Goal: Task Accomplishment & Management: Manage account settings

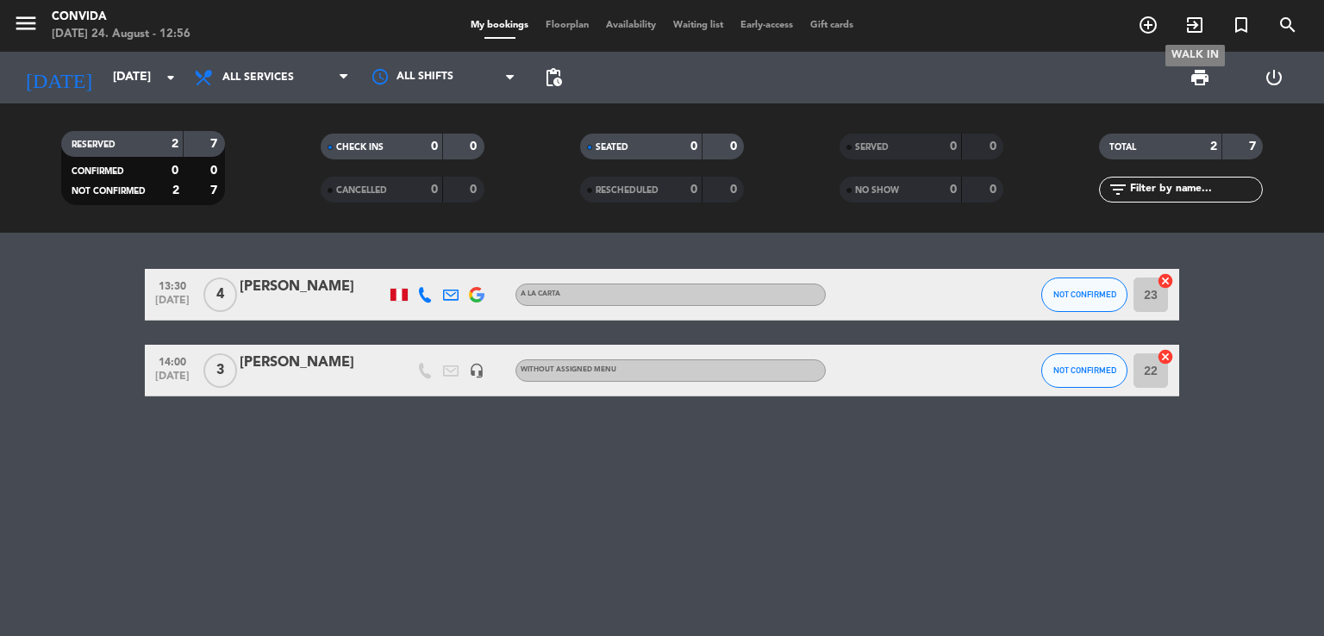
click at [1186, 23] on icon "exit_to_app" at bounding box center [1194, 25] width 21 height 21
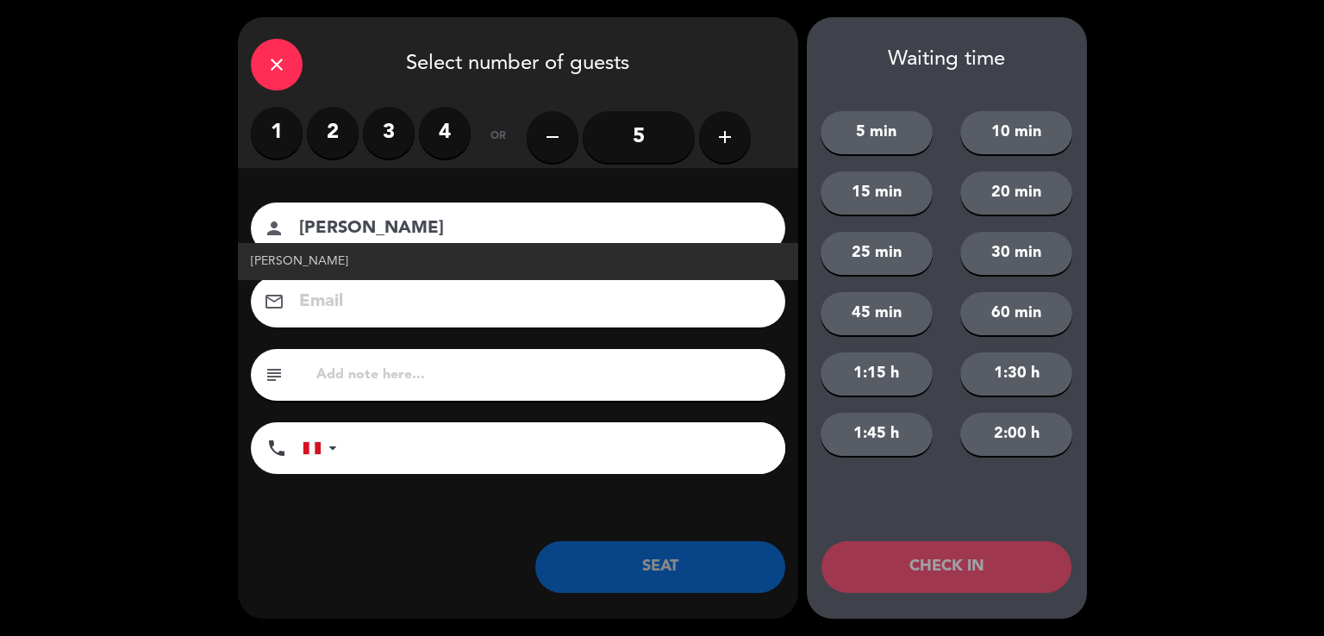
type input "[PERSON_NAME]"
click at [307, 263] on span "[PERSON_NAME]" at bounding box center [299, 262] width 97 height 20
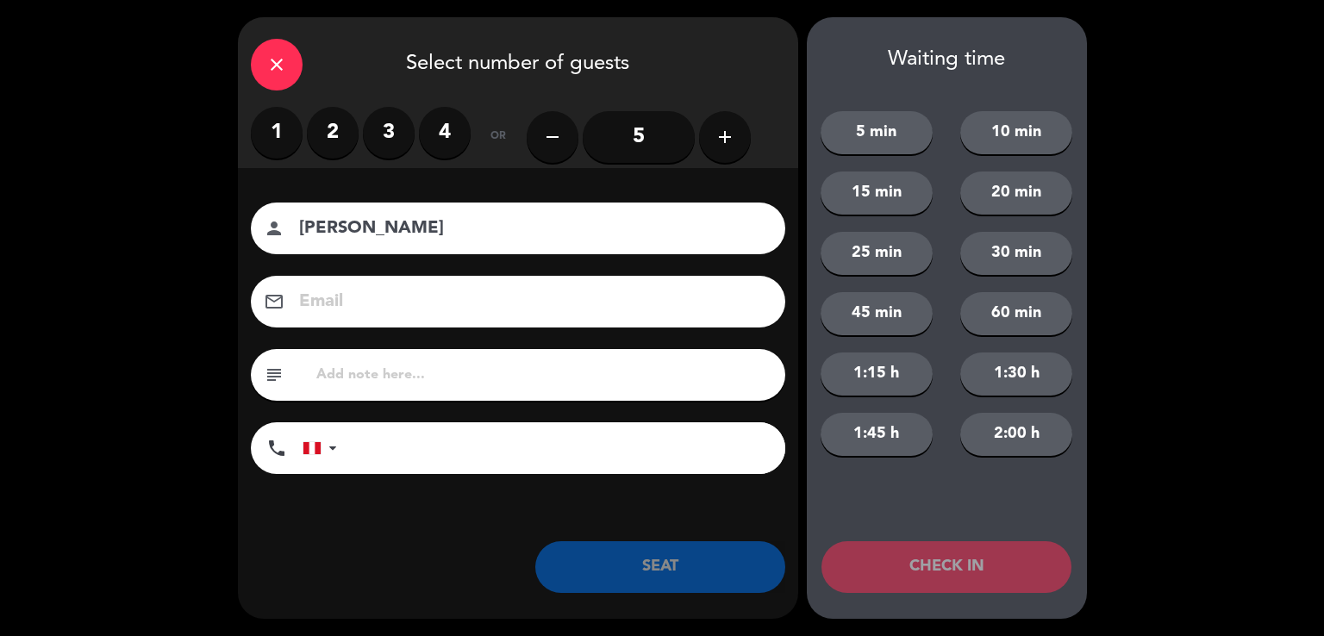
click at [341, 124] on label "2" at bounding box center [333, 133] width 52 height 52
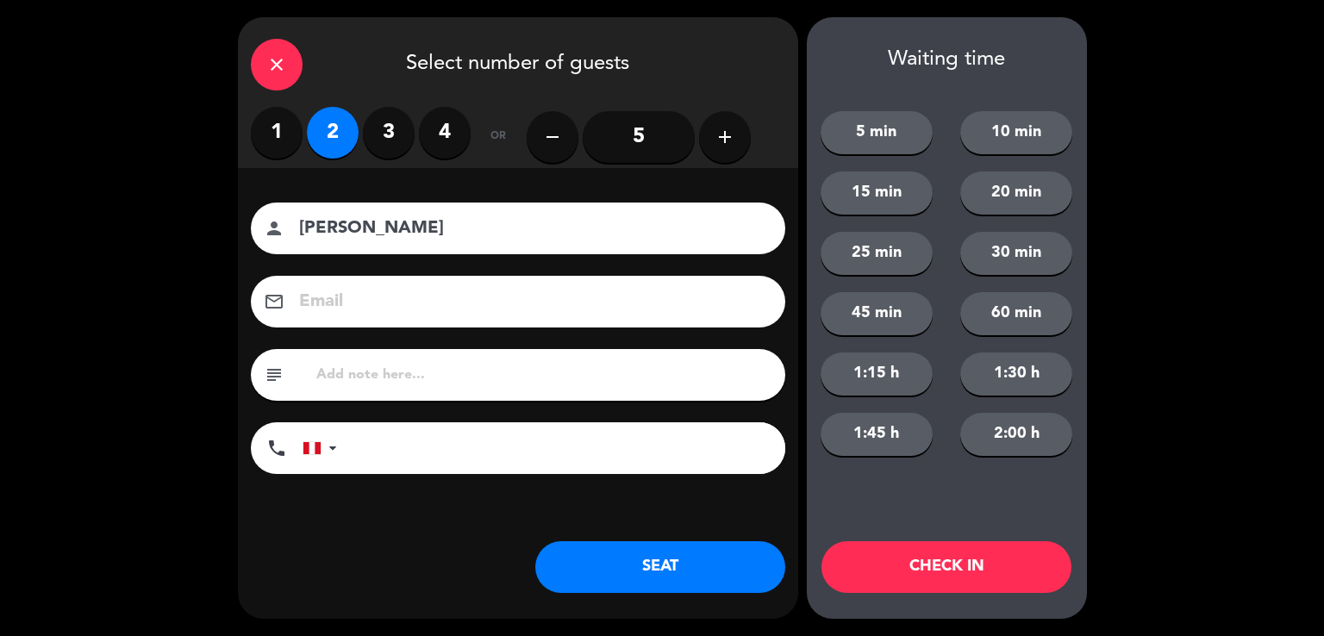
click at [648, 580] on button "SEAT" at bounding box center [660, 567] width 250 height 52
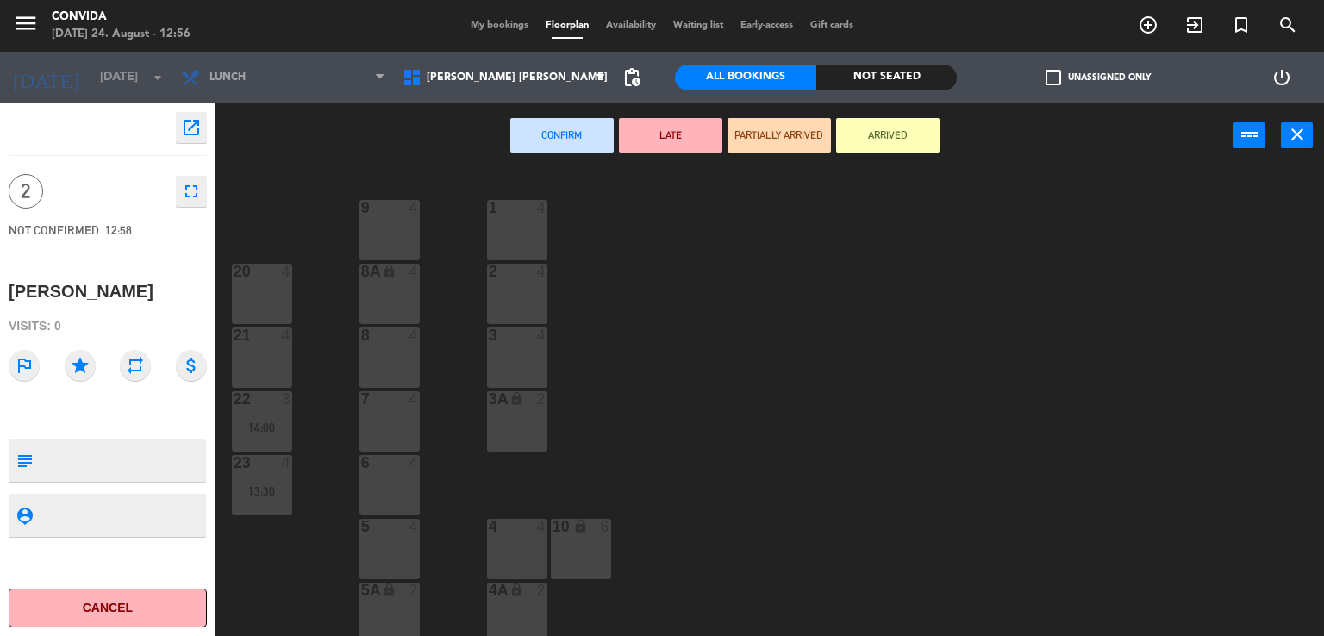
click at [388, 243] on div "9 4" at bounding box center [389, 230] width 60 height 60
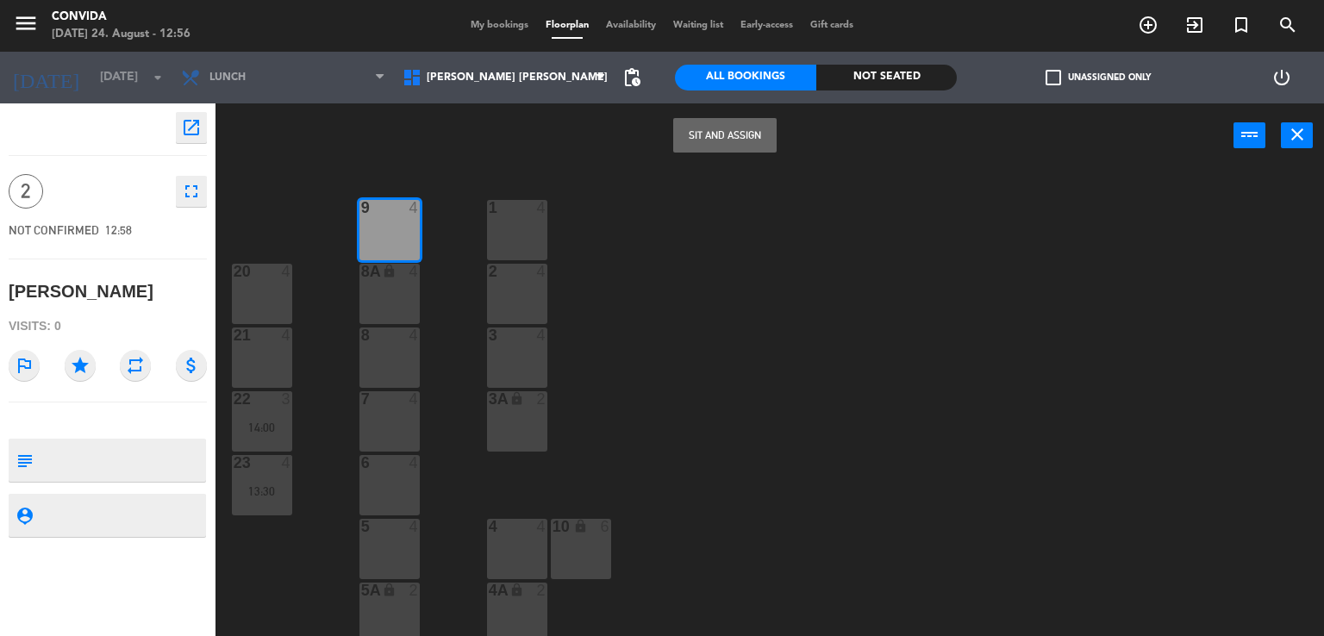
click at [713, 131] on button "Sit and Assign" at bounding box center [724, 135] width 103 height 34
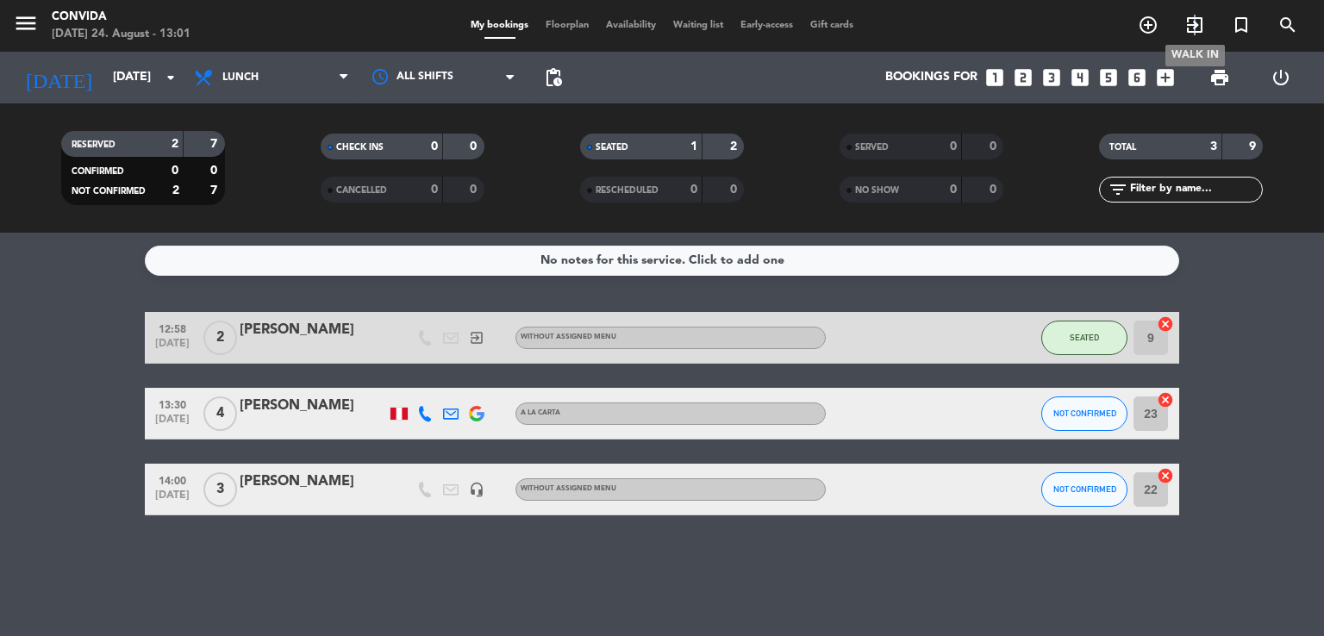
click at [1194, 24] on icon "exit_to_app" at bounding box center [1194, 25] width 21 height 21
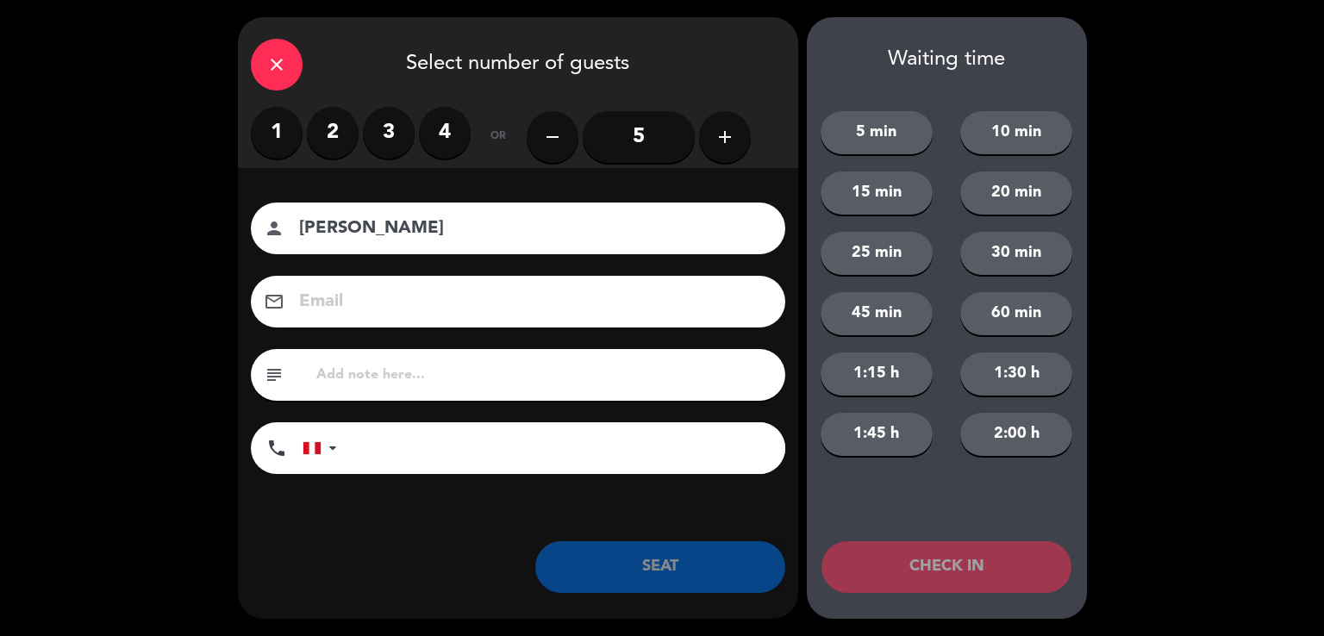
type input "[PERSON_NAME]"
click at [650, 141] on input "5" at bounding box center [639, 137] width 112 height 52
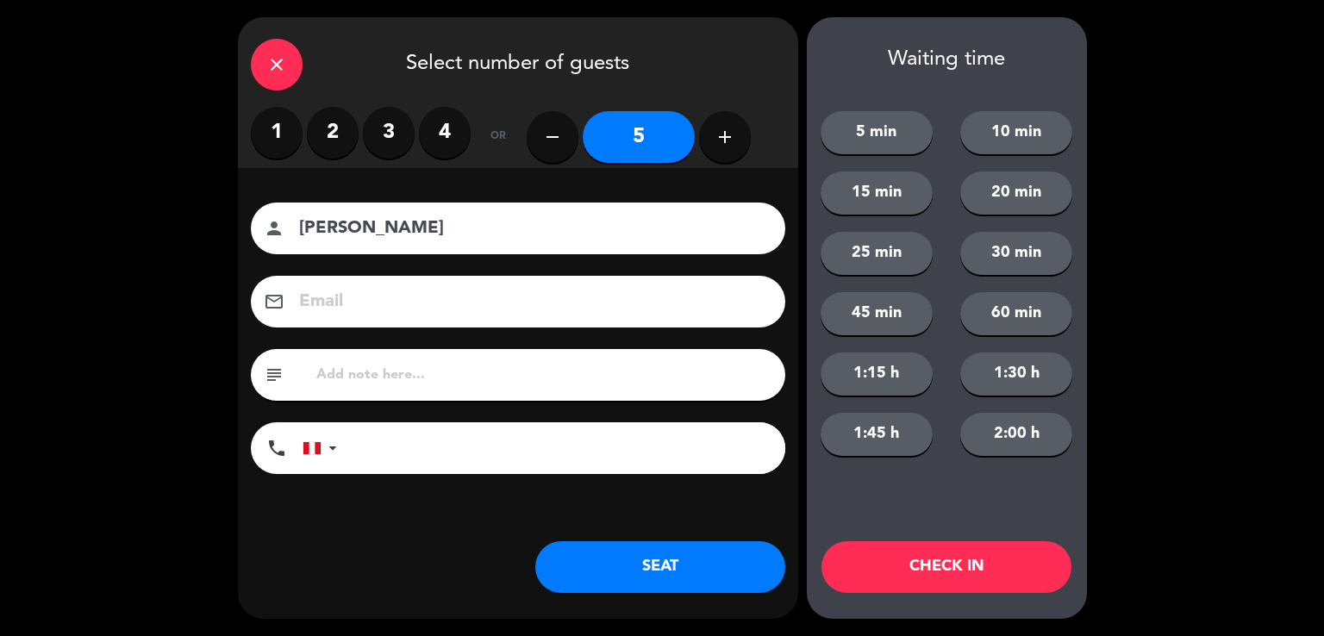
click at [730, 576] on button "SEAT" at bounding box center [660, 567] width 250 height 52
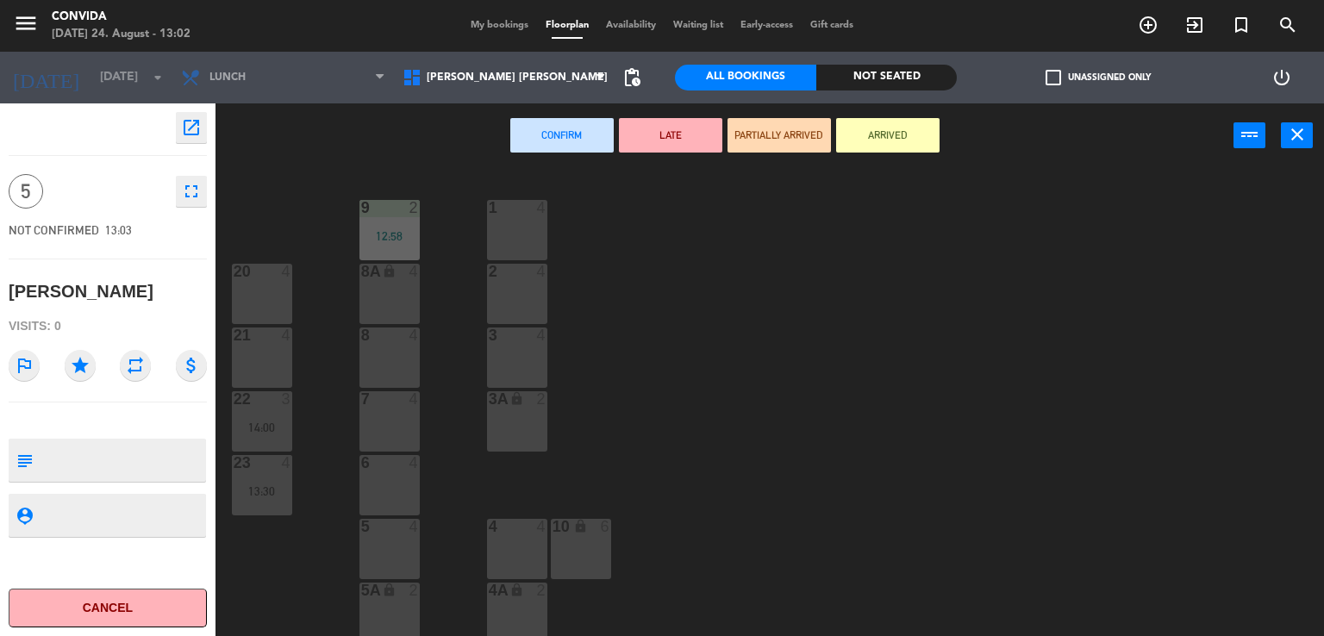
drag, startPoint x: 508, startPoint y: 539, endPoint x: 528, endPoint y: 597, distance: 62.1
click at [508, 540] on div "4 4" at bounding box center [517, 549] width 60 height 60
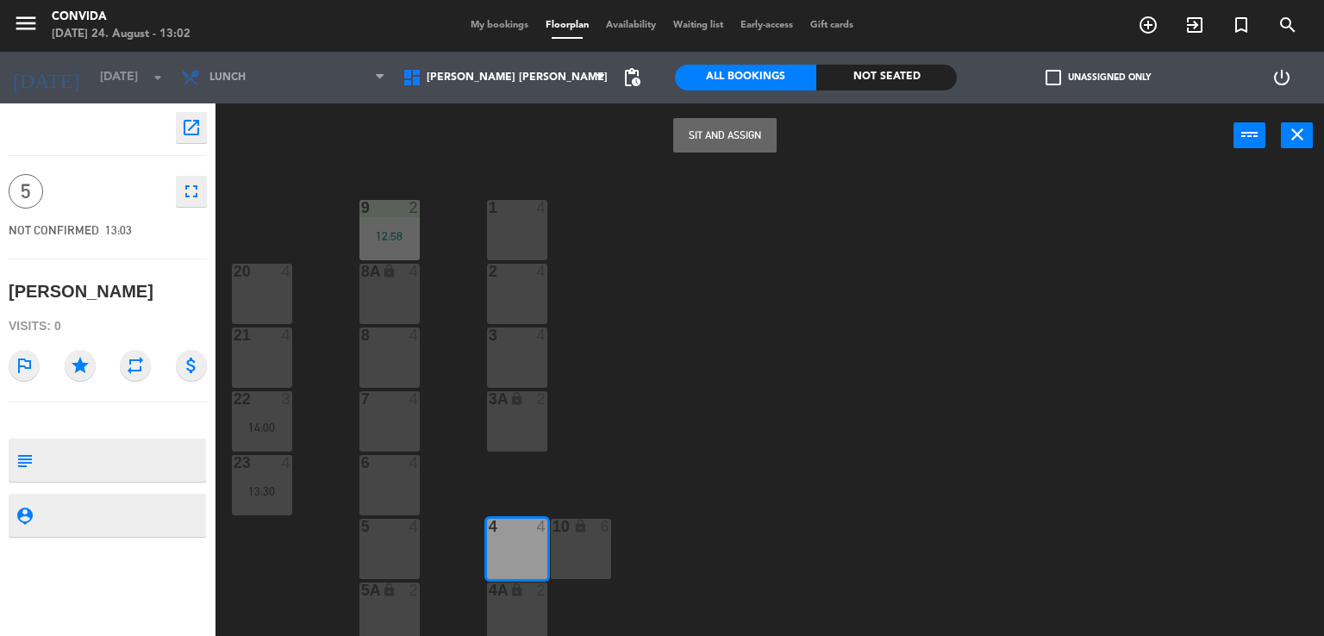
click at [529, 610] on div "4A lock 2" at bounding box center [517, 613] width 60 height 60
click at [759, 136] on button "Sit and Assign" at bounding box center [724, 135] width 103 height 34
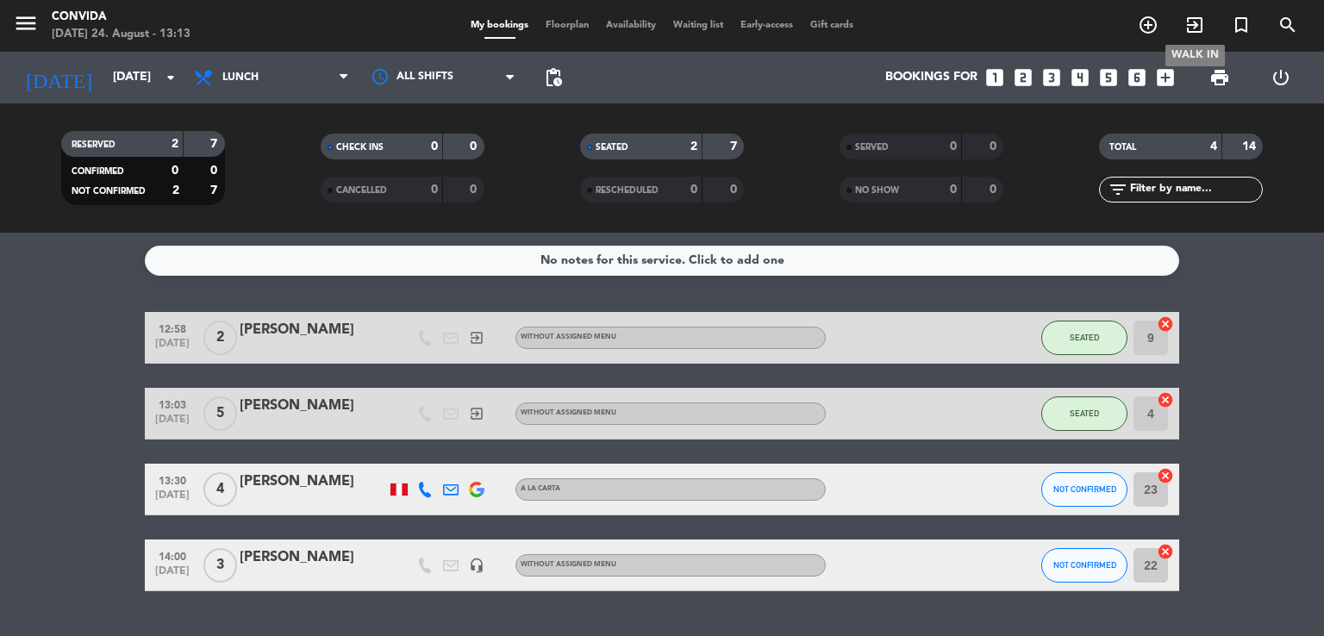
click at [1199, 22] on icon "exit_to_app" at bounding box center [1194, 25] width 21 height 21
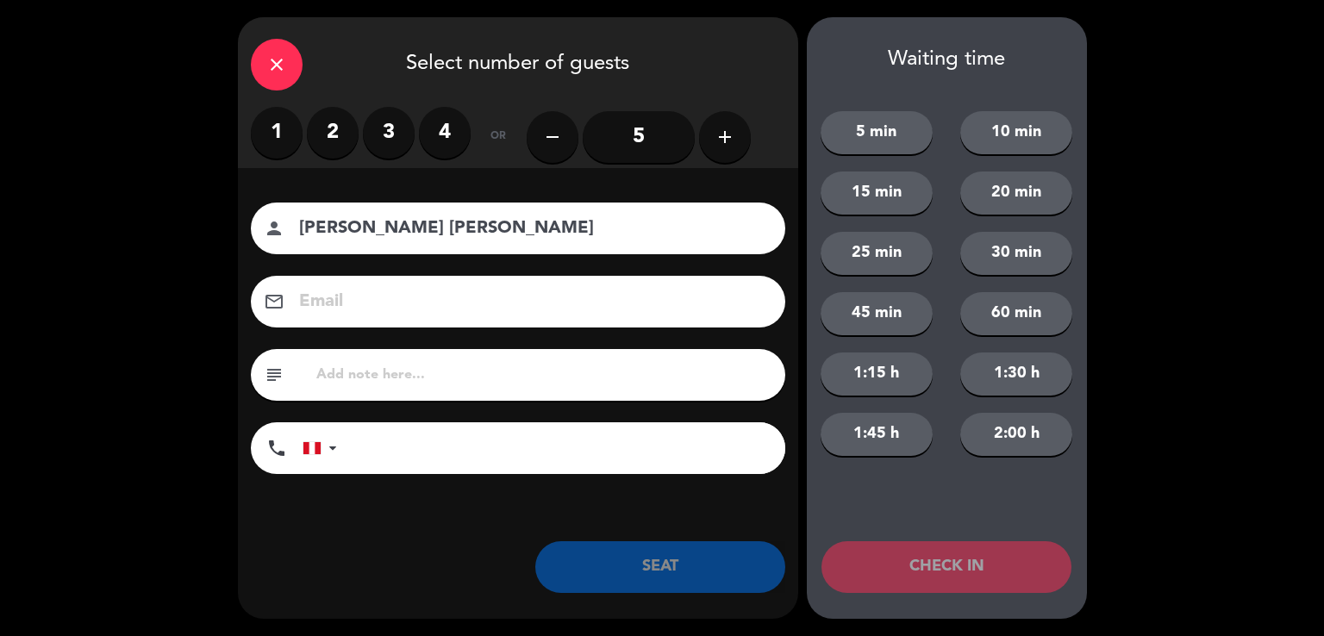
type input "[PERSON_NAME] [PERSON_NAME]"
click at [345, 139] on label "2" at bounding box center [333, 133] width 52 height 52
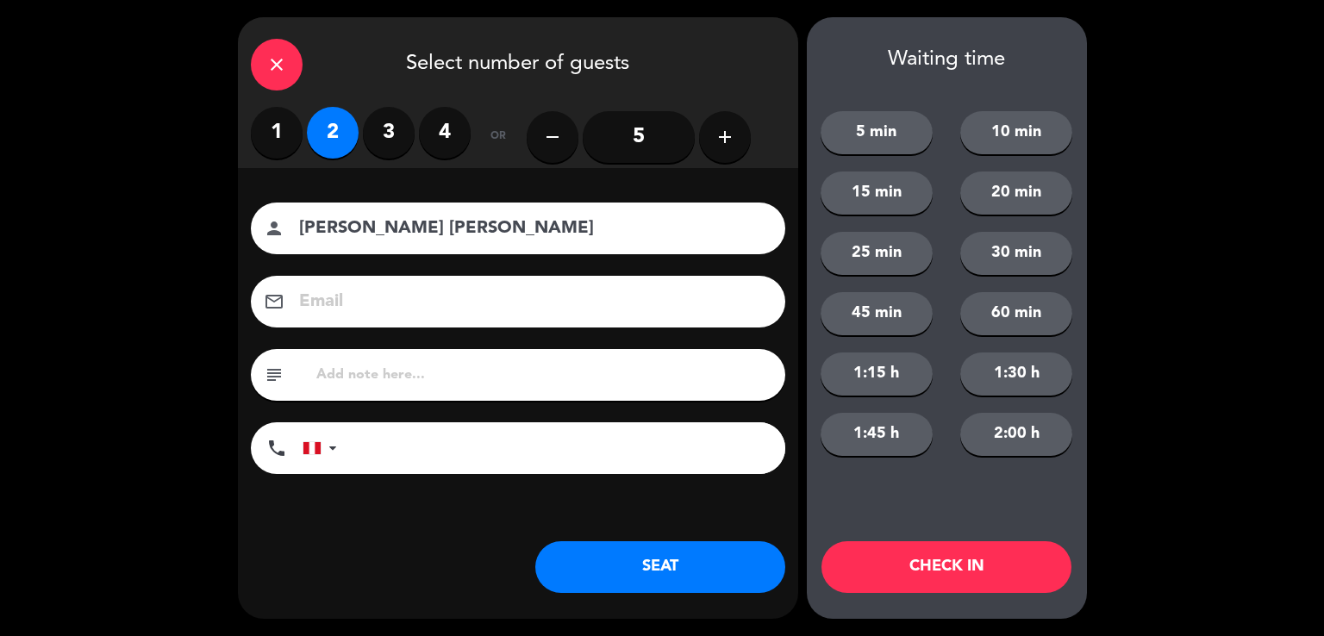
click at [671, 563] on button "SEAT" at bounding box center [660, 567] width 250 height 52
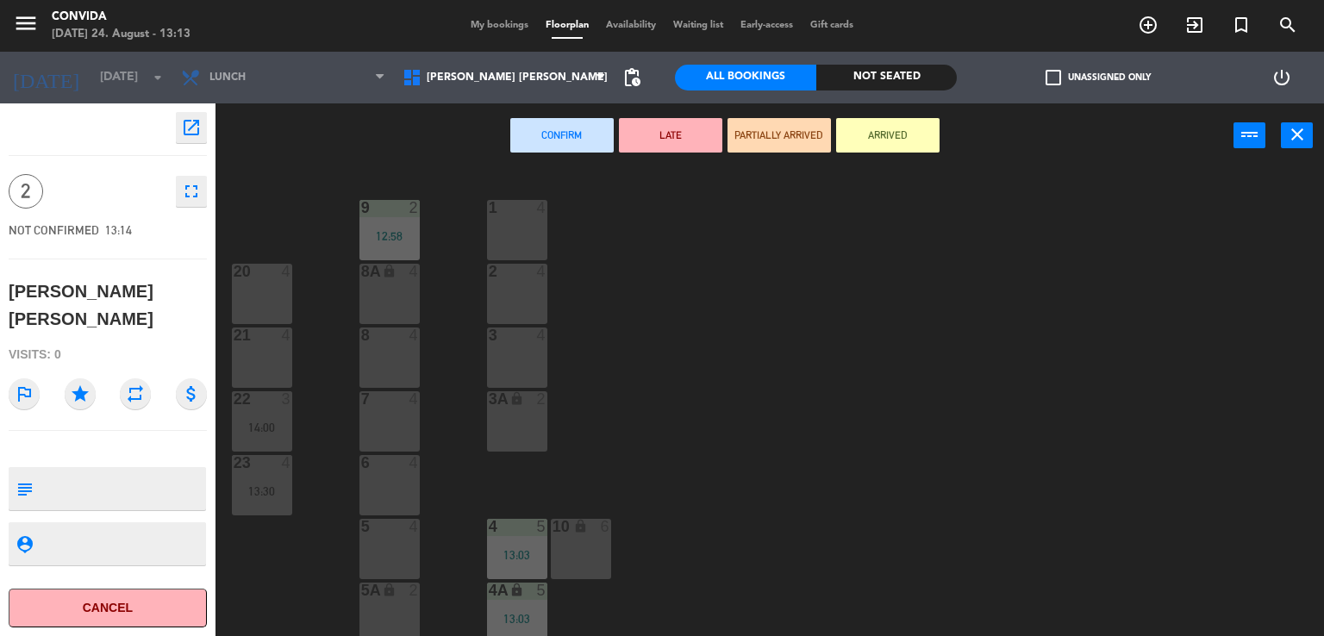
click at [527, 356] on div "3 4" at bounding box center [517, 357] width 60 height 60
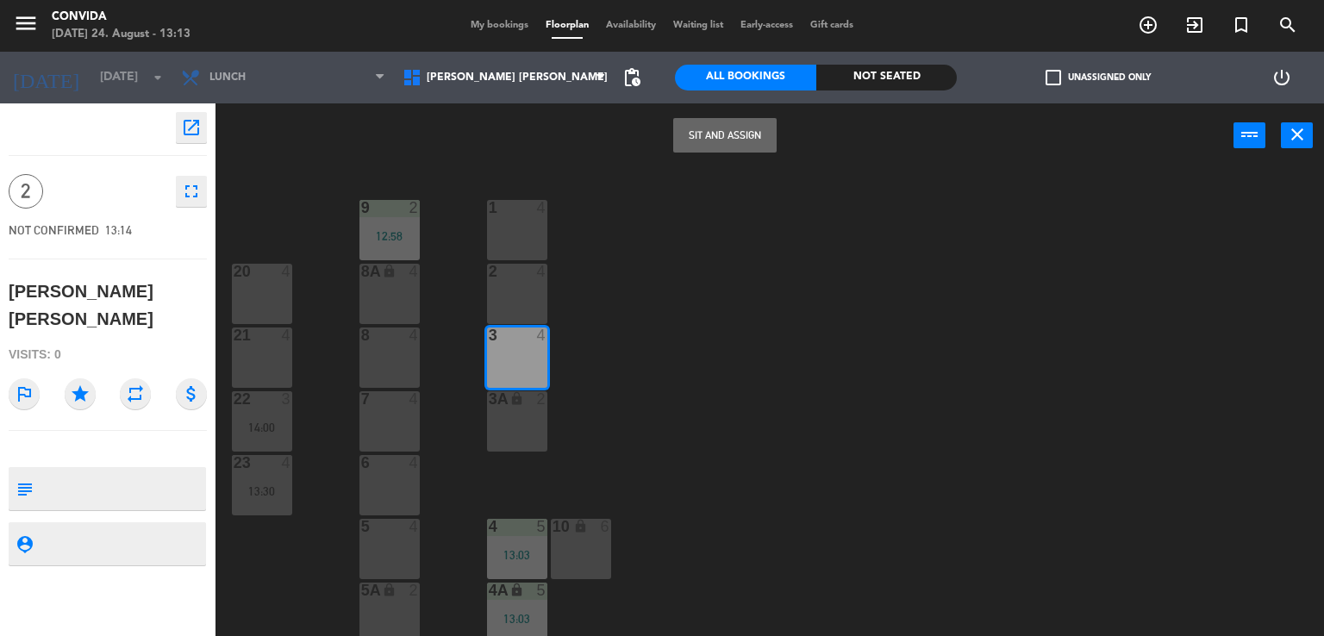
click at [714, 143] on button "Sit and Assign" at bounding box center [724, 135] width 103 height 34
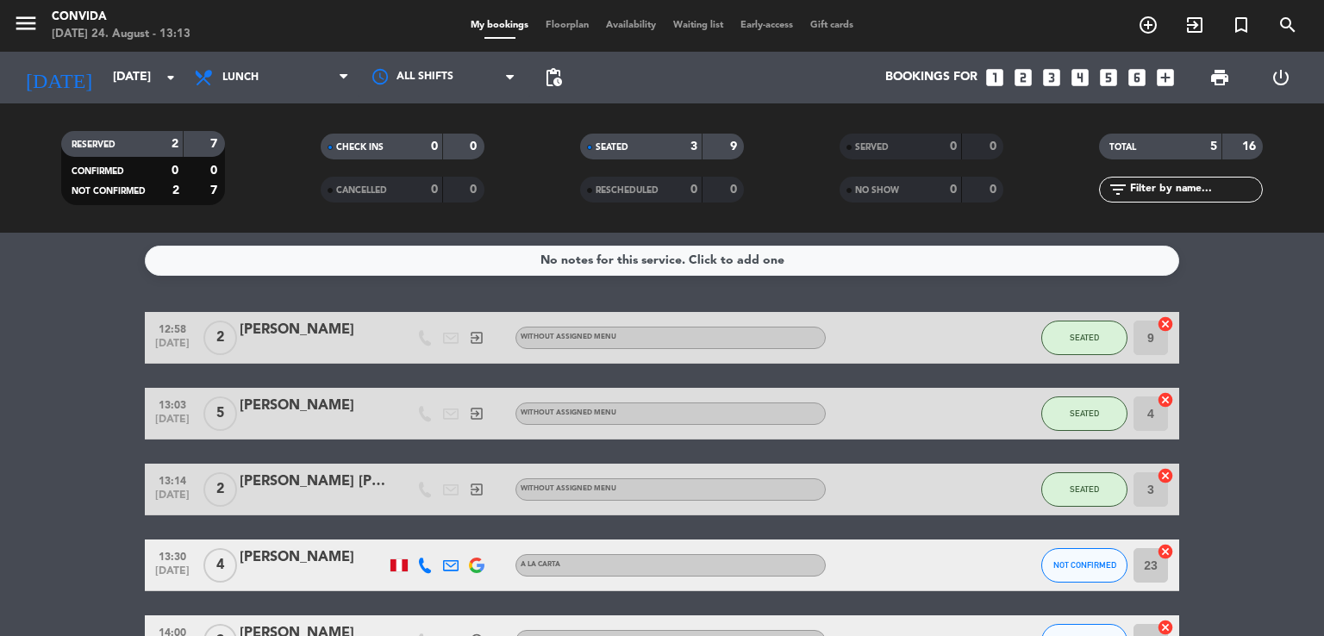
scroll to position [117, 0]
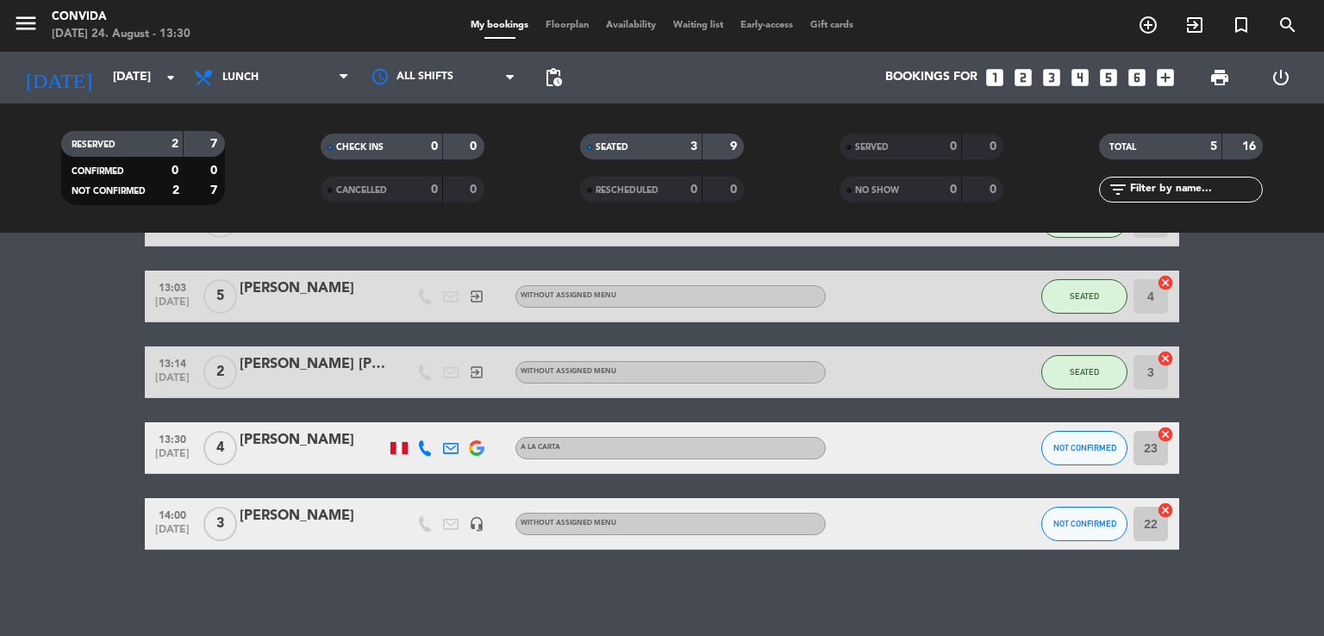
click at [1165, 435] on icon "cancel" at bounding box center [1165, 434] width 17 height 17
click at [1193, 19] on icon "exit_to_app" at bounding box center [1194, 25] width 21 height 21
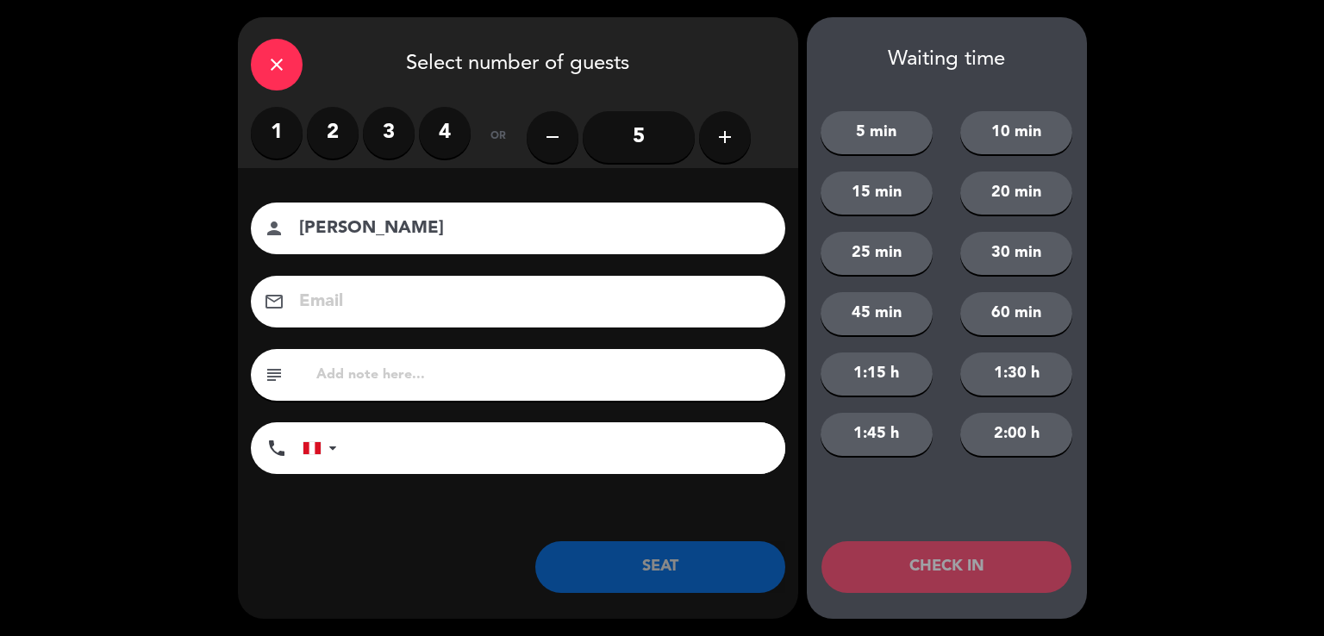
click at [399, 235] on input "[PERSON_NAME]" at bounding box center [529, 229] width 465 height 30
type input "[PERSON_NAME]"
click at [431, 134] on label "4" at bounding box center [445, 133] width 52 height 52
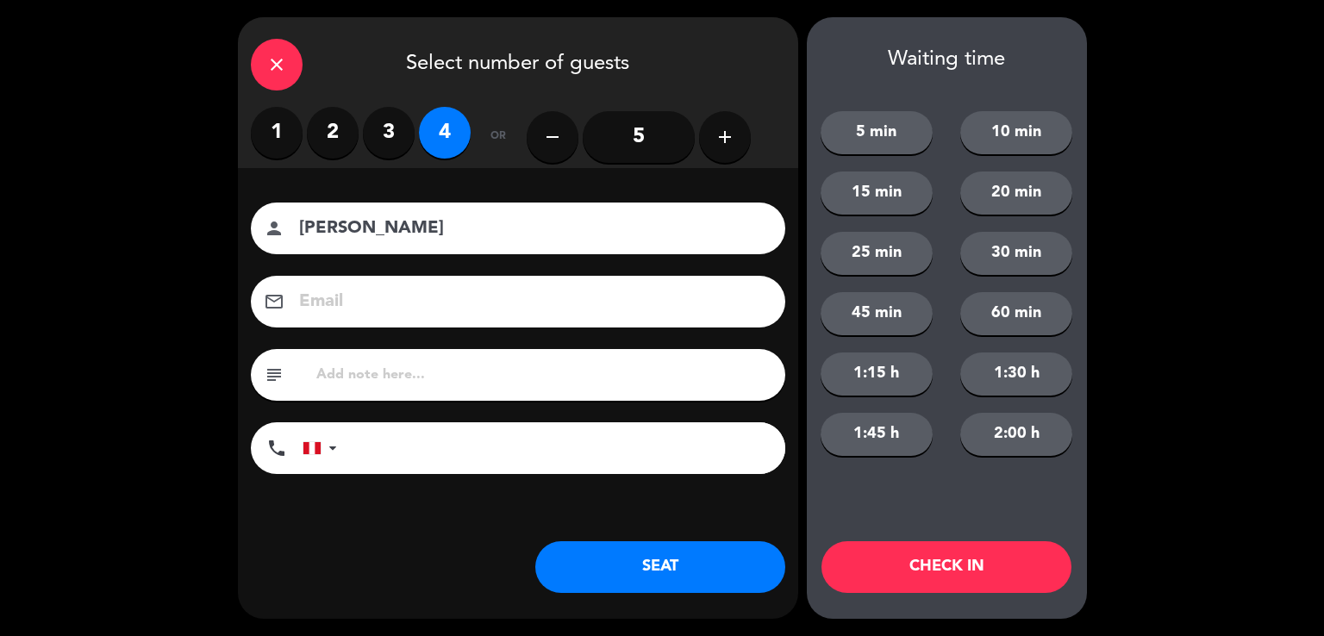
click at [641, 583] on button "SEAT" at bounding box center [660, 567] width 250 height 52
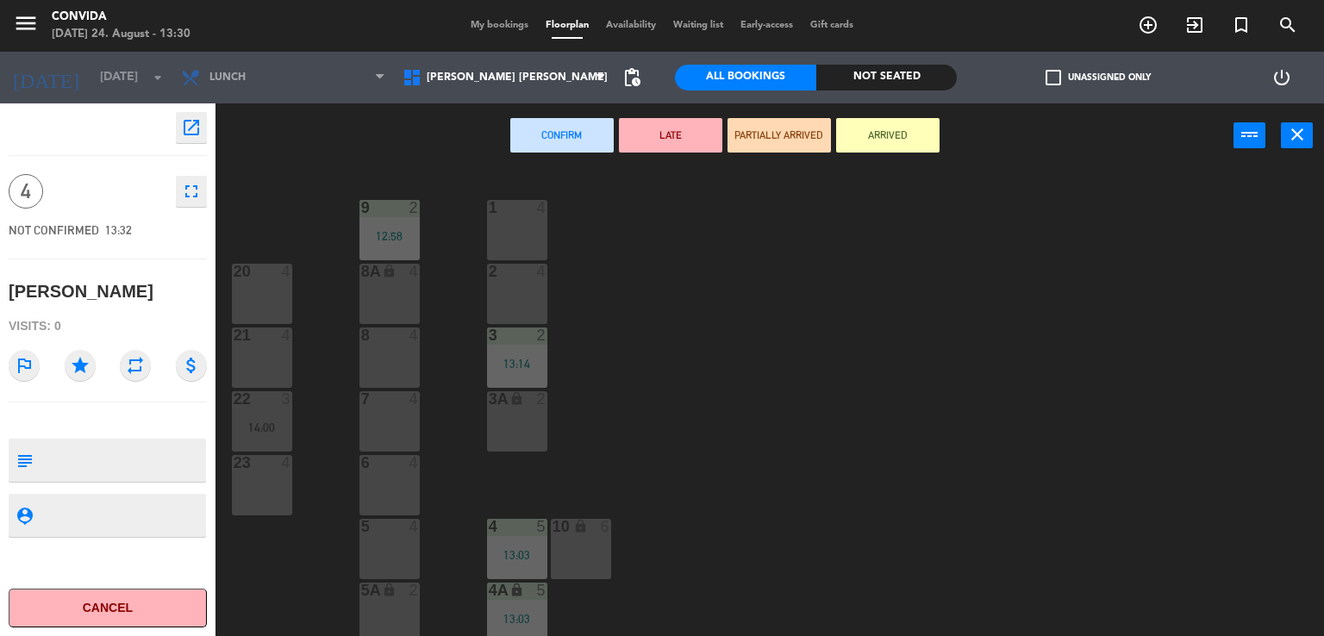
click at [390, 487] on div "6 4" at bounding box center [389, 485] width 60 height 60
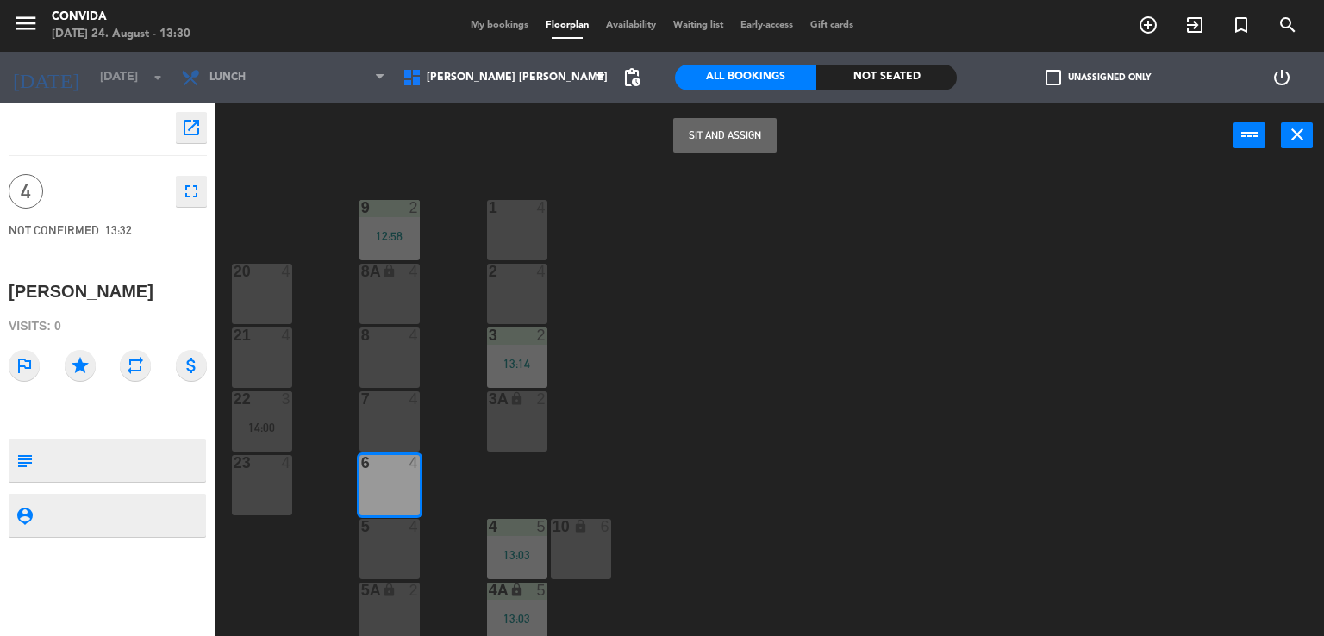
click at [747, 140] on button "Sit and Assign" at bounding box center [724, 135] width 103 height 34
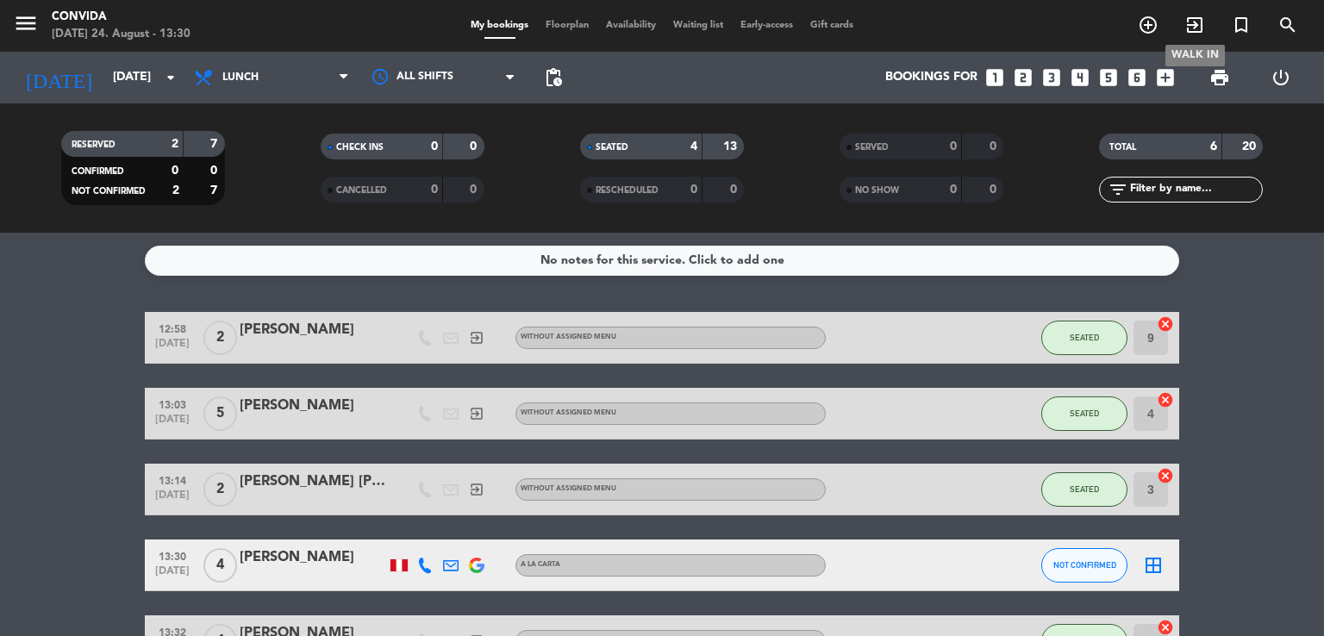
click at [1200, 28] on icon "exit_to_app" at bounding box center [1194, 25] width 21 height 21
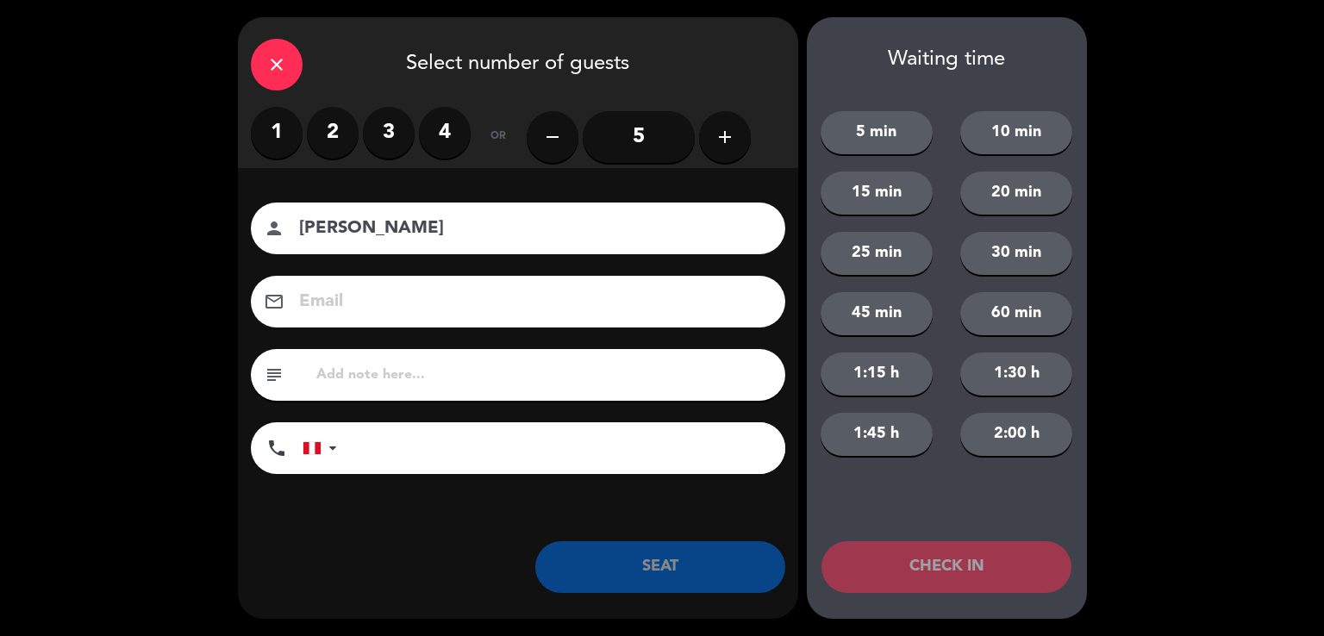
type input "[PERSON_NAME]"
click at [454, 116] on label "4" at bounding box center [445, 133] width 52 height 52
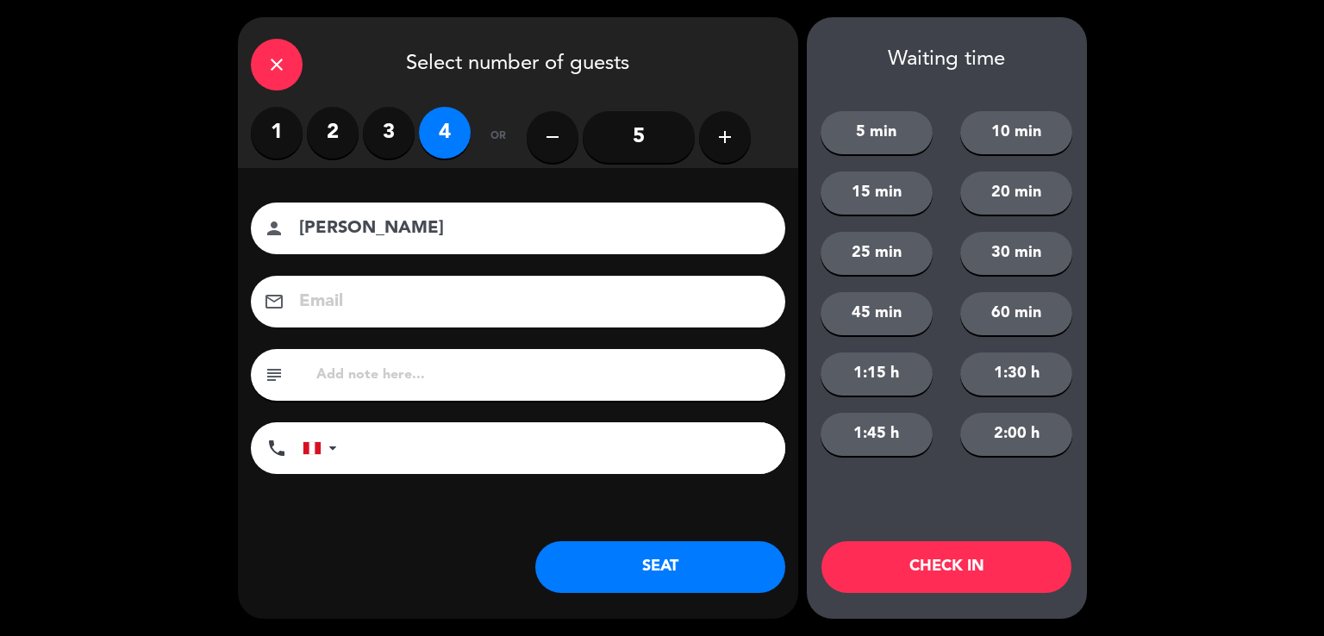
click at [336, 133] on label "2" at bounding box center [333, 133] width 52 height 52
click at [672, 582] on button "SEAT" at bounding box center [660, 567] width 250 height 52
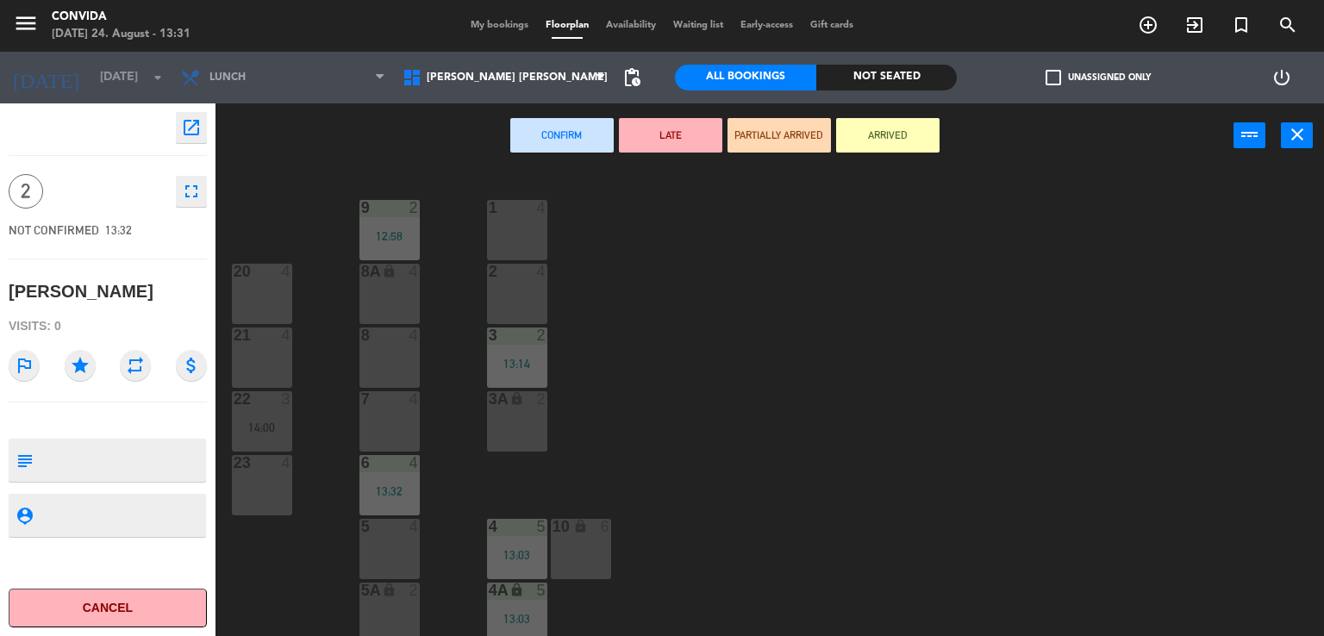
click at [405, 418] on div "7 4" at bounding box center [389, 421] width 60 height 60
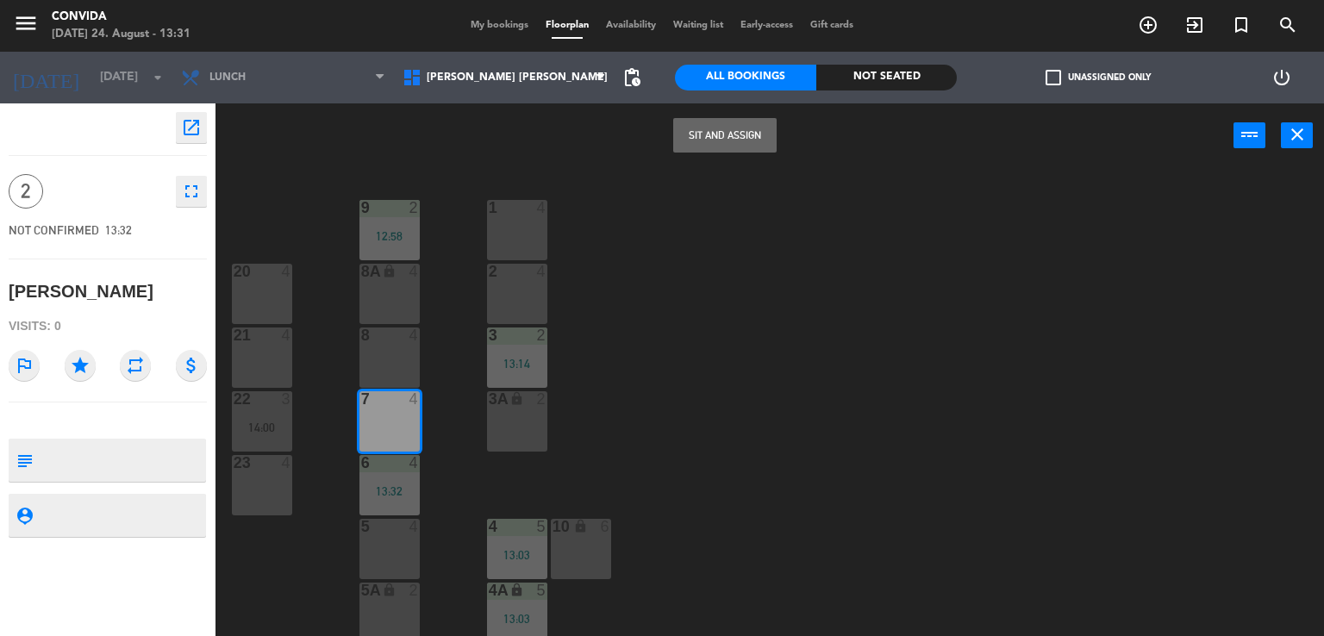
click at [727, 146] on button "Sit and Assign" at bounding box center [724, 135] width 103 height 34
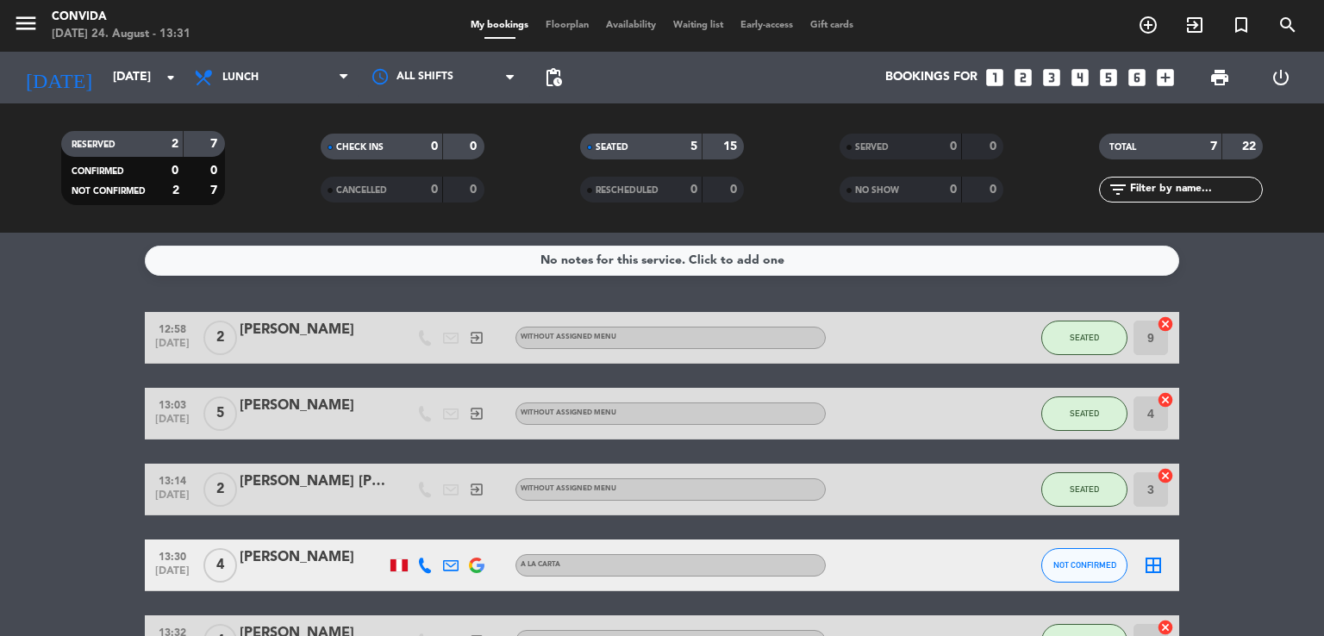
scroll to position [245, 0]
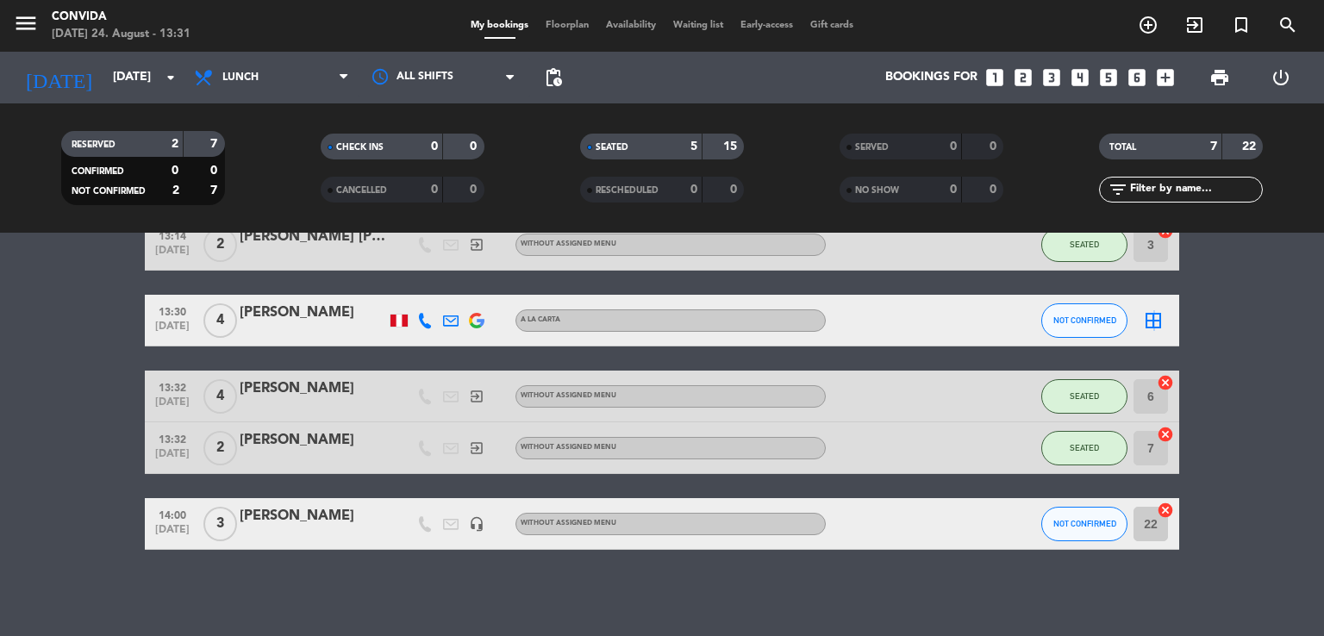
click at [1152, 321] on icon "border_all" at bounding box center [1153, 320] width 21 height 21
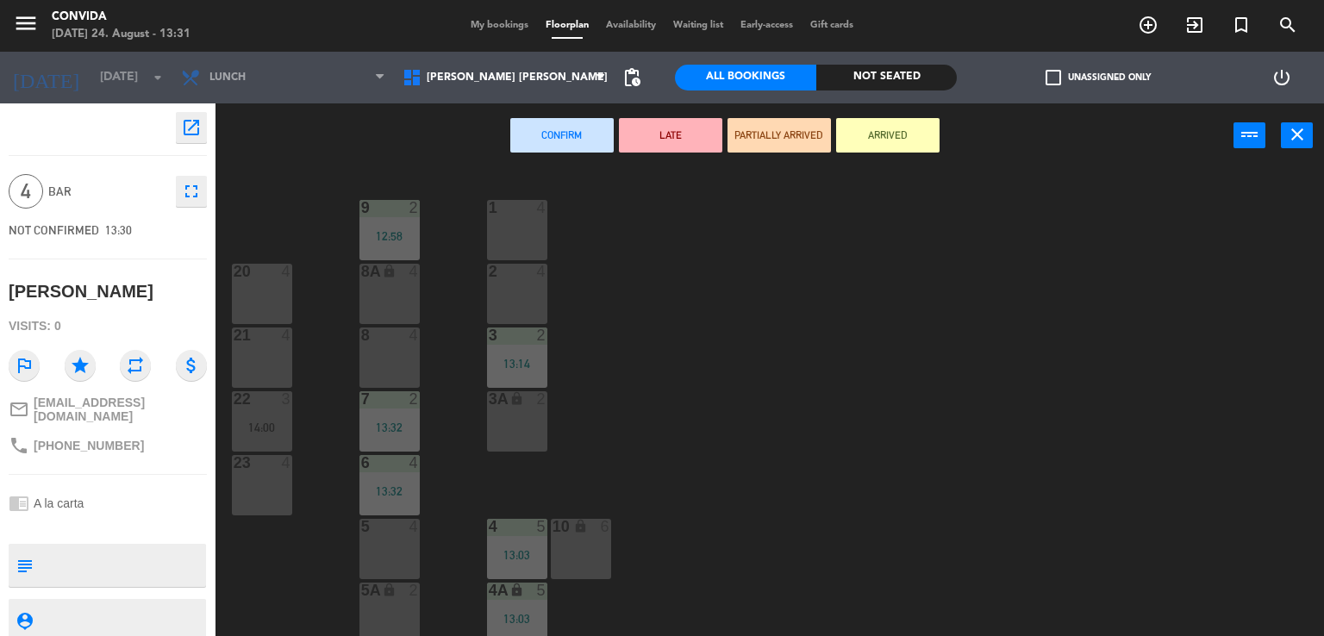
click at [514, 238] on div "1 4" at bounding box center [517, 230] width 60 height 60
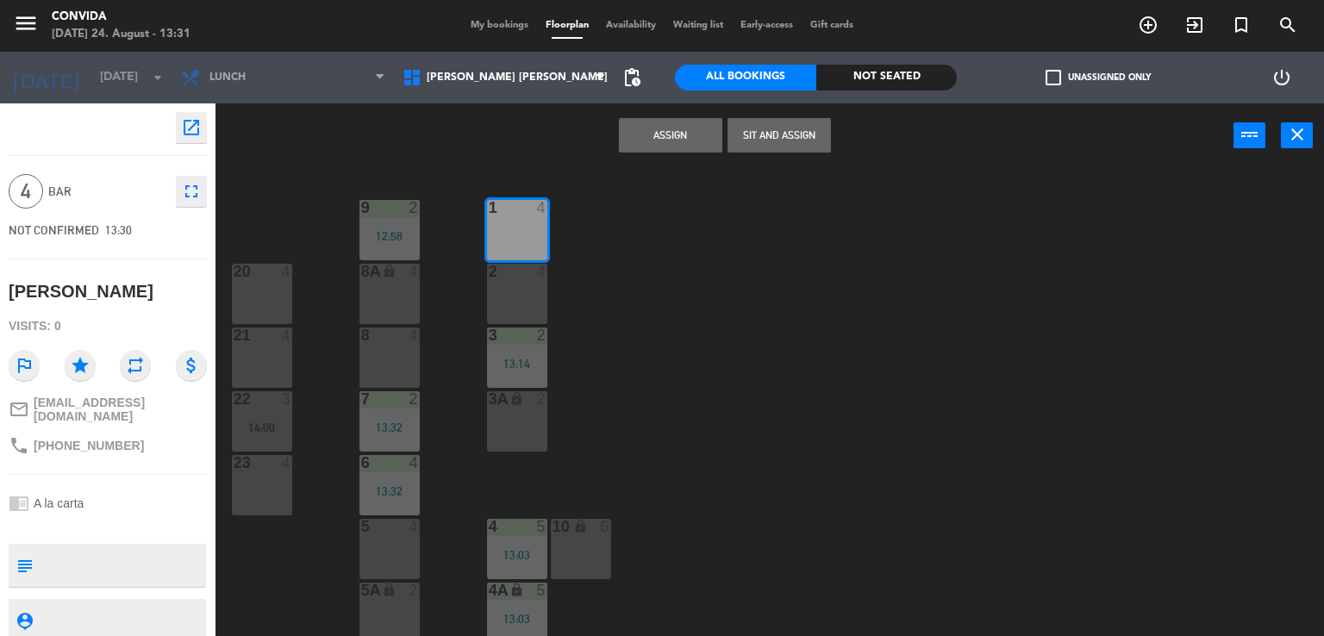
click at [688, 140] on button "Assign" at bounding box center [670, 135] width 103 height 34
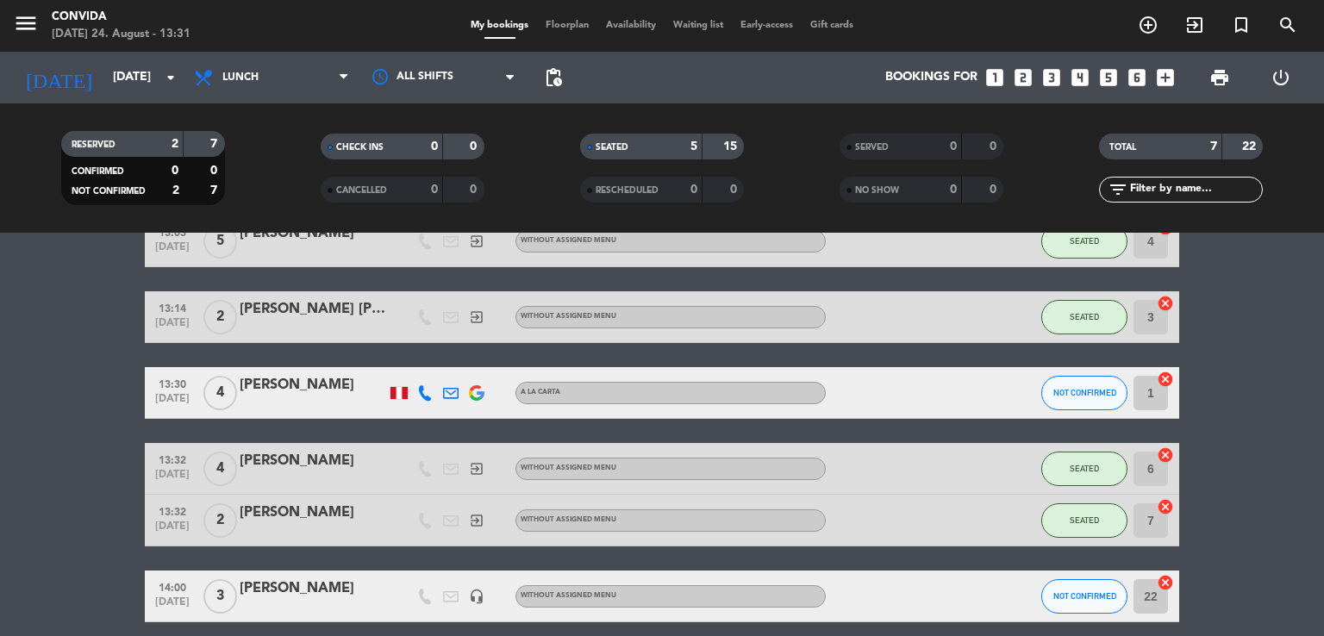
scroll to position [245, 0]
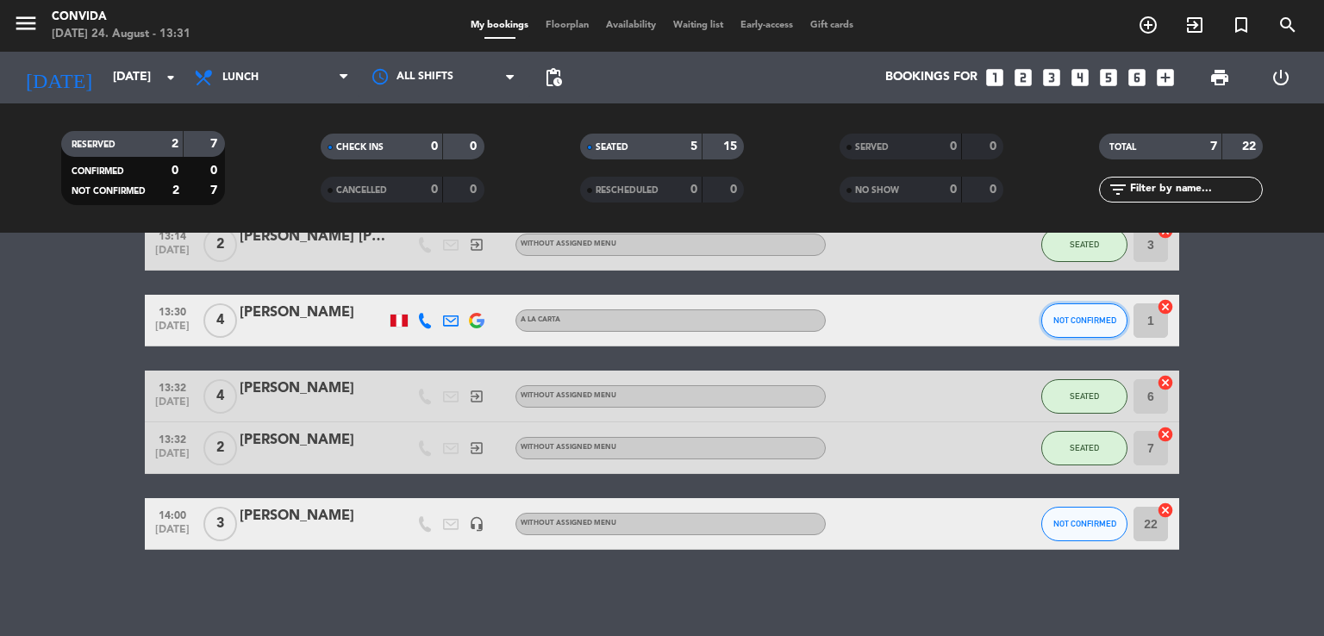
click at [1100, 330] on button "NOT CONFIRMED" at bounding box center [1084, 320] width 86 height 34
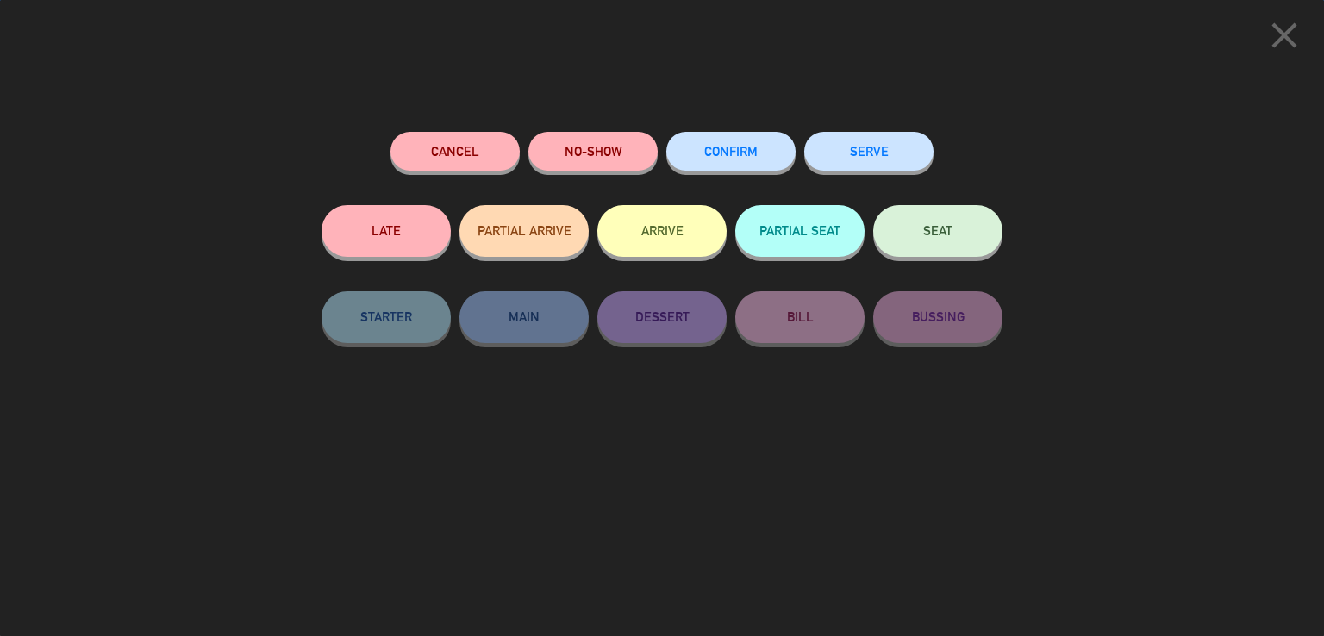
click at [976, 244] on button "SEAT" at bounding box center [937, 231] width 129 height 52
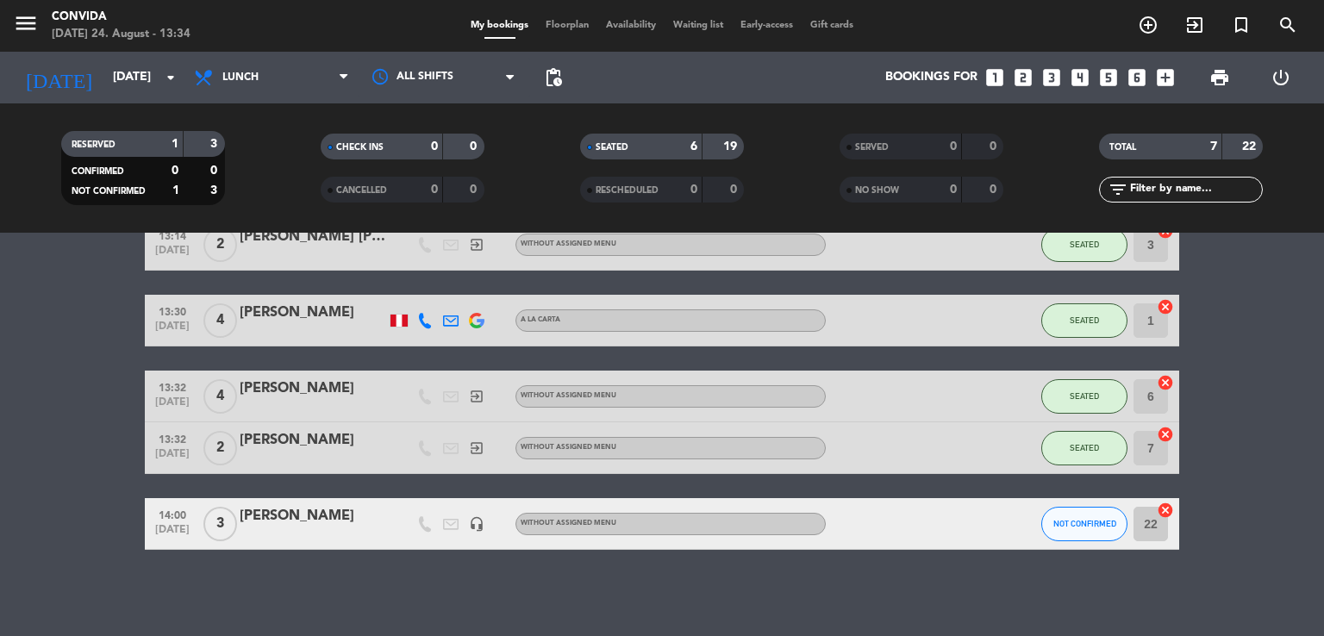
scroll to position [0, 0]
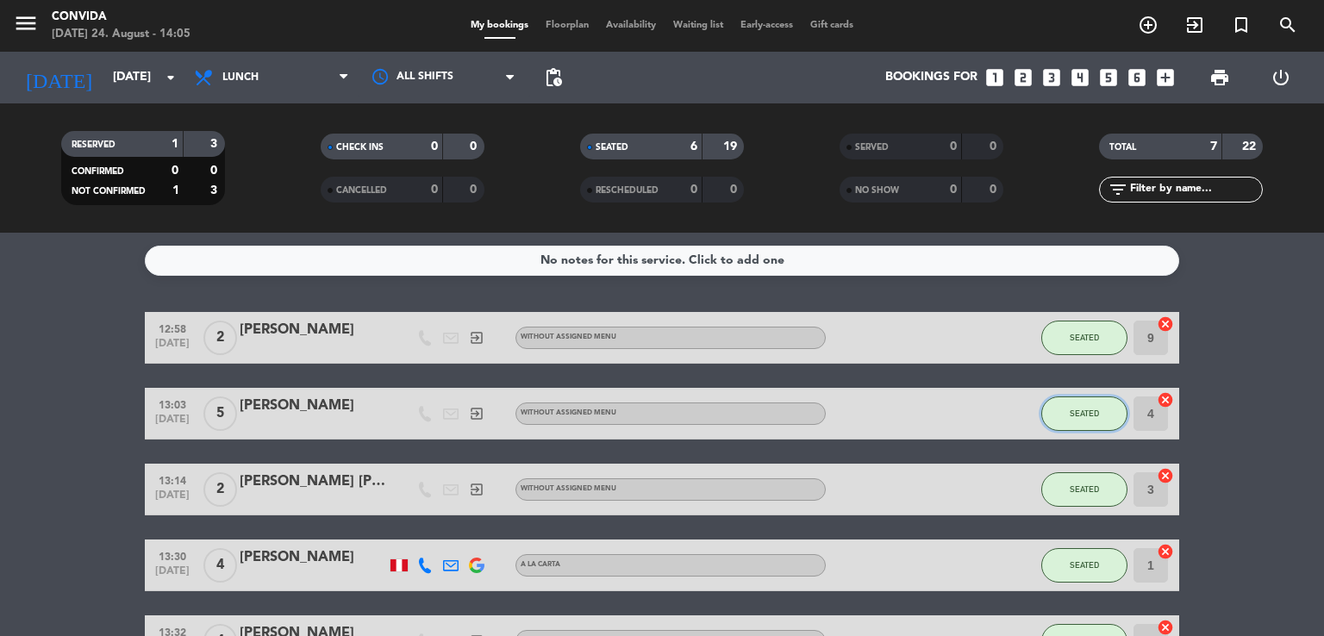
click at [1057, 405] on button "SEATED" at bounding box center [1084, 413] width 86 height 34
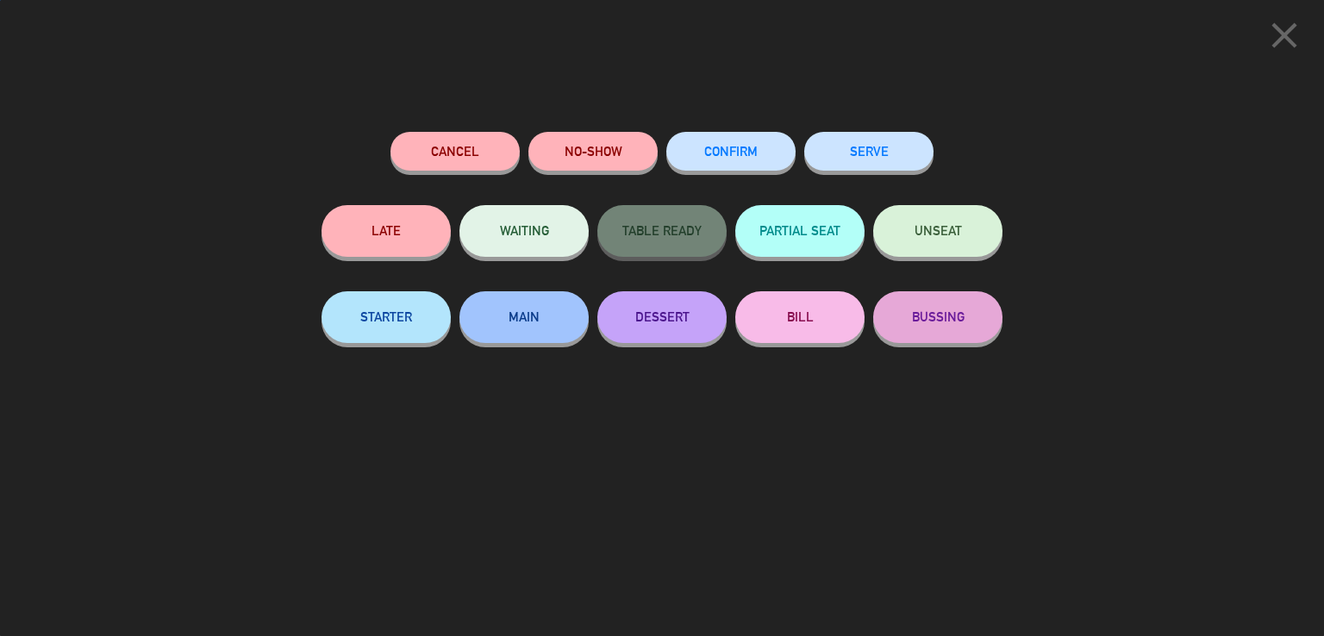
click at [896, 161] on button "SERVE" at bounding box center [868, 151] width 129 height 39
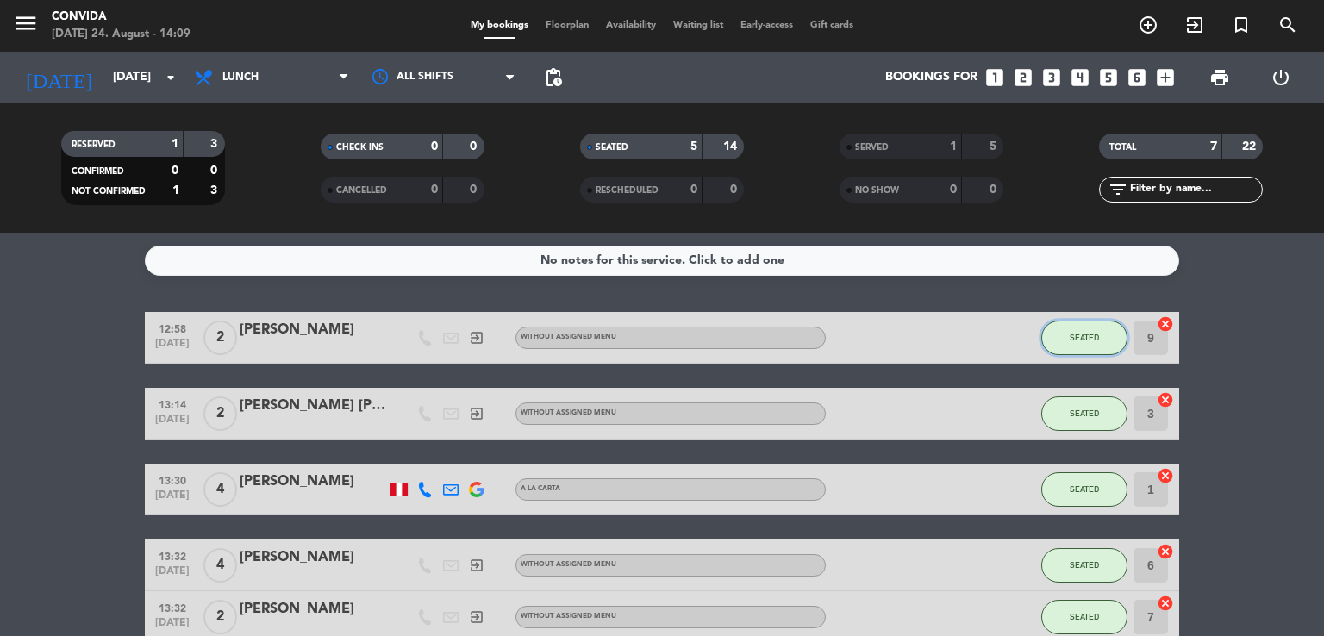
click at [1082, 325] on button "SEATED" at bounding box center [1084, 338] width 86 height 34
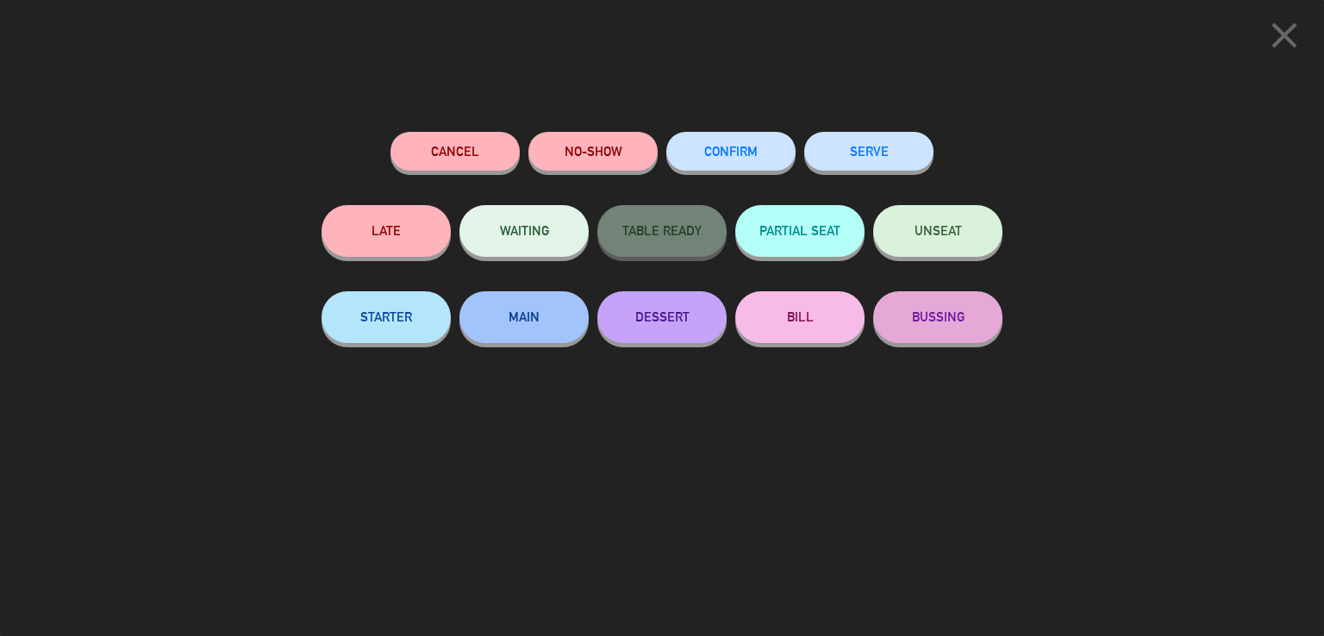
click at [855, 135] on button "SERVE" at bounding box center [868, 151] width 129 height 39
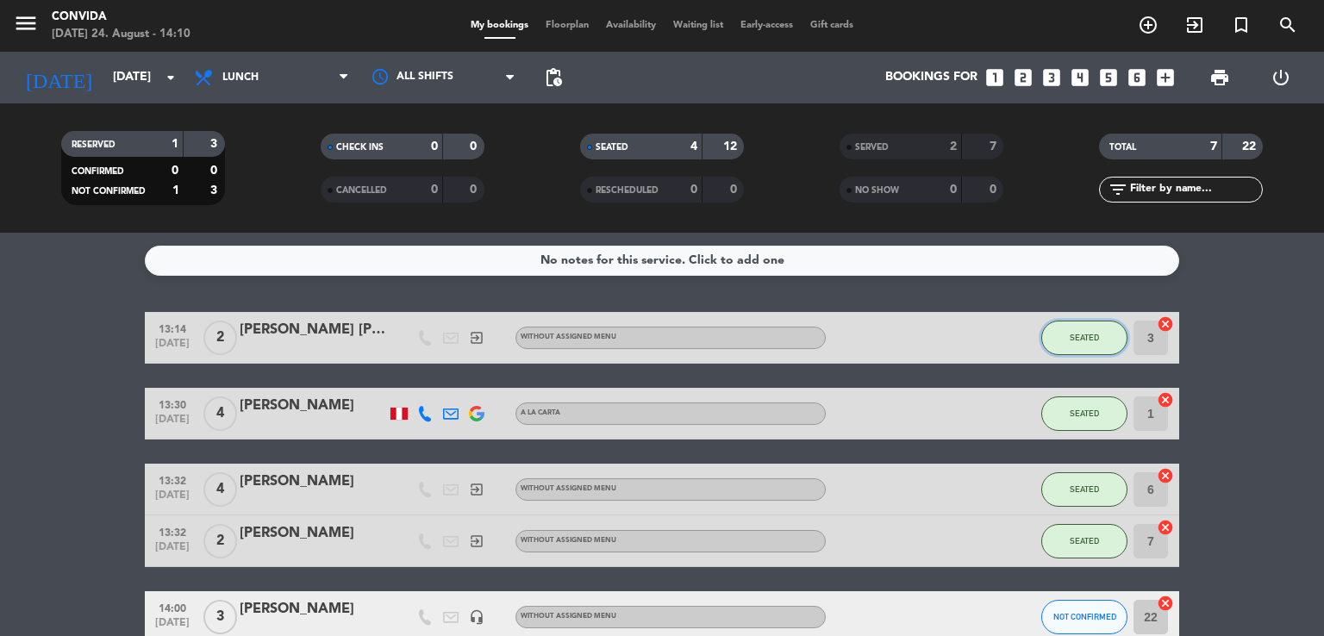
click at [1085, 338] on span "SEATED" at bounding box center [1084, 337] width 29 height 9
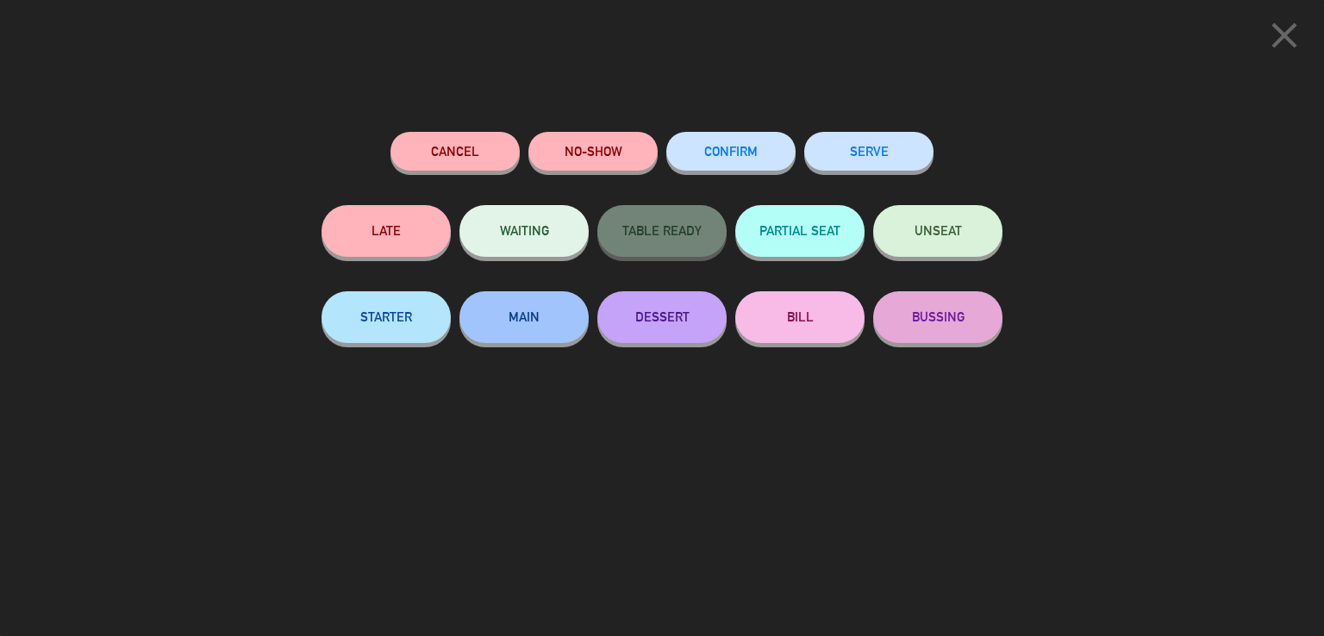
click at [1276, 47] on icon "close" at bounding box center [1284, 35] width 43 height 43
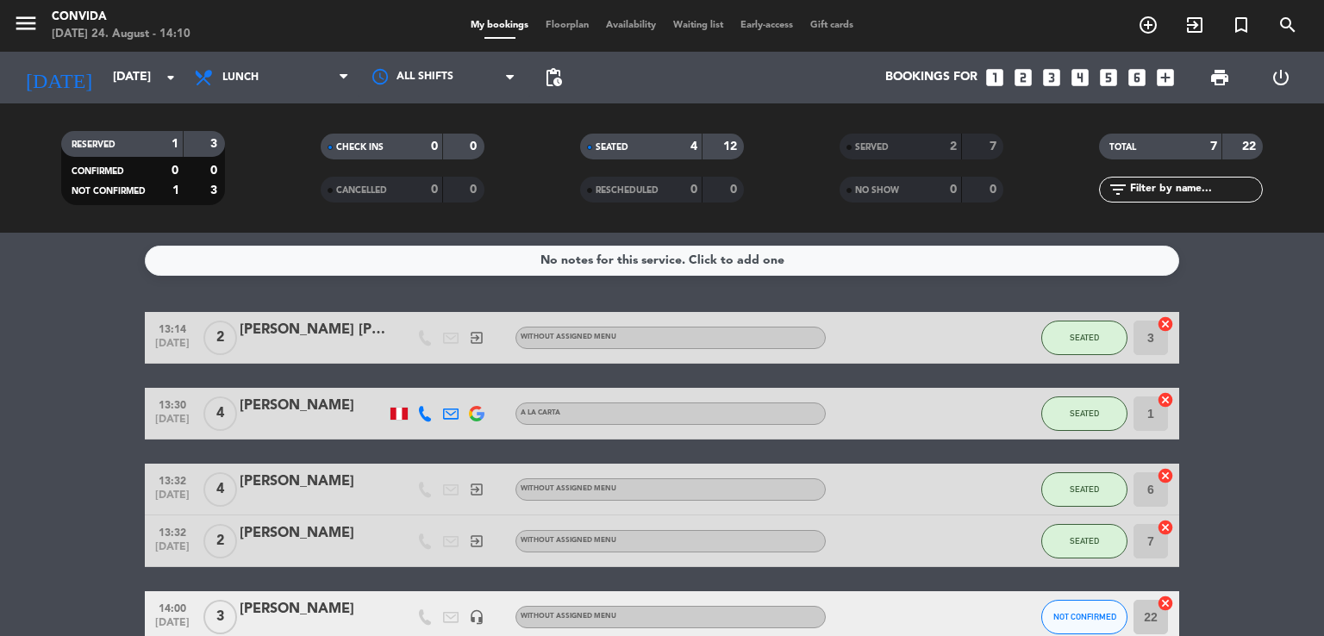
click at [1082, 361] on div "SEATED" at bounding box center [1084, 337] width 86 height 51
click at [1079, 338] on span "SEATED" at bounding box center [1084, 337] width 29 height 9
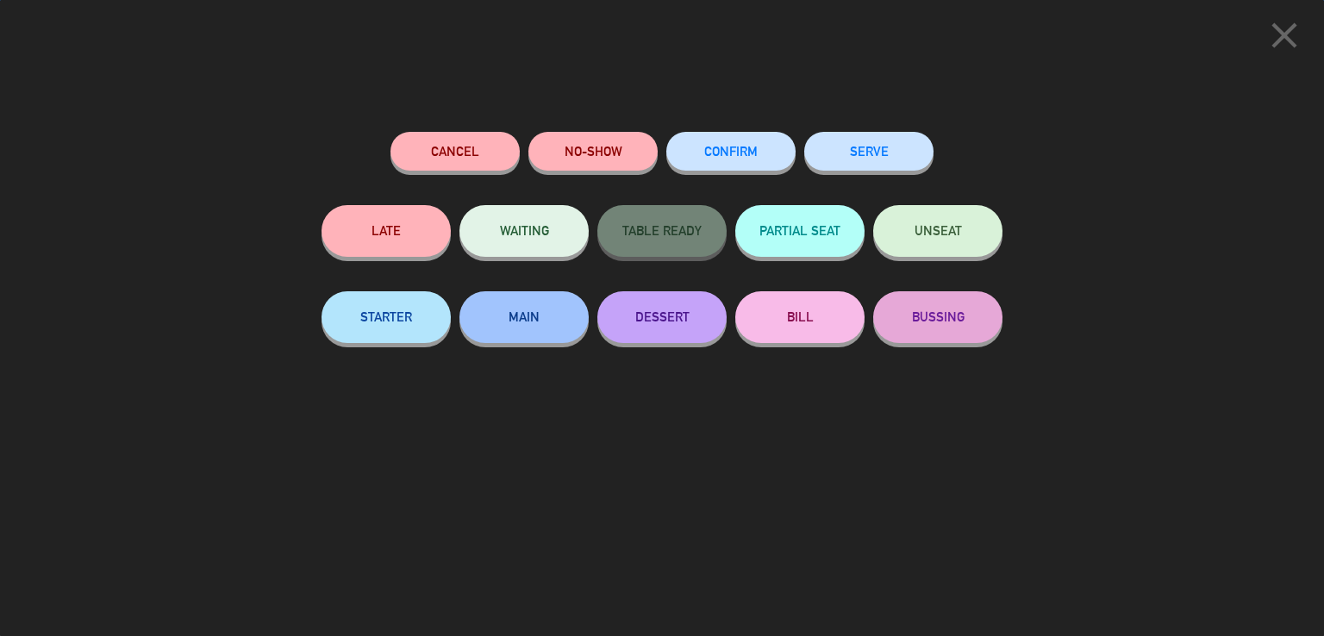
click at [901, 149] on button "SERVE" at bounding box center [868, 151] width 129 height 39
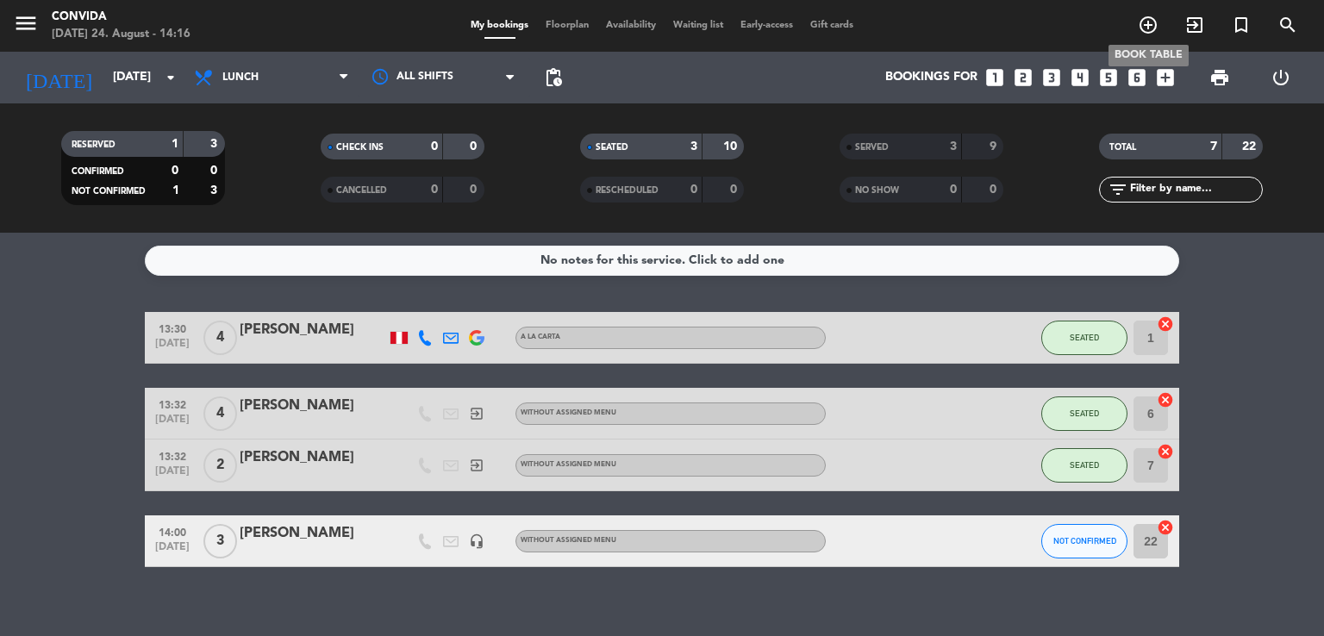
click at [1144, 28] on icon "add_circle_outline" at bounding box center [1148, 25] width 21 height 21
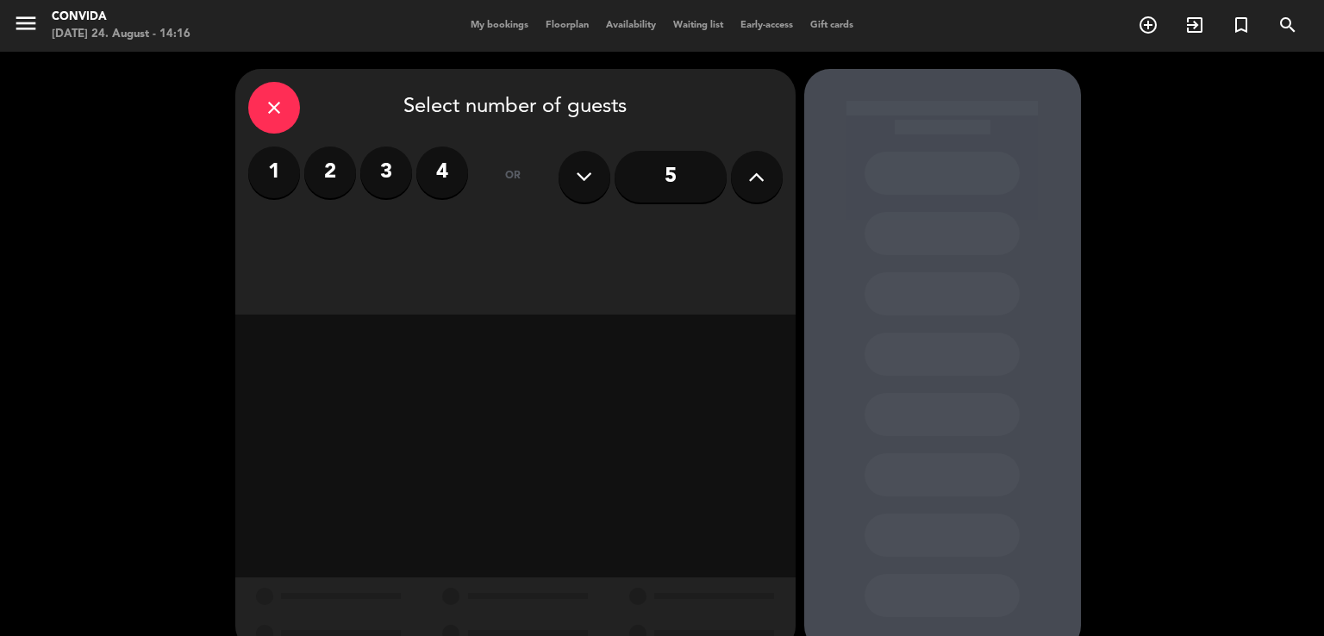
click at [441, 178] on label "4" at bounding box center [442, 173] width 52 height 52
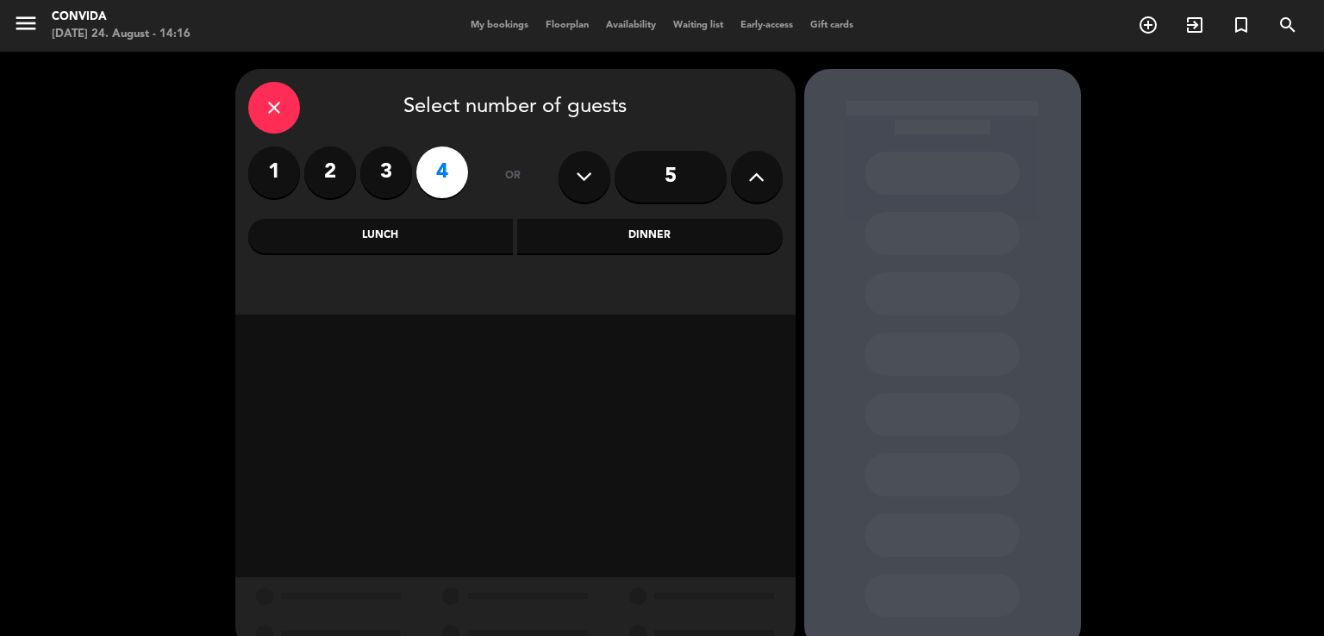
click at [454, 240] on div "Lunch" at bounding box center [380, 236] width 265 height 34
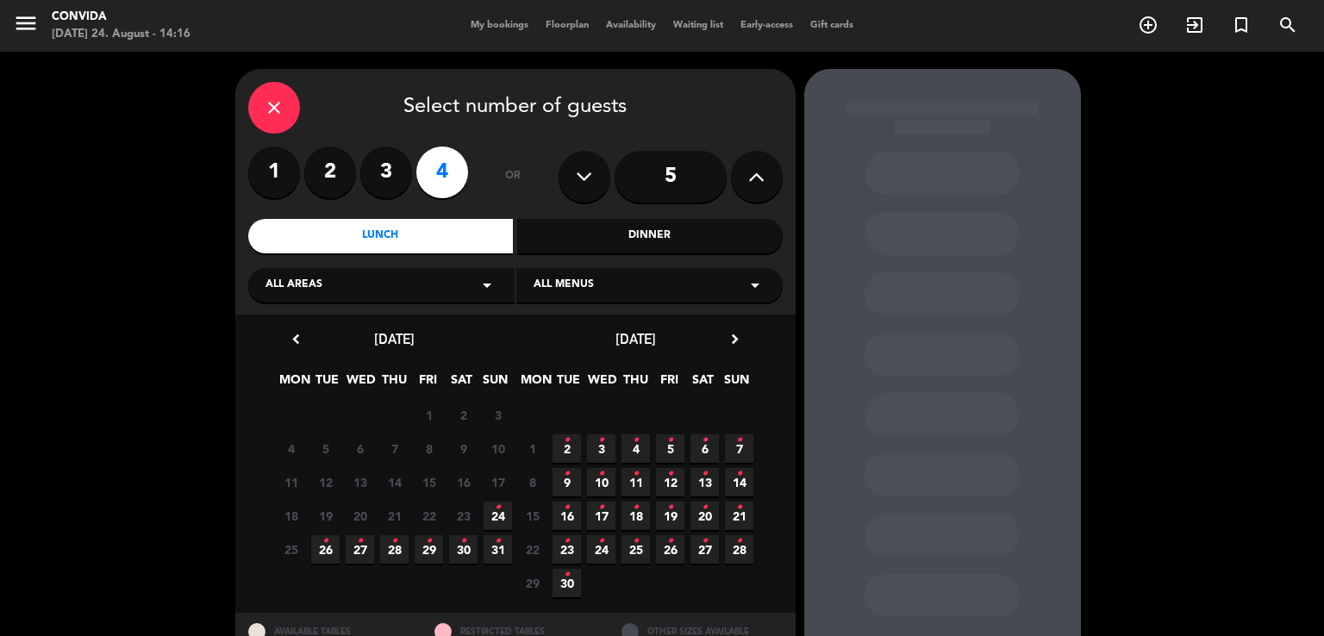
click at [497, 515] on icon "•" at bounding box center [498, 508] width 6 height 28
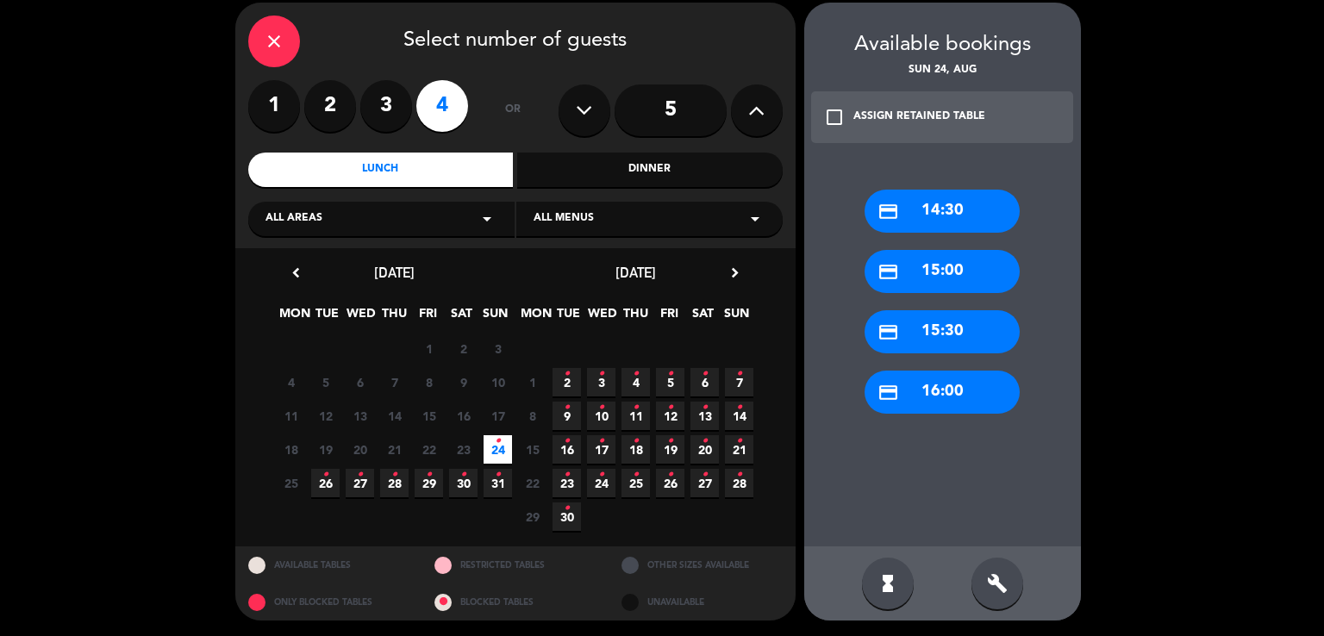
click at [921, 209] on div "credit_card 14:30" at bounding box center [941, 211] width 155 height 43
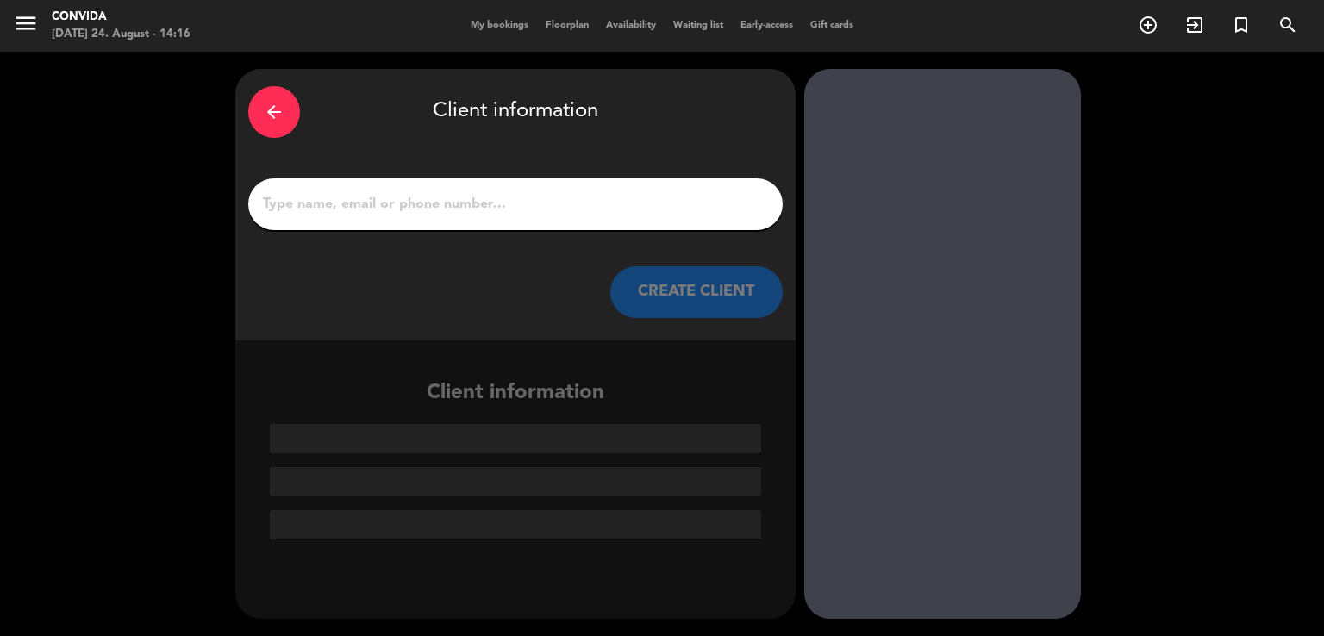
click at [500, 214] on input "1" at bounding box center [515, 204] width 508 height 24
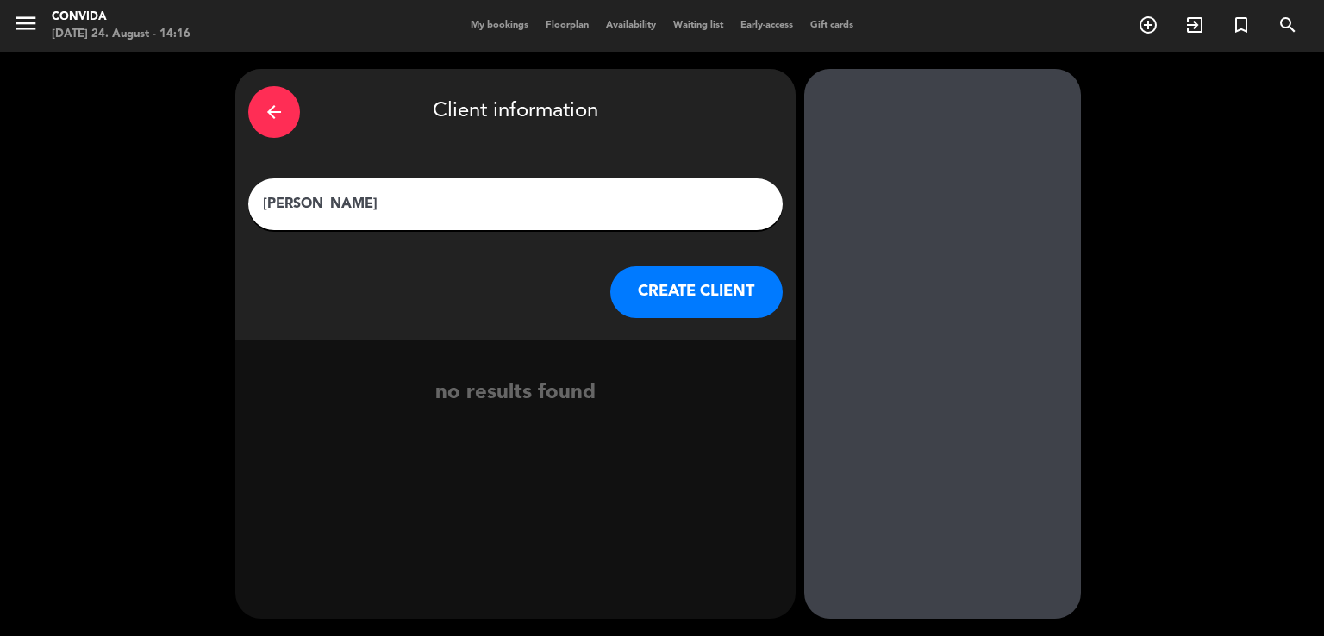
type input "[PERSON_NAME]"
click at [684, 291] on button "CREATE CLIENT" at bounding box center [696, 292] width 172 height 52
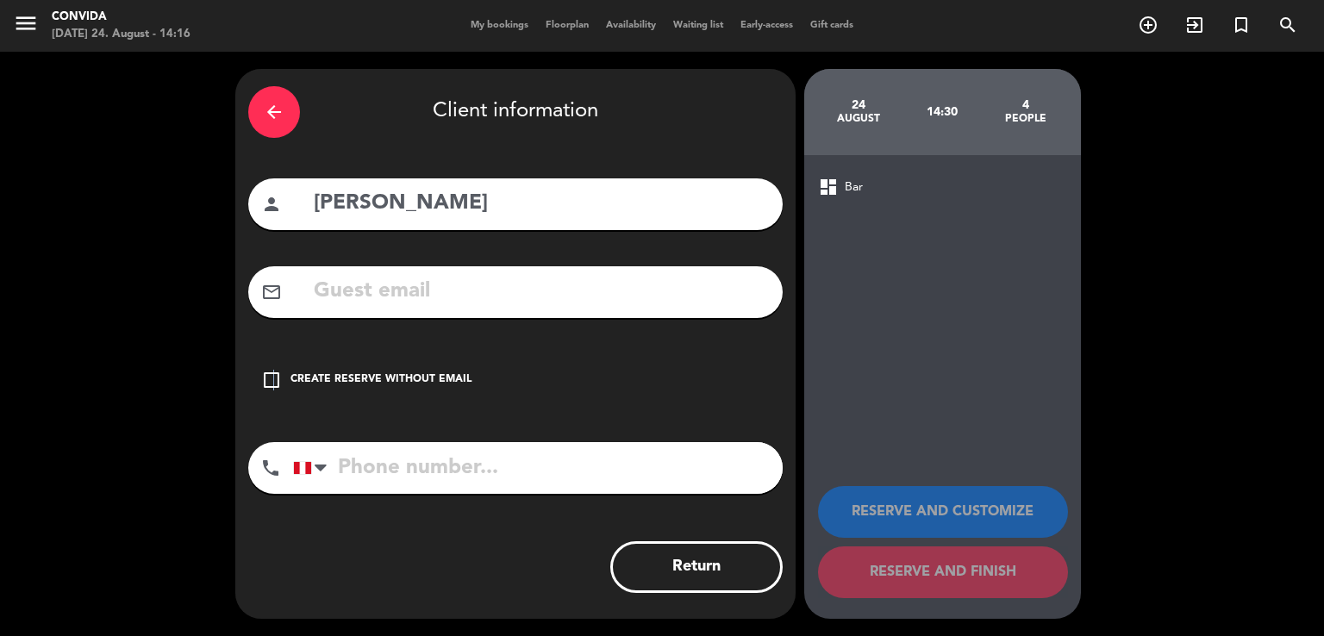
click at [272, 376] on icon "check_box_outline_blank" at bounding box center [271, 380] width 21 height 21
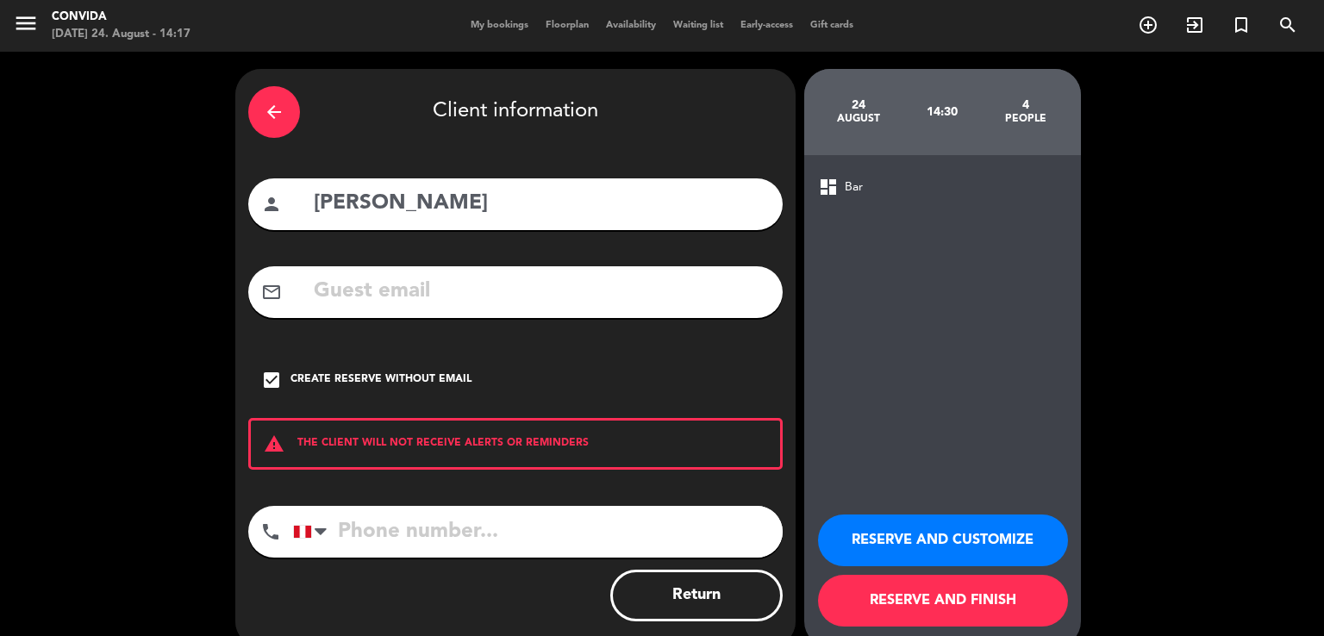
click at [1034, 616] on button "RESERVE AND FINISH" at bounding box center [943, 601] width 250 height 52
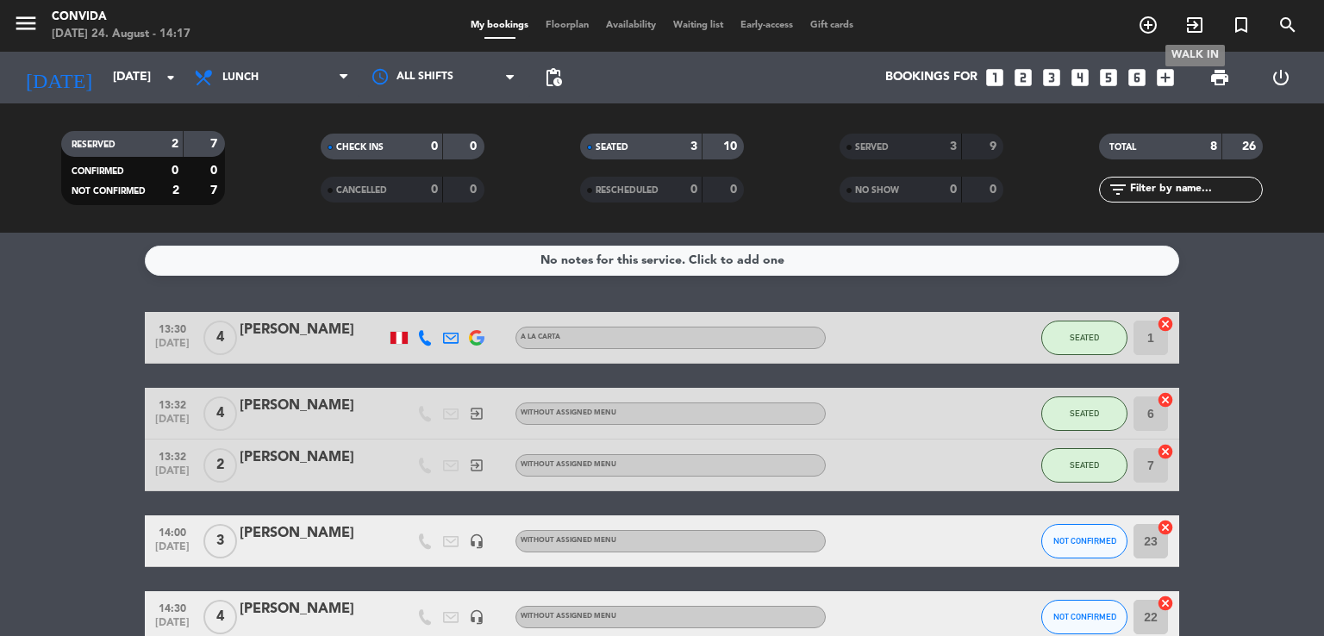
click at [1189, 27] on icon "exit_to_app" at bounding box center [1194, 25] width 21 height 21
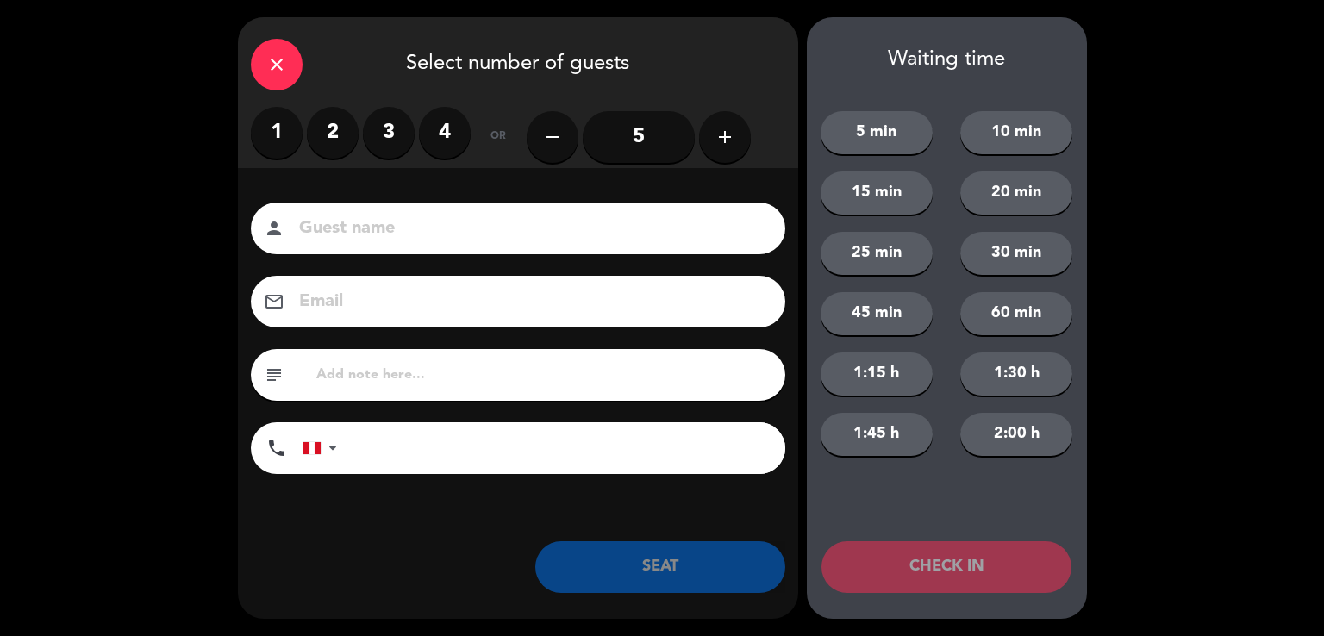
type input "s"
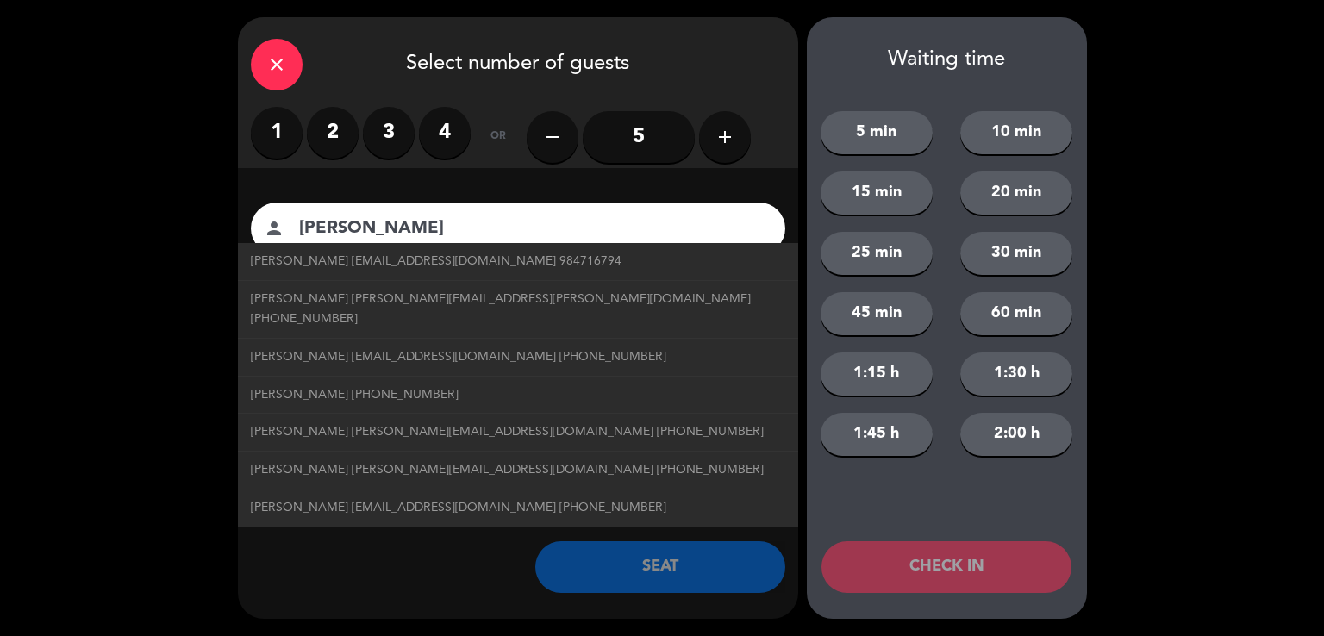
type input "[PERSON_NAME]"
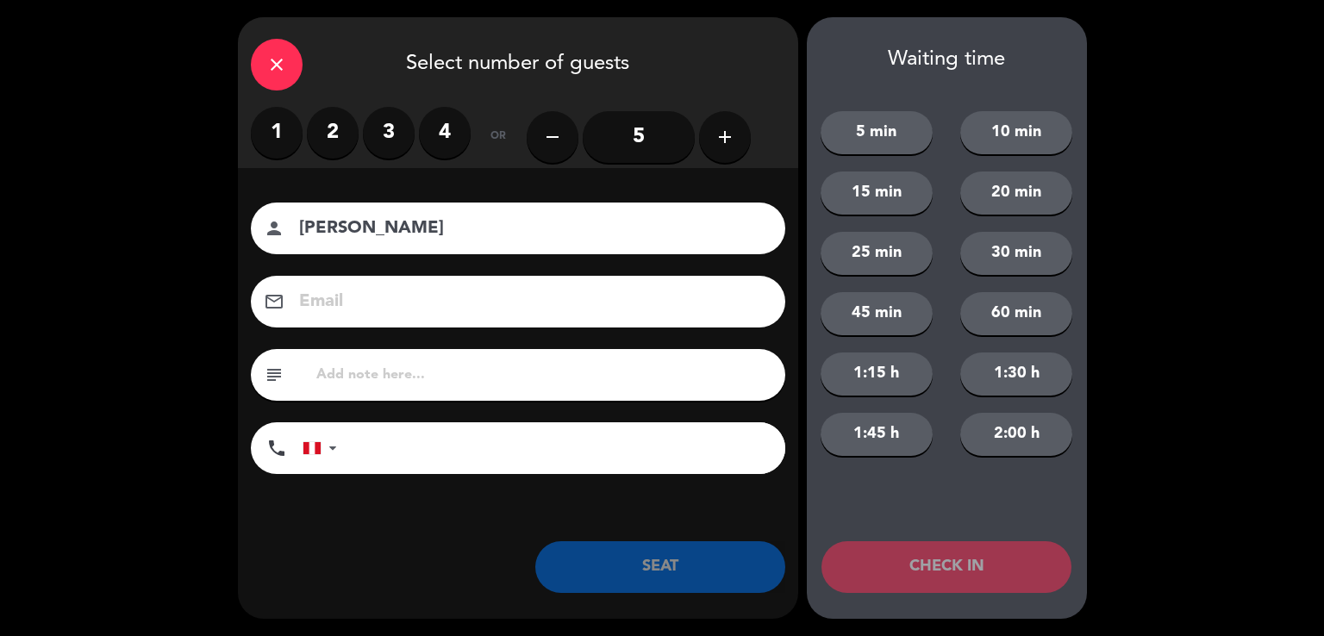
click at [317, 139] on label "2" at bounding box center [333, 133] width 52 height 52
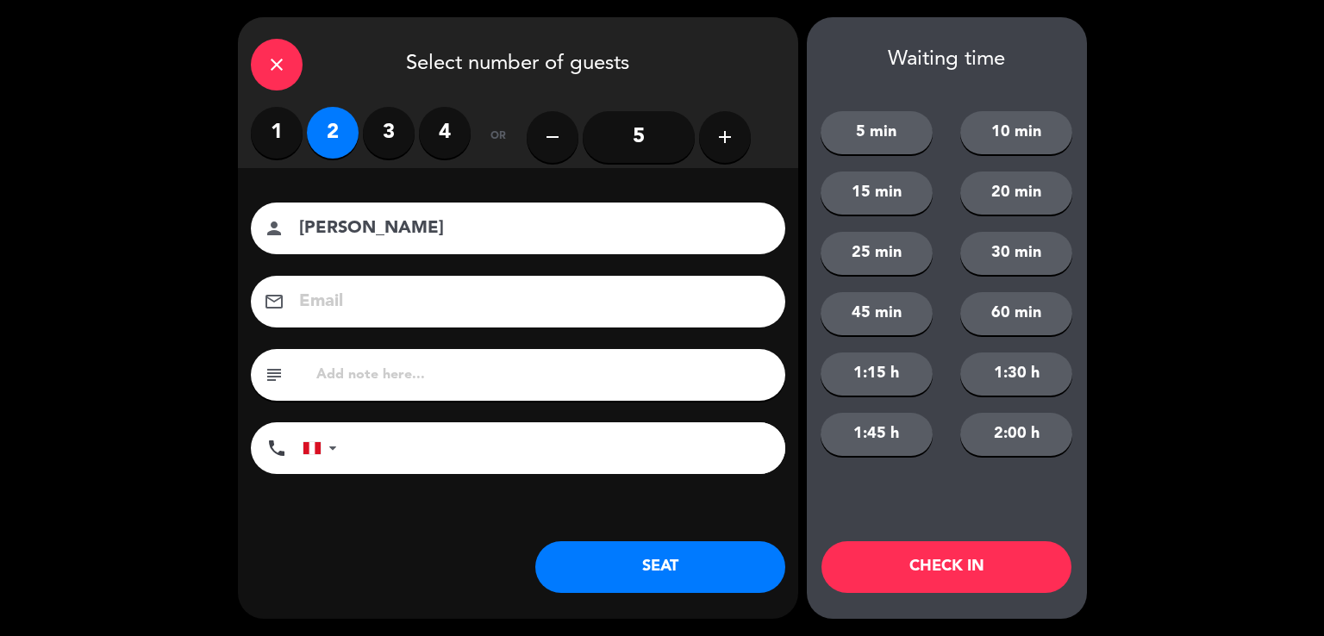
click at [669, 557] on button "SEAT" at bounding box center [660, 567] width 250 height 52
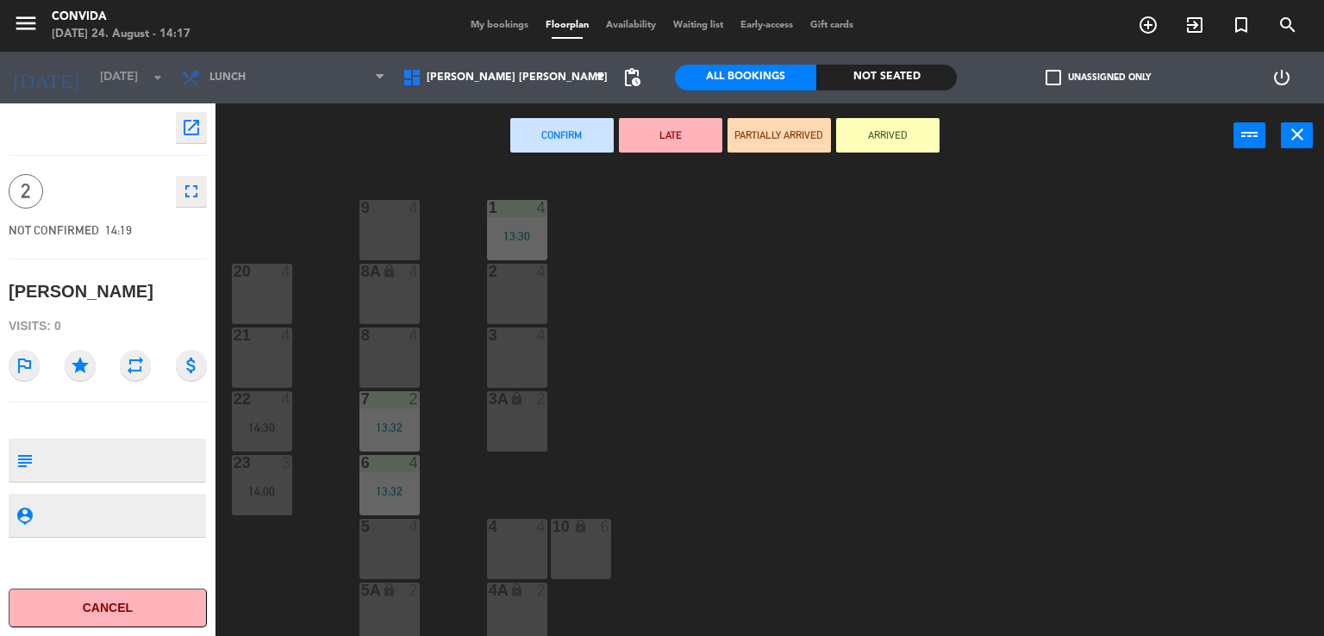
click at [394, 365] on div "8 4" at bounding box center [389, 357] width 60 height 60
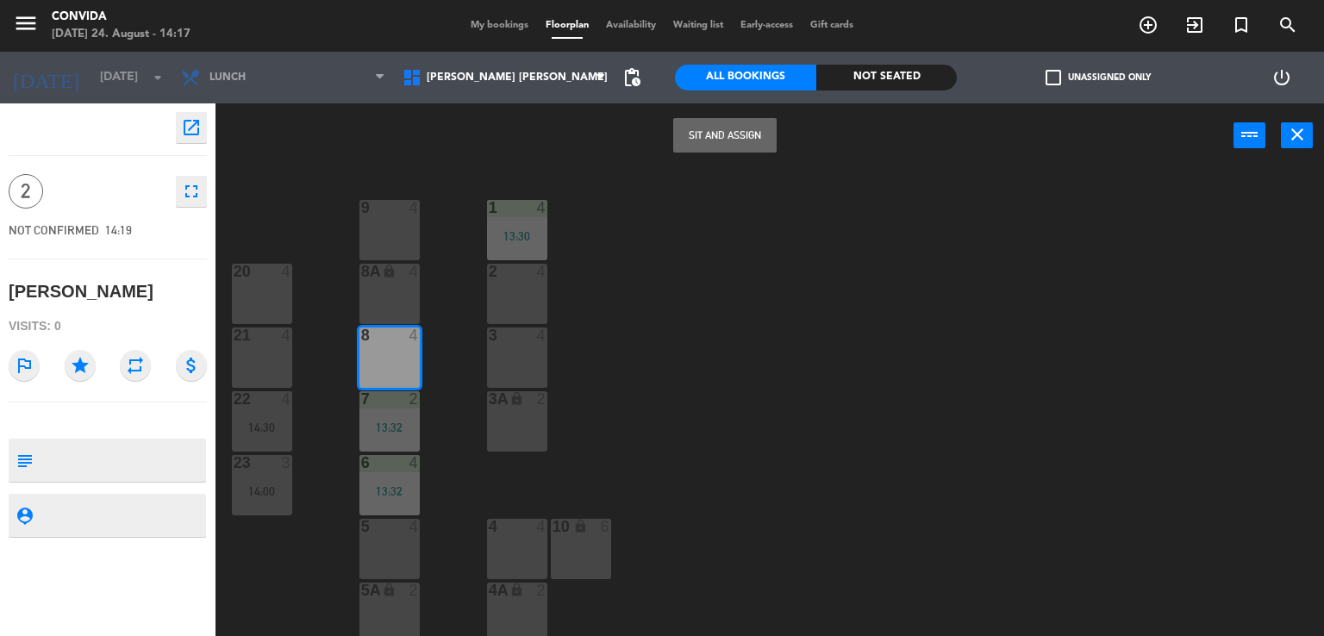
click at [734, 144] on button "Sit and Assign" at bounding box center [724, 135] width 103 height 34
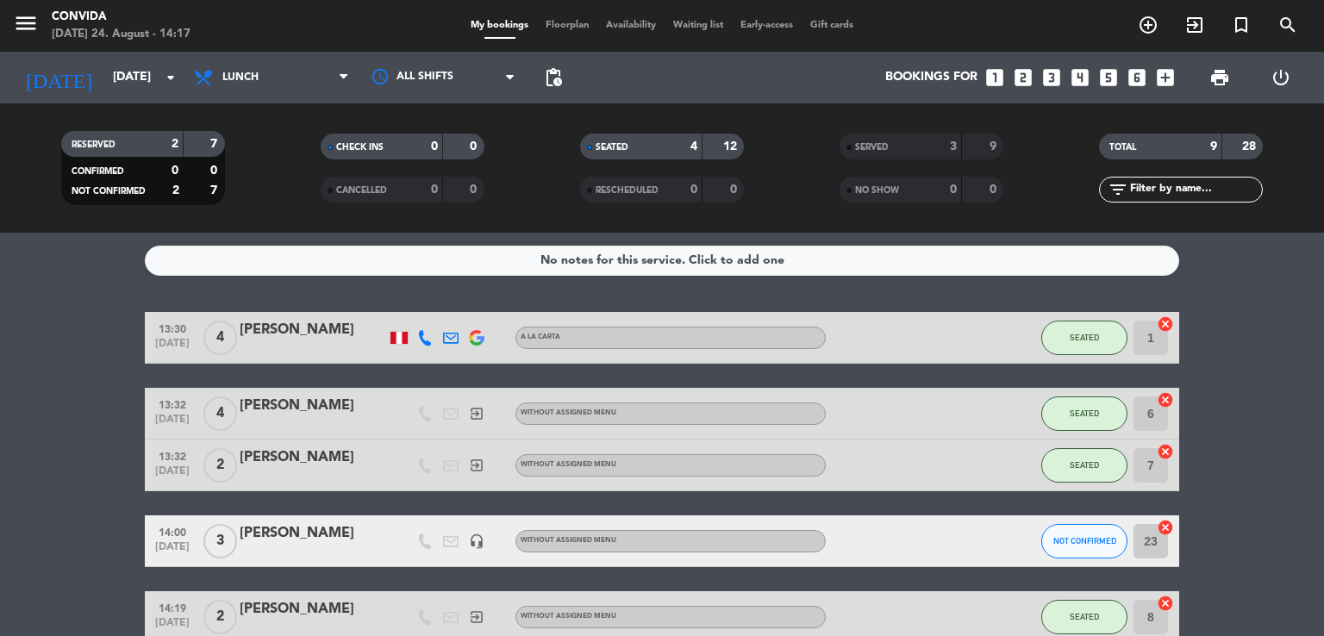
scroll to position [169, 0]
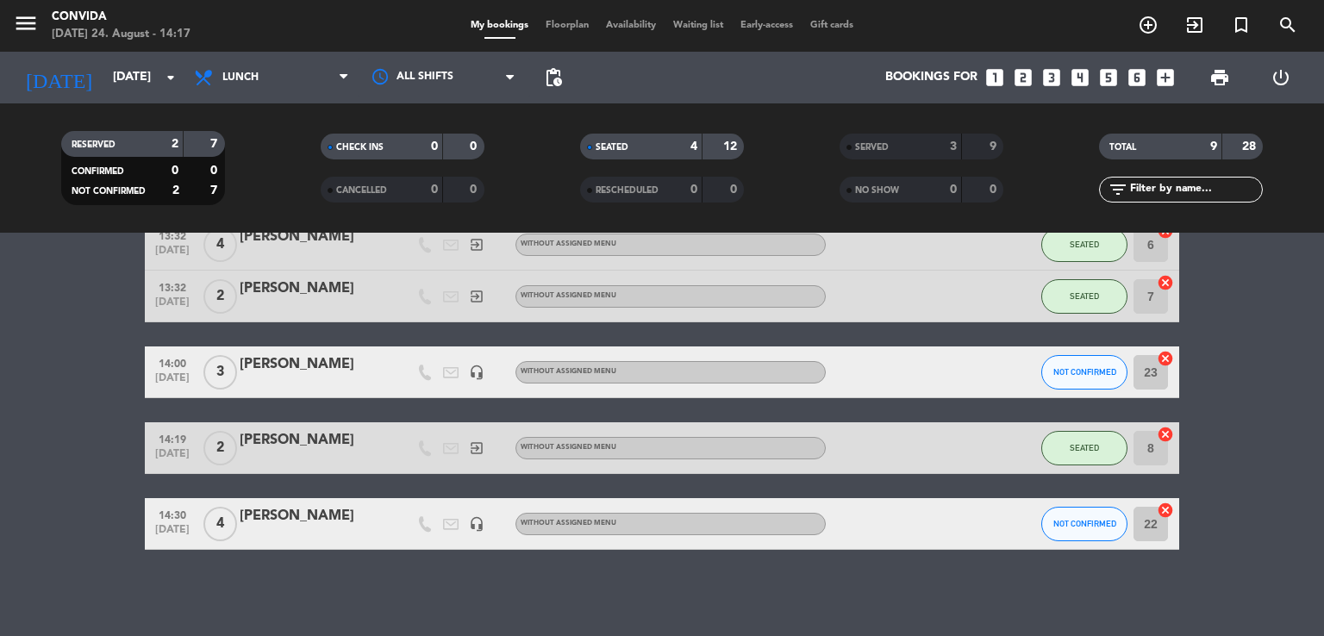
click at [1154, 530] on input "22" at bounding box center [1150, 524] width 34 height 34
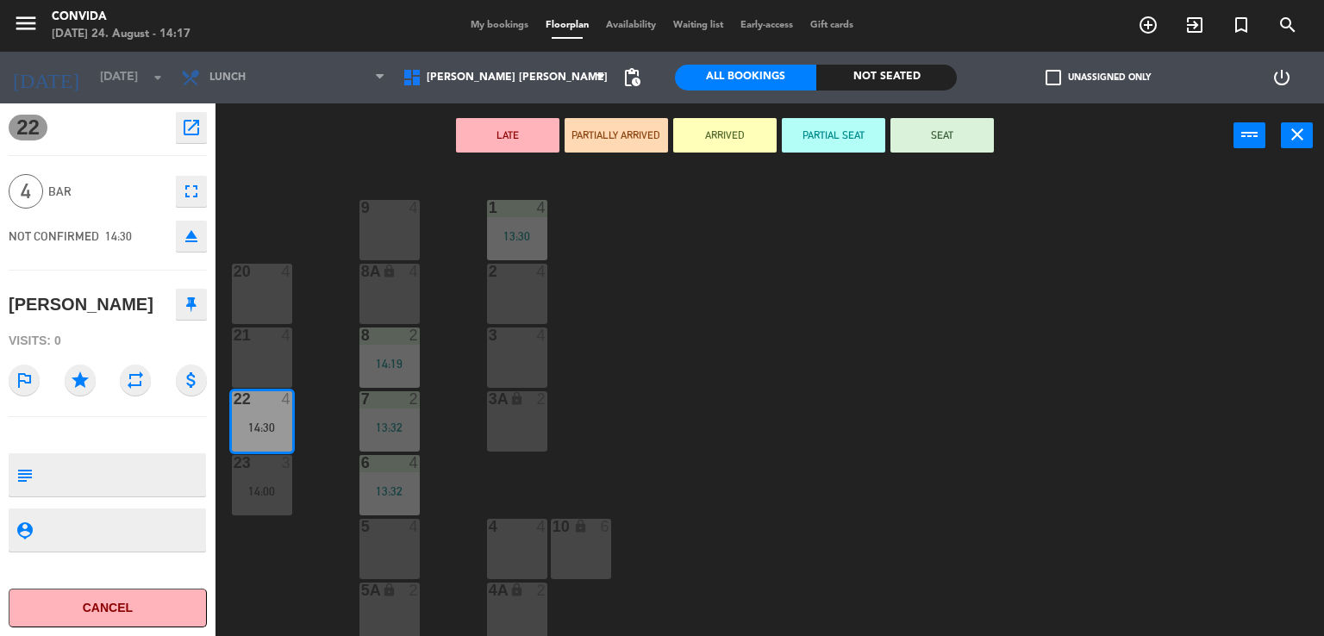
click at [507, 297] on div "2 4" at bounding box center [517, 294] width 60 height 60
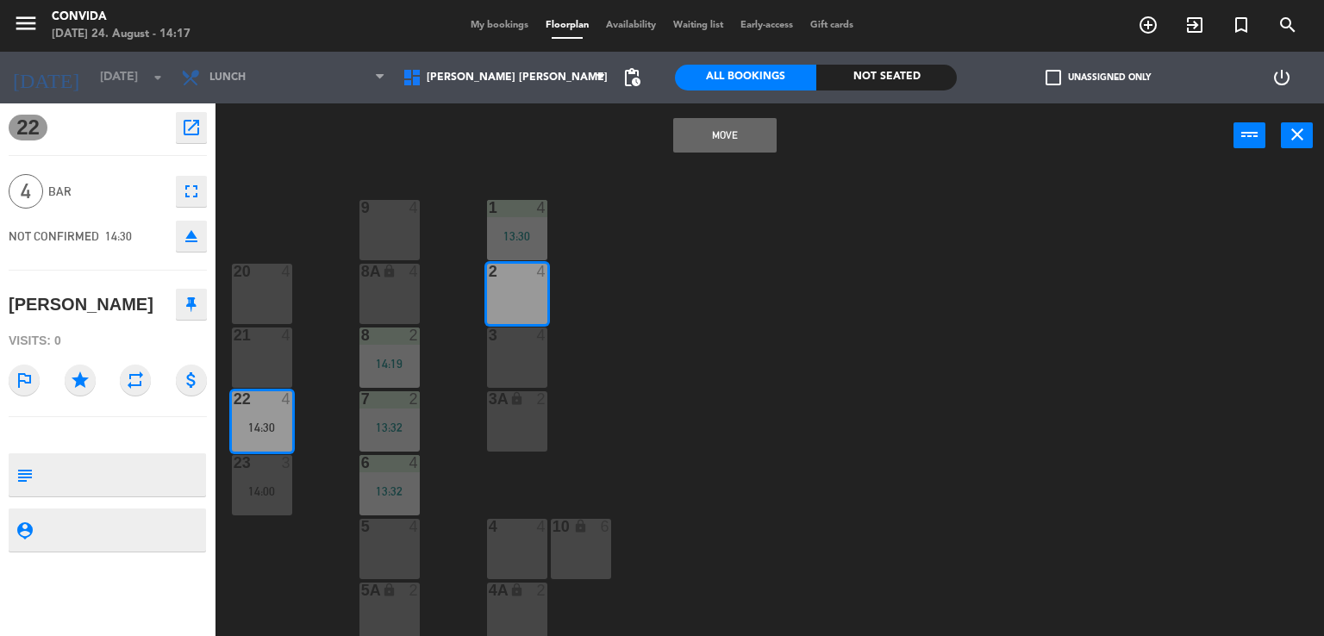
click at [728, 128] on button "Move" at bounding box center [724, 135] width 103 height 34
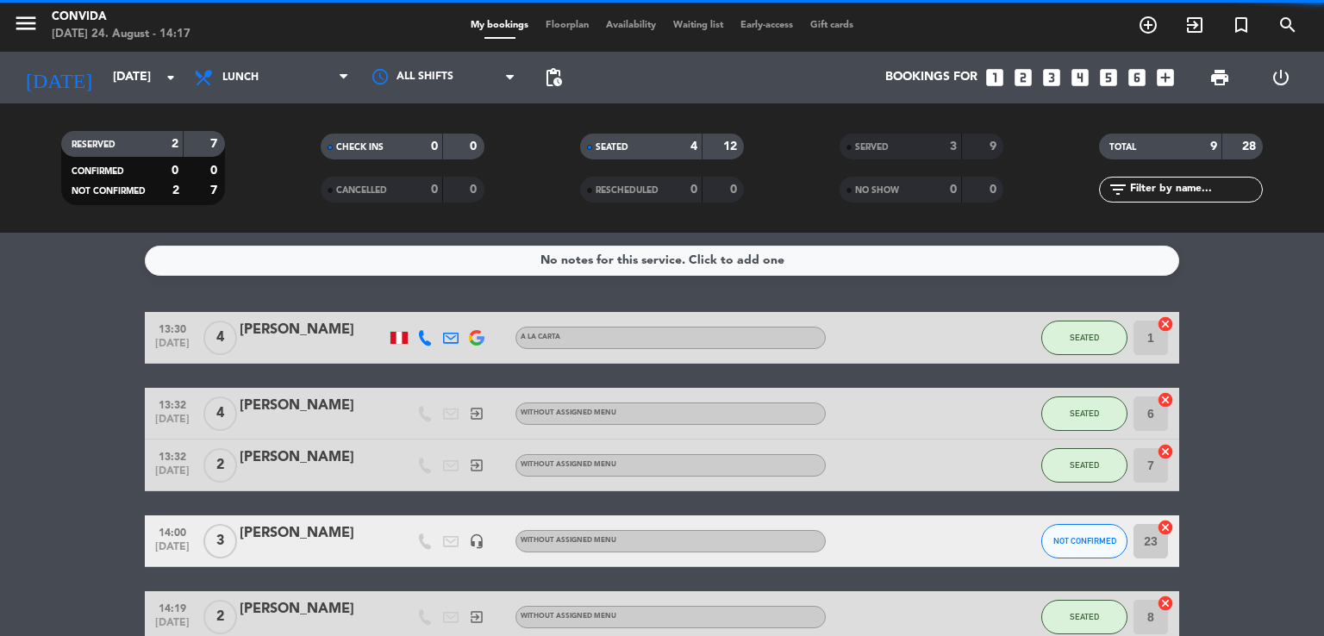
scroll to position [169, 0]
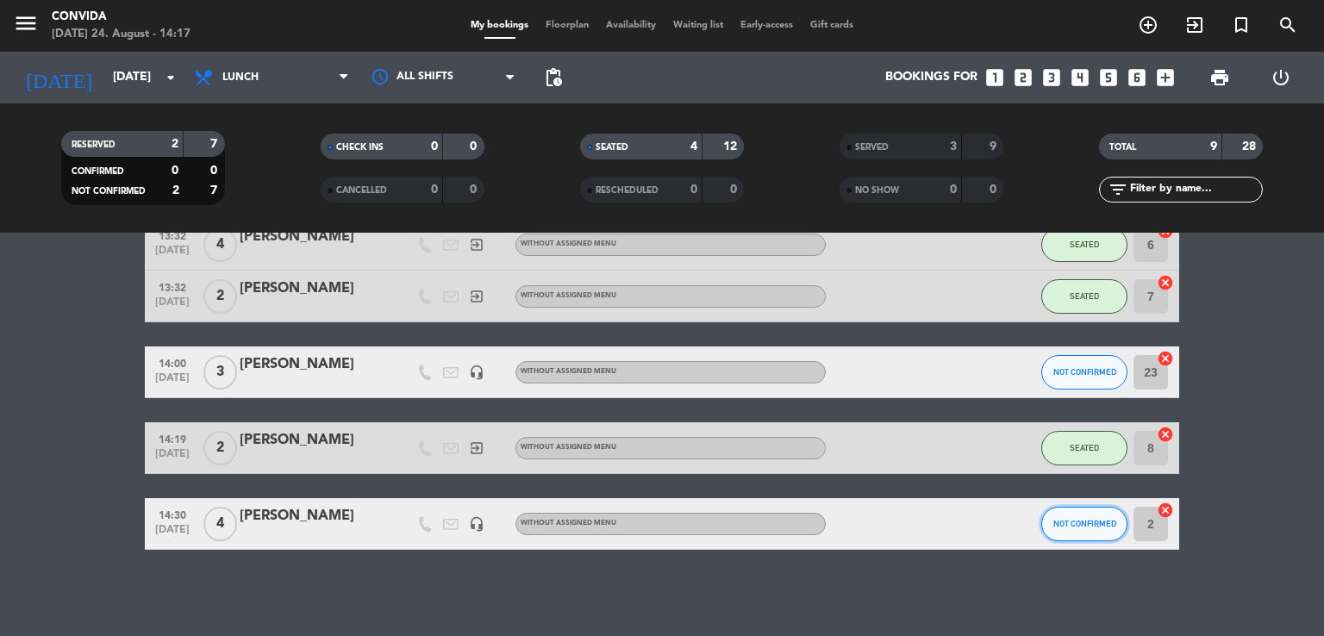
click at [1096, 523] on span "NOT CONFIRMED" at bounding box center [1084, 523] width 63 height 9
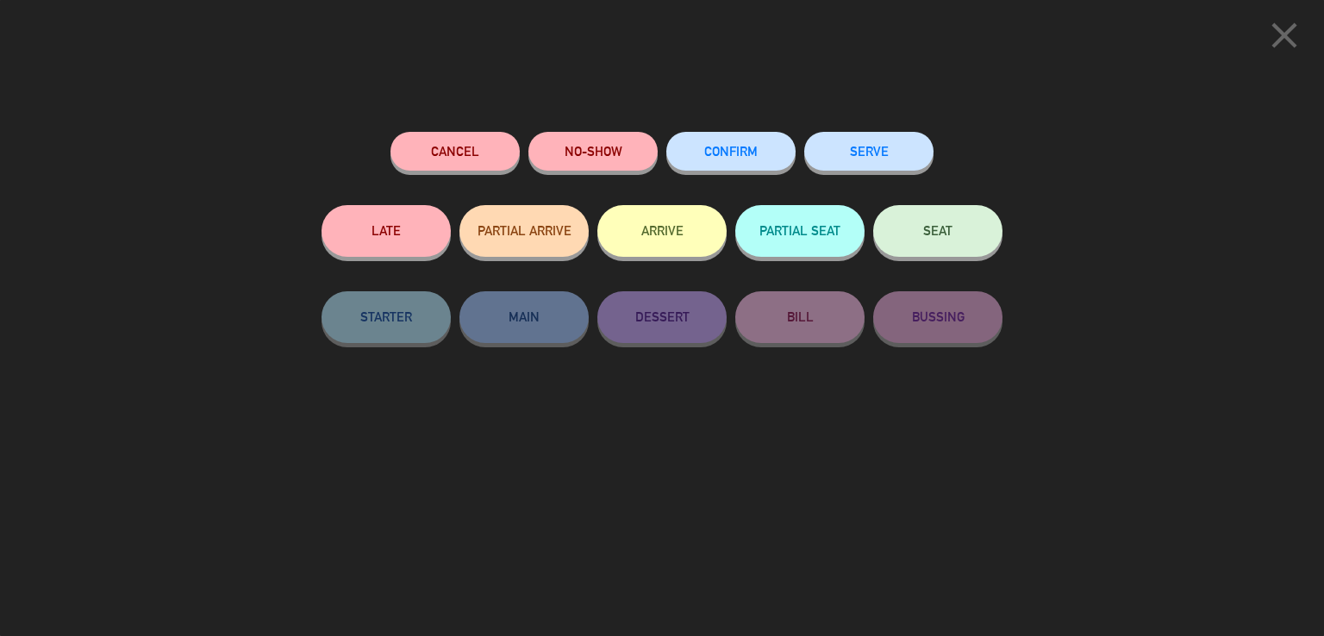
click at [906, 225] on button "SEAT" at bounding box center [937, 231] width 129 height 52
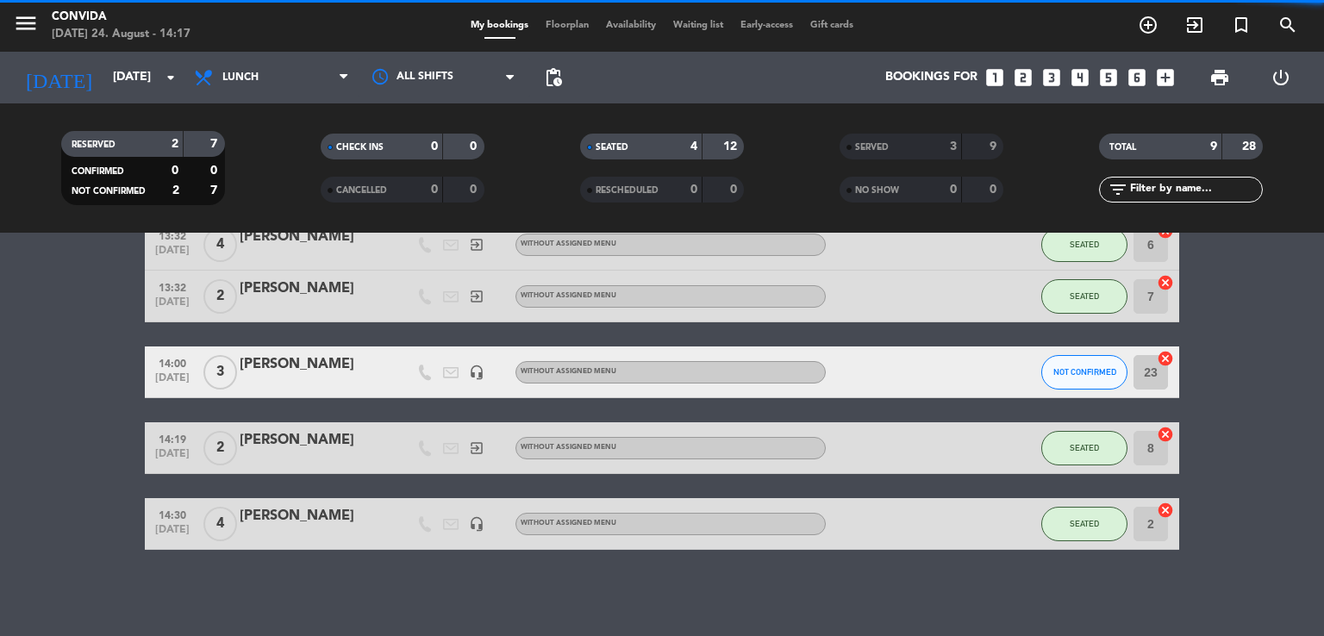
scroll to position [0, 0]
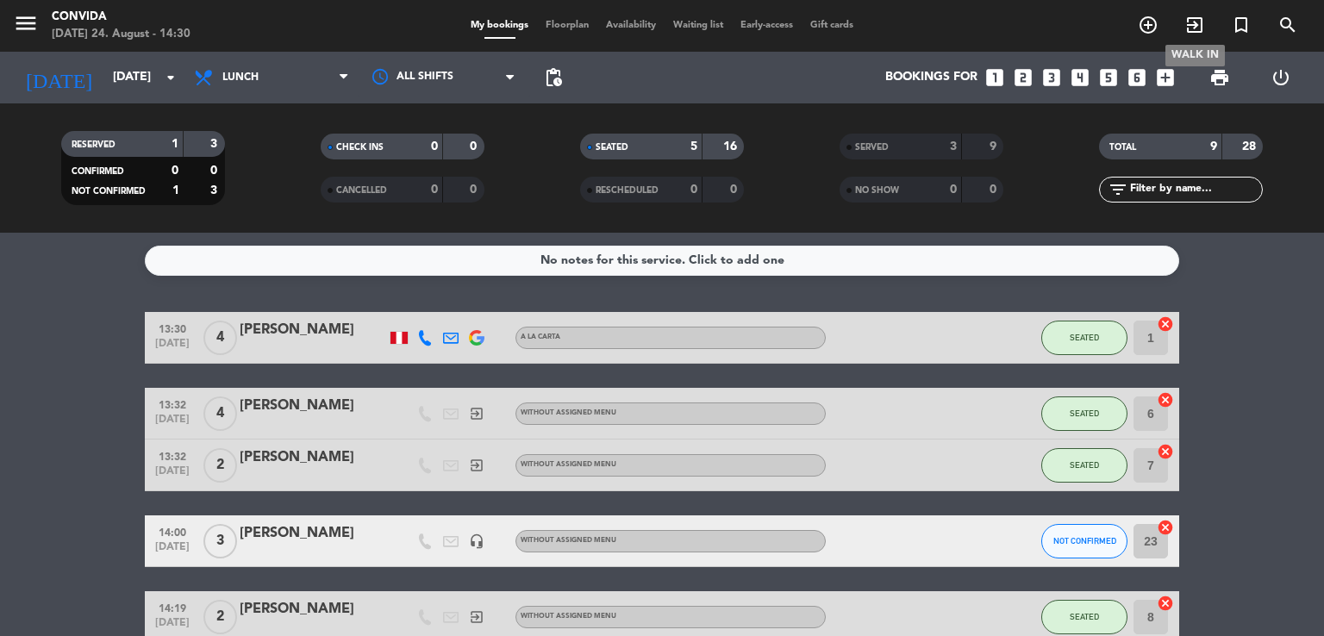
click at [1191, 34] on icon "exit_to_app" at bounding box center [1194, 25] width 21 height 21
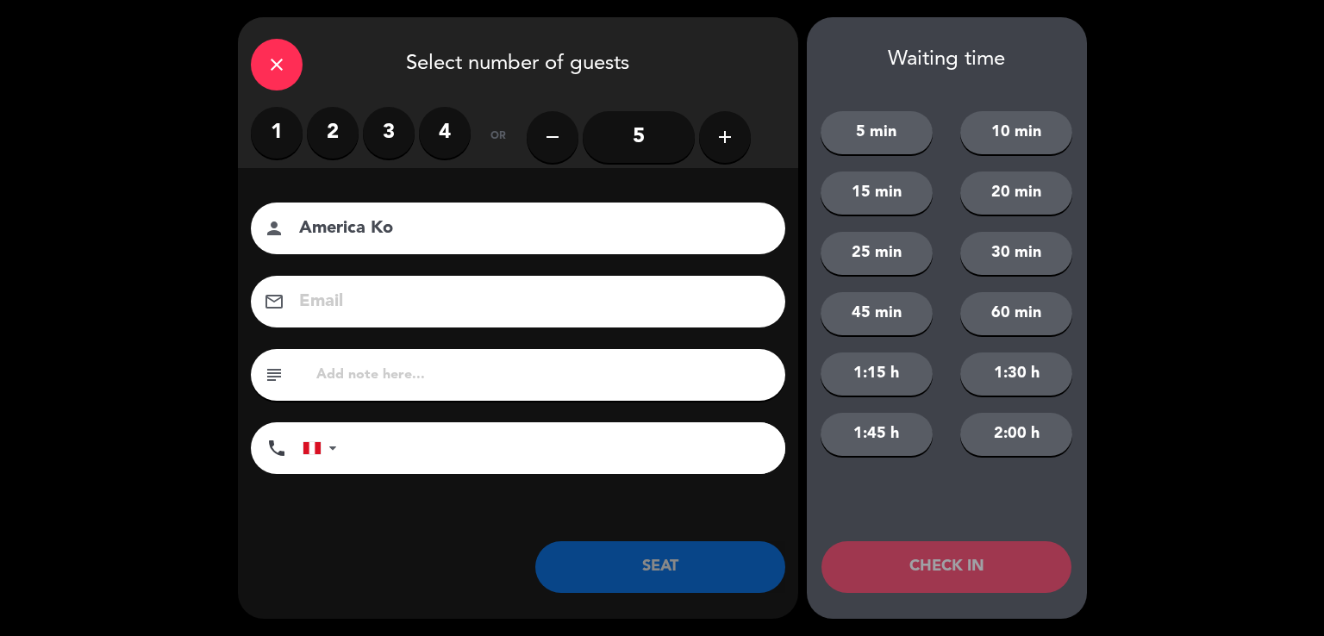
type input "America Ko"
click at [331, 127] on label "2" at bounding box center [333, 133] width 52 height 52
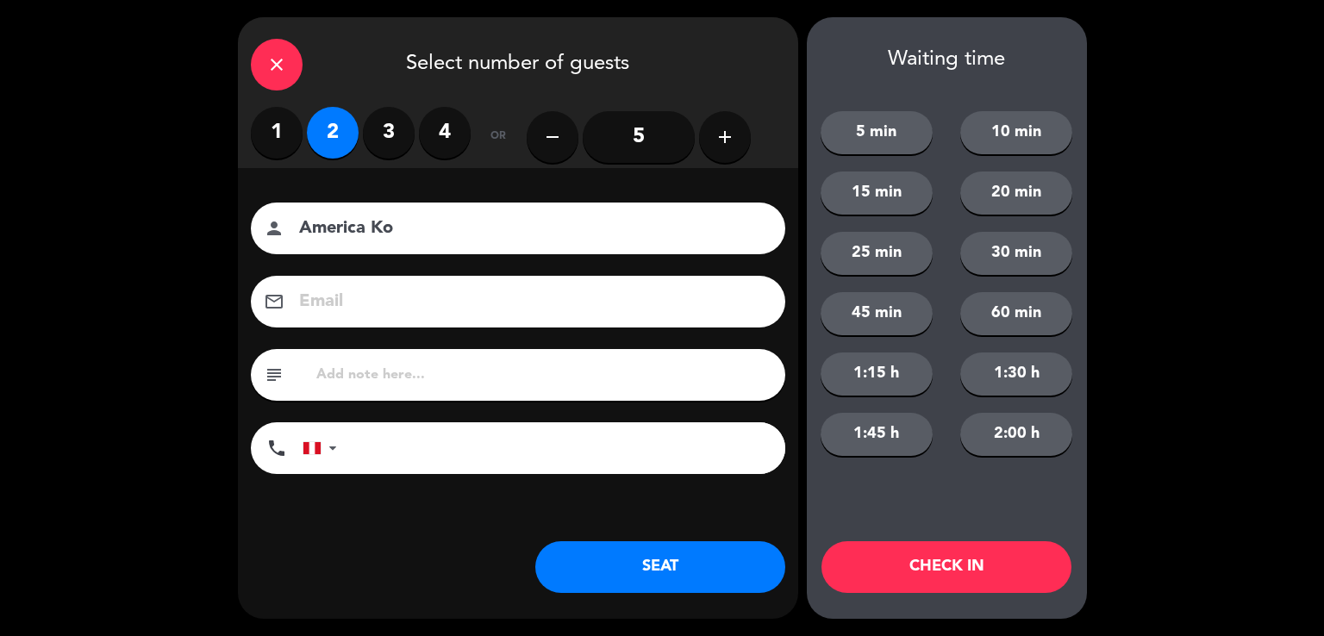
click at [650, 567] on button "SEAT" at bounding box center [660, 567] width 250 height 52
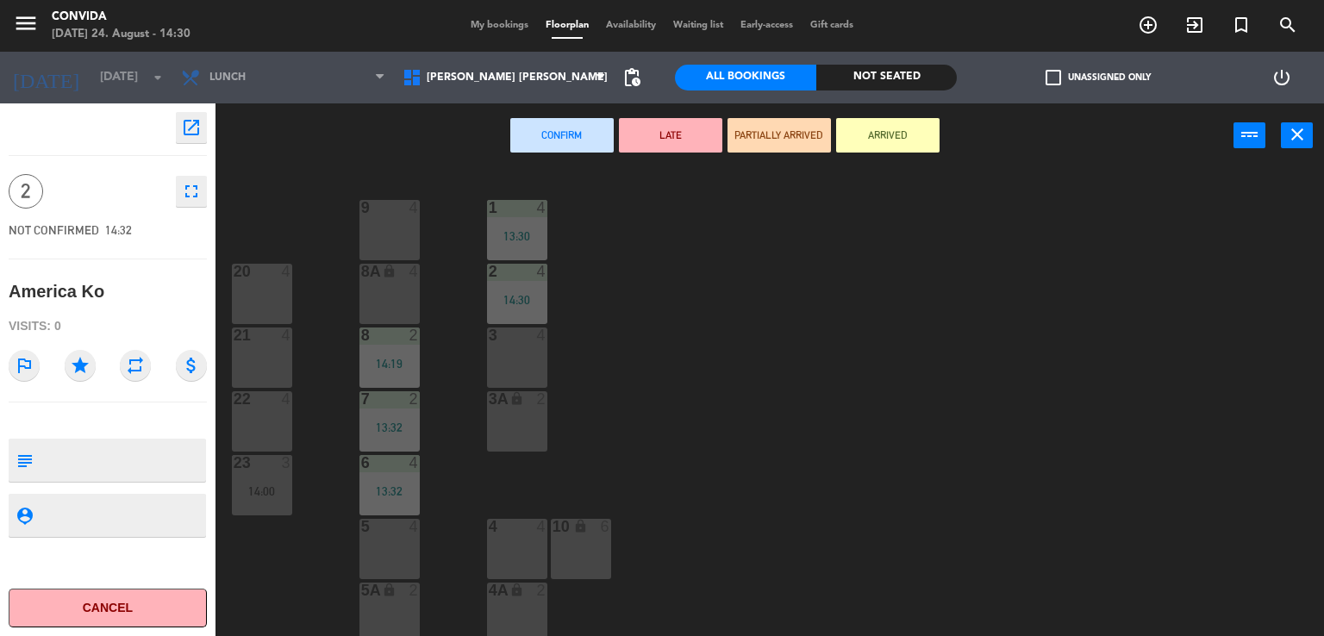
click at [523, 545] on div "4 4" at bounding box center [517, 549] width 60 height 60
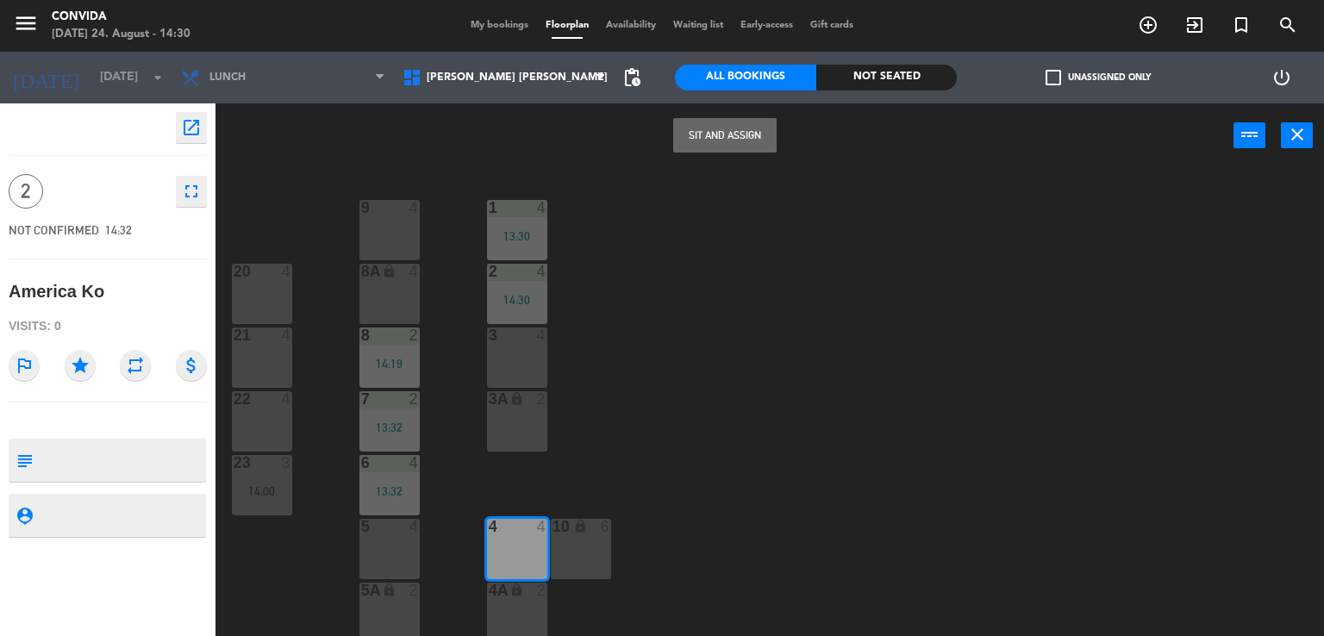
click at [537, 594] on div "2" at bounding box center [542, 591] width 10 height 16
click at [529, 551] on div "4 4" at bounding box center [517, 549] width 60 height 60
click at [703, 143] on button "Sit and Assign" at bounding box center [724, 135] width 103 height 34
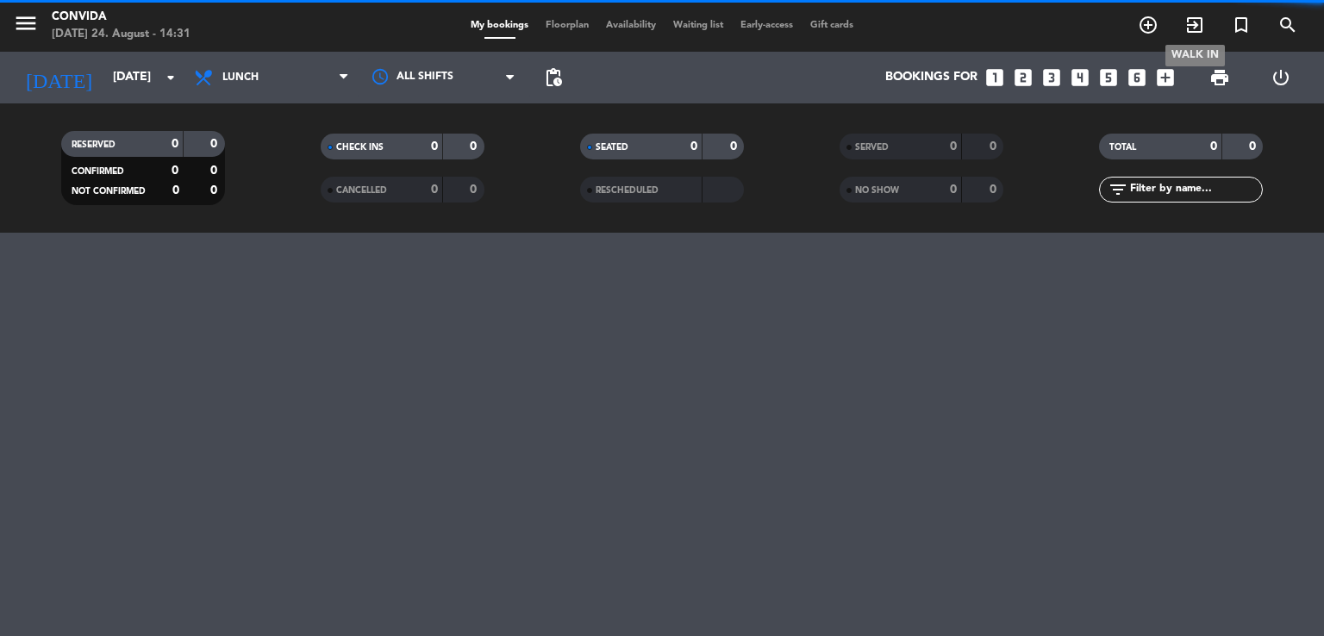
click at [1201, 14] on span "exit_to_app" at bounding box center [1194, 24] width 47 height 29
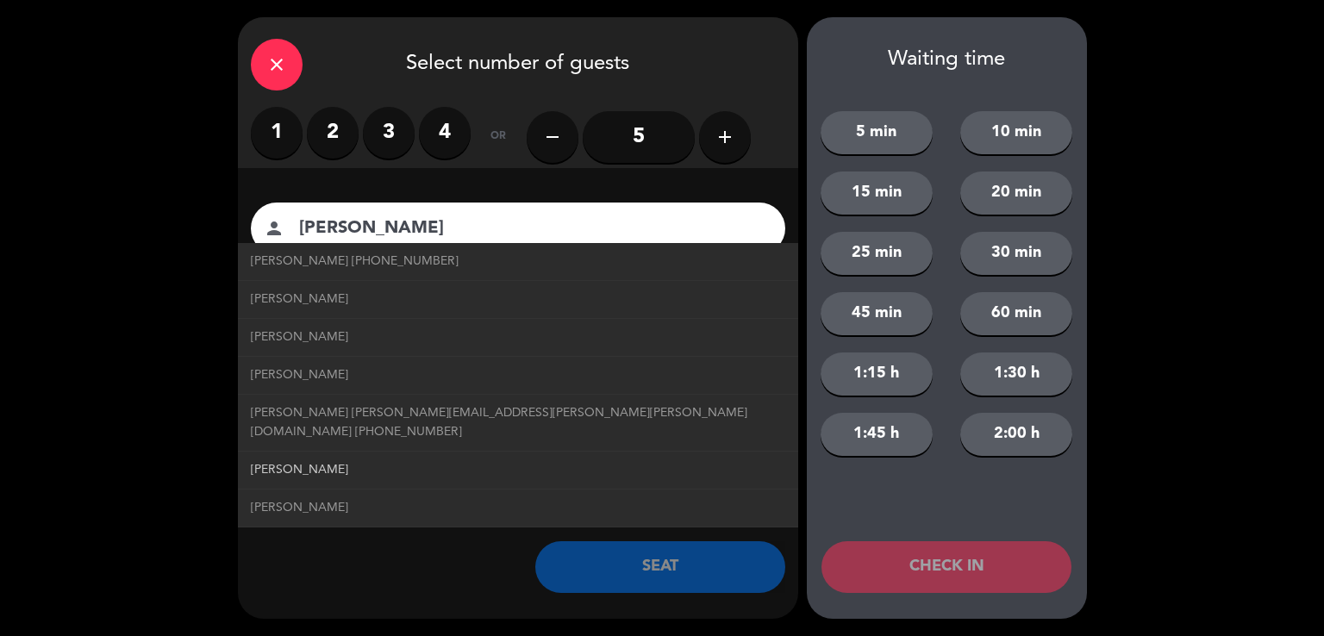
click at [326, 460] on link "[PERSON_NAME]" at bounding box center [518, 470] width 534 height 20
type input "[PERSON_NAME]"
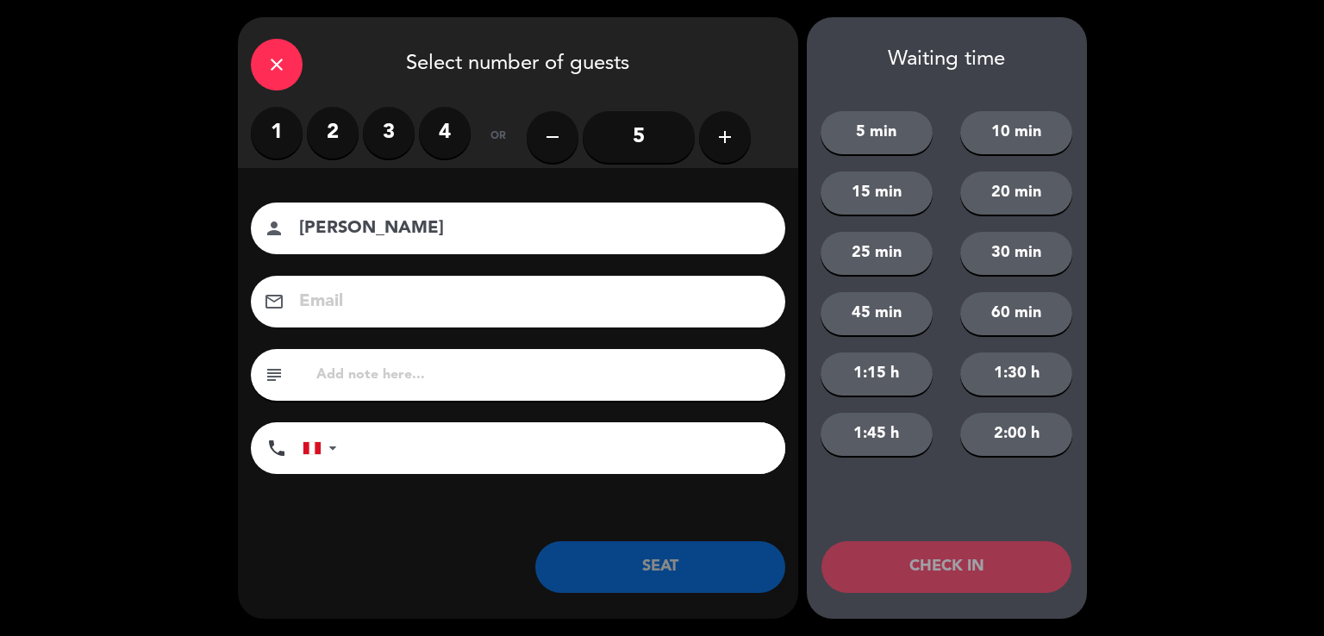
click at [453, 140] on label "4" at bounding box center [445, 133] width 52 height 52
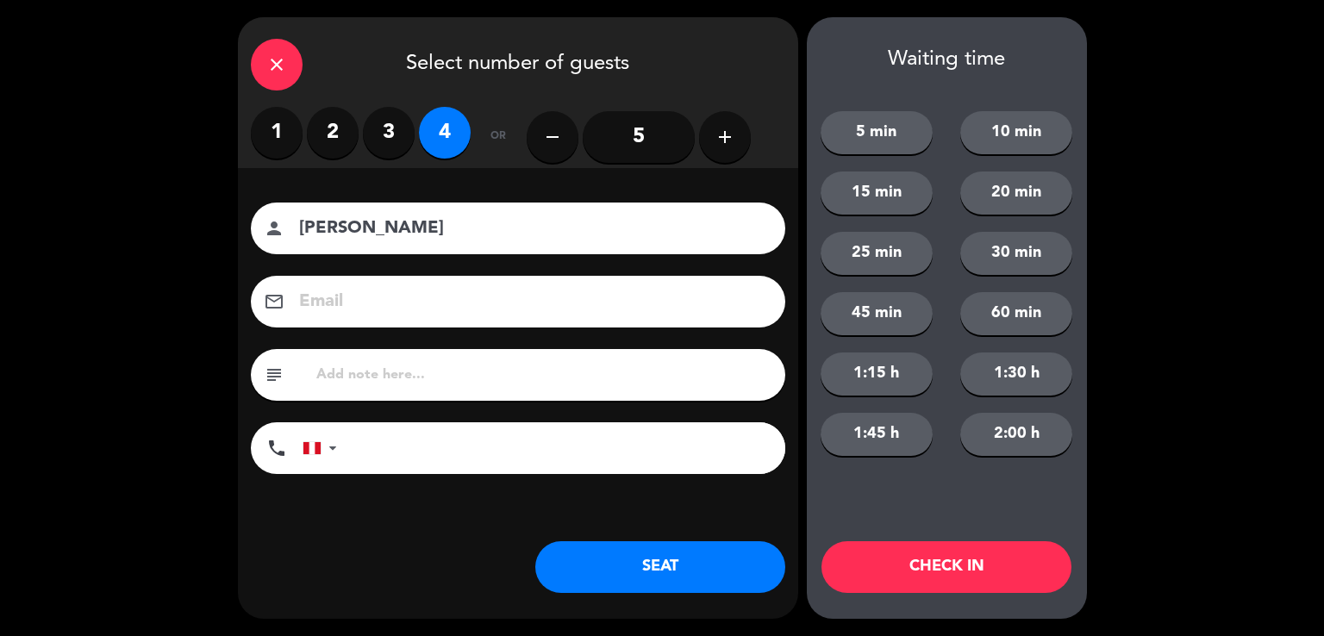
click at [631, 559] on button "SEAT" at bounding box center [660, 567] width 250 height 52
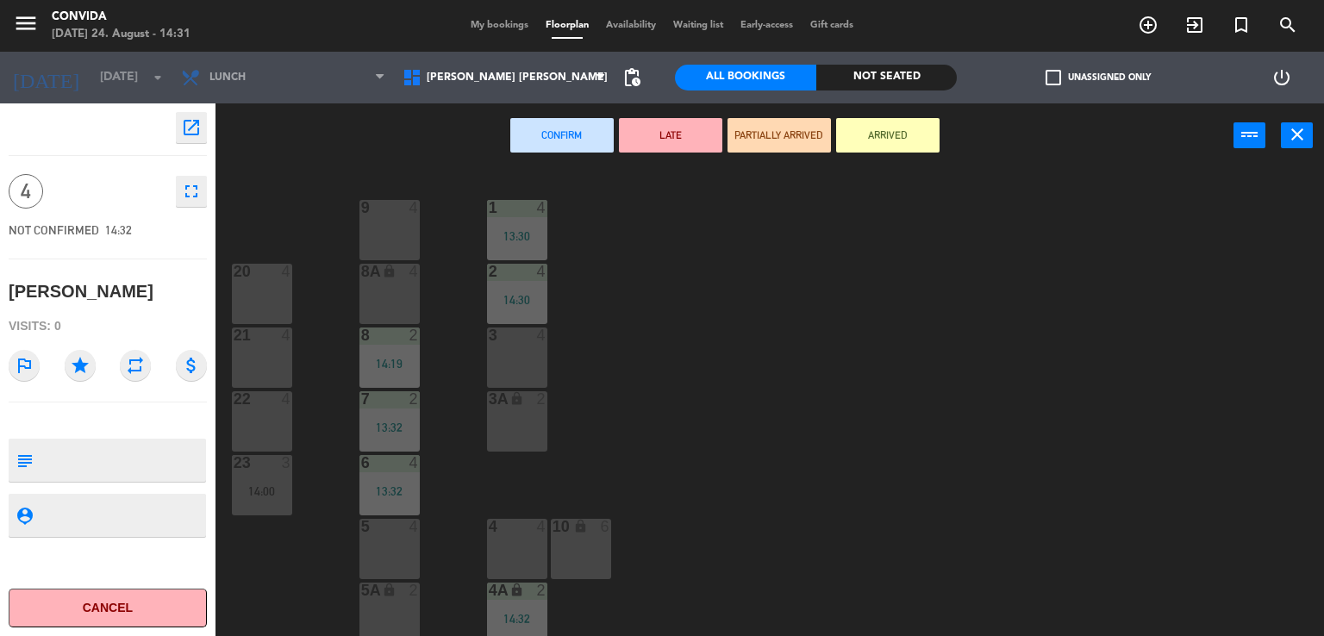
click at [533, 356] on div "3 4" at bounding box center [517, 357] width 60 height 60
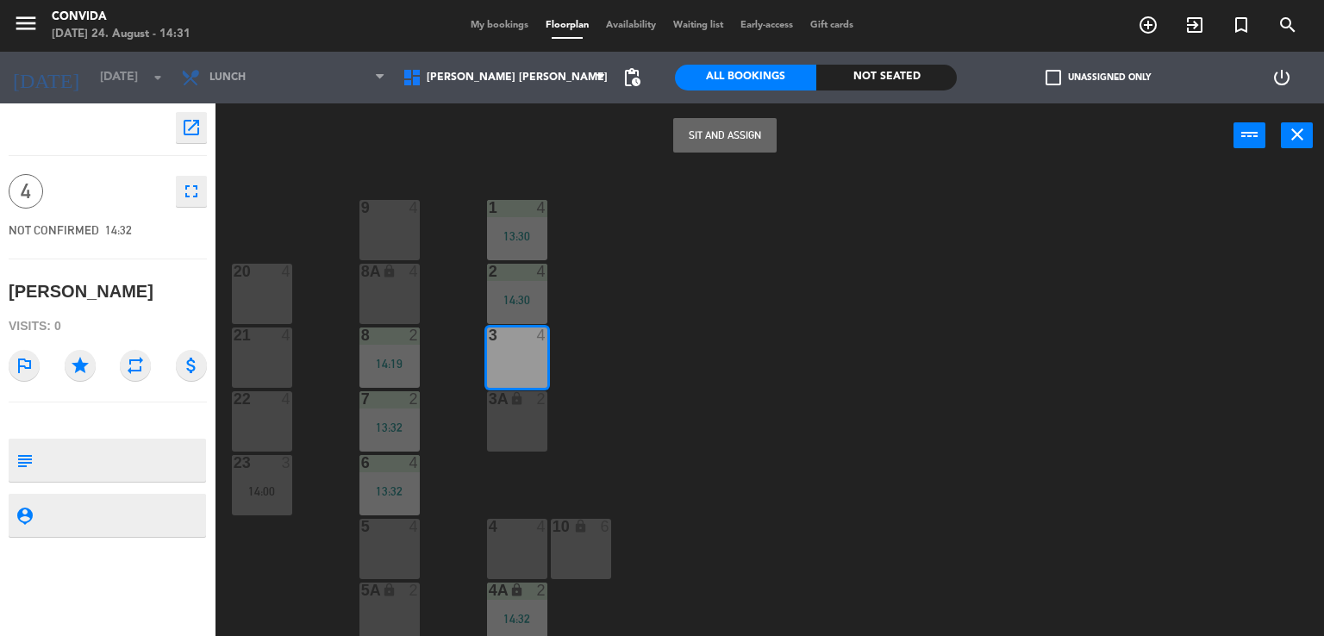
click at [724, 118] on button "Sit and Assign" at bounding box center [724, 135] width 103 height 34
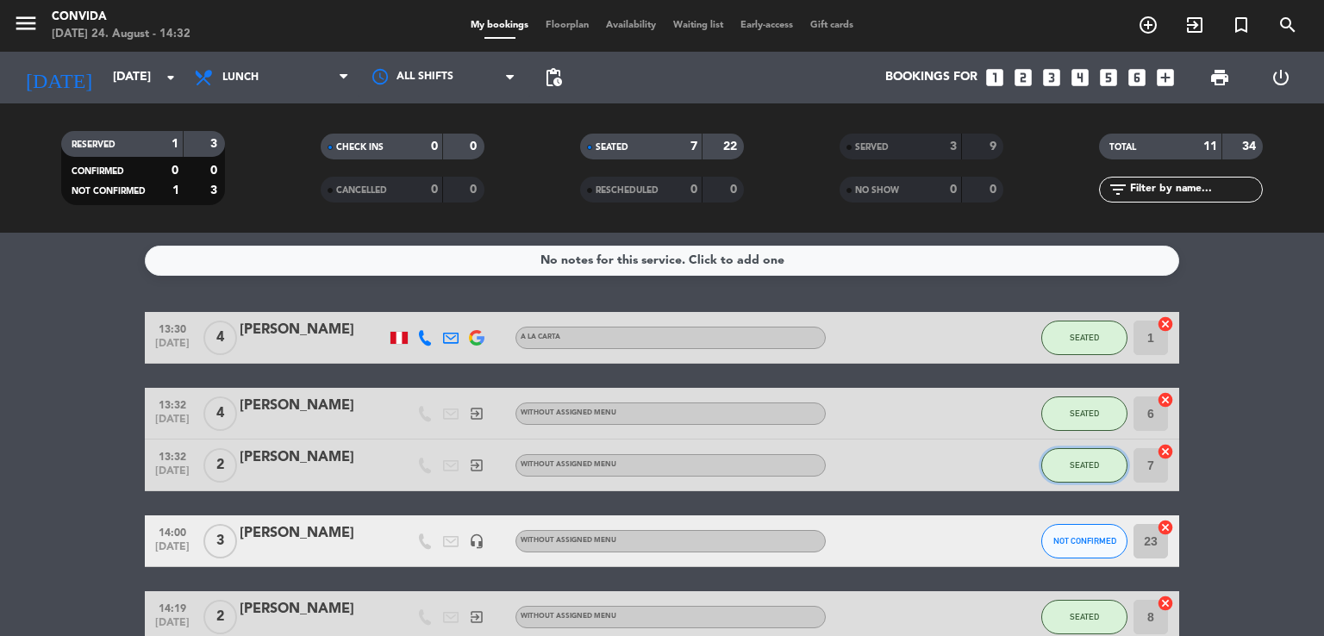
click at [1086, 462] on span "SEATED" at bounding box center [1084, 464] width 29 height 9
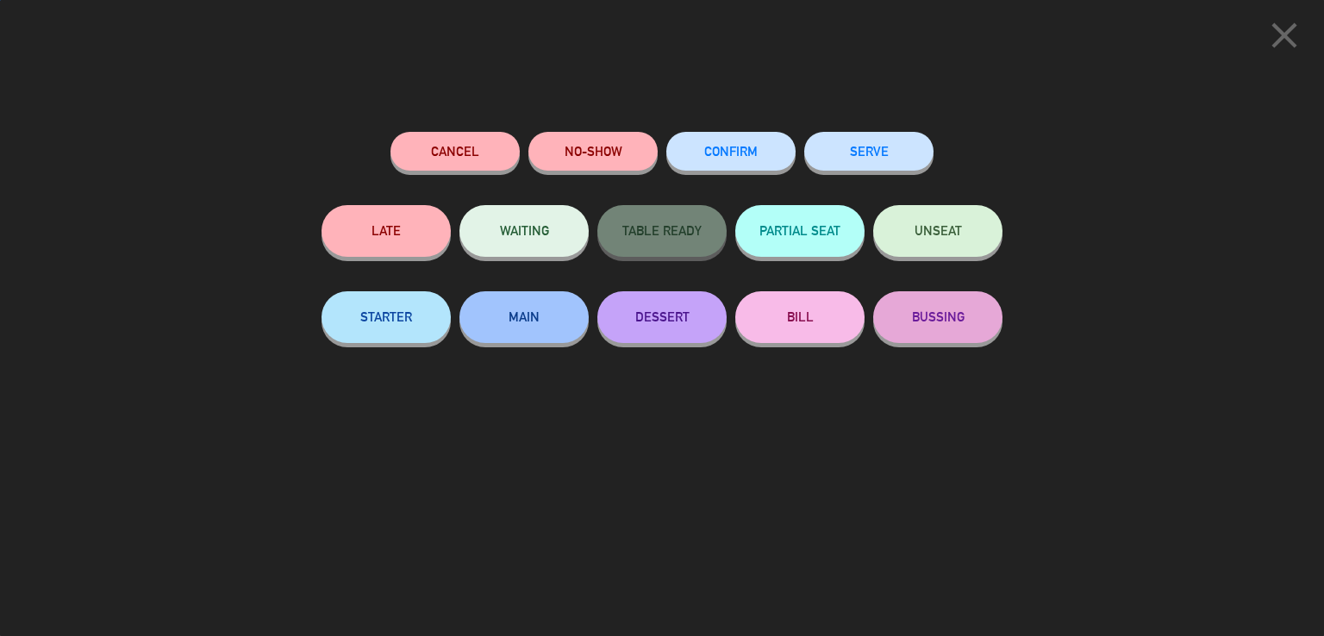
click at [867, 149] on button "SERVE" at bounding box center [868, 151] width 129 height 39
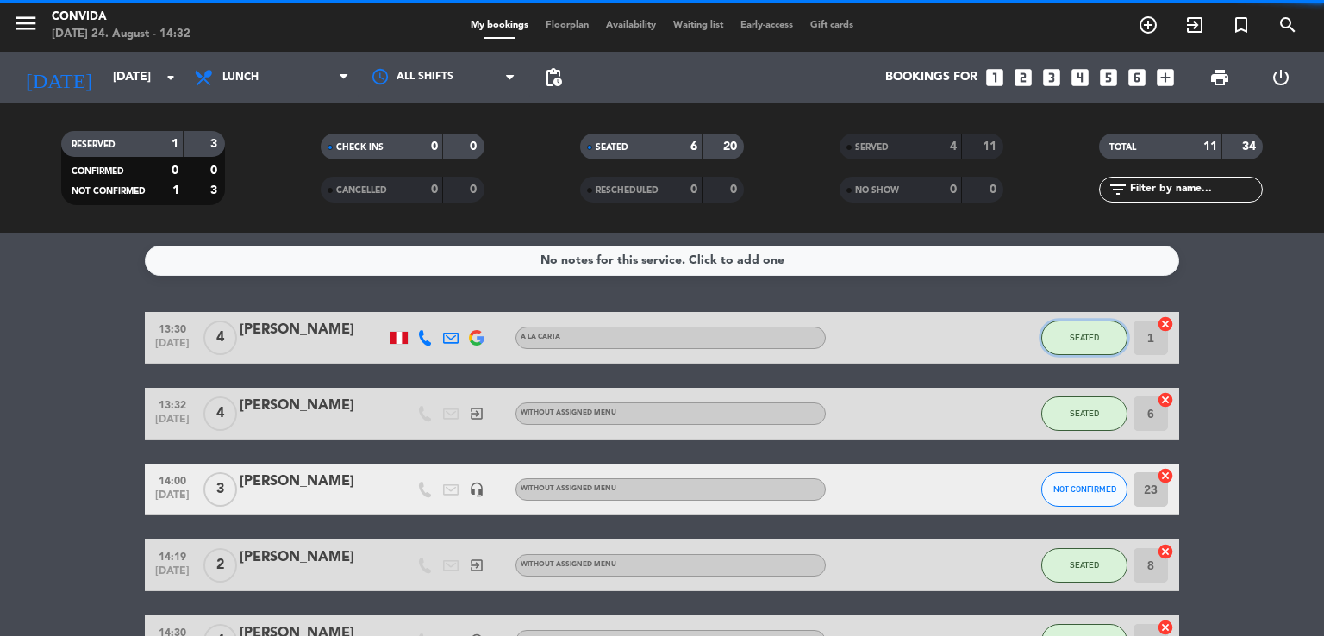
click at [1077, 329] on button "SEATED" at bounding box center [1084, 338] width 86 height 34
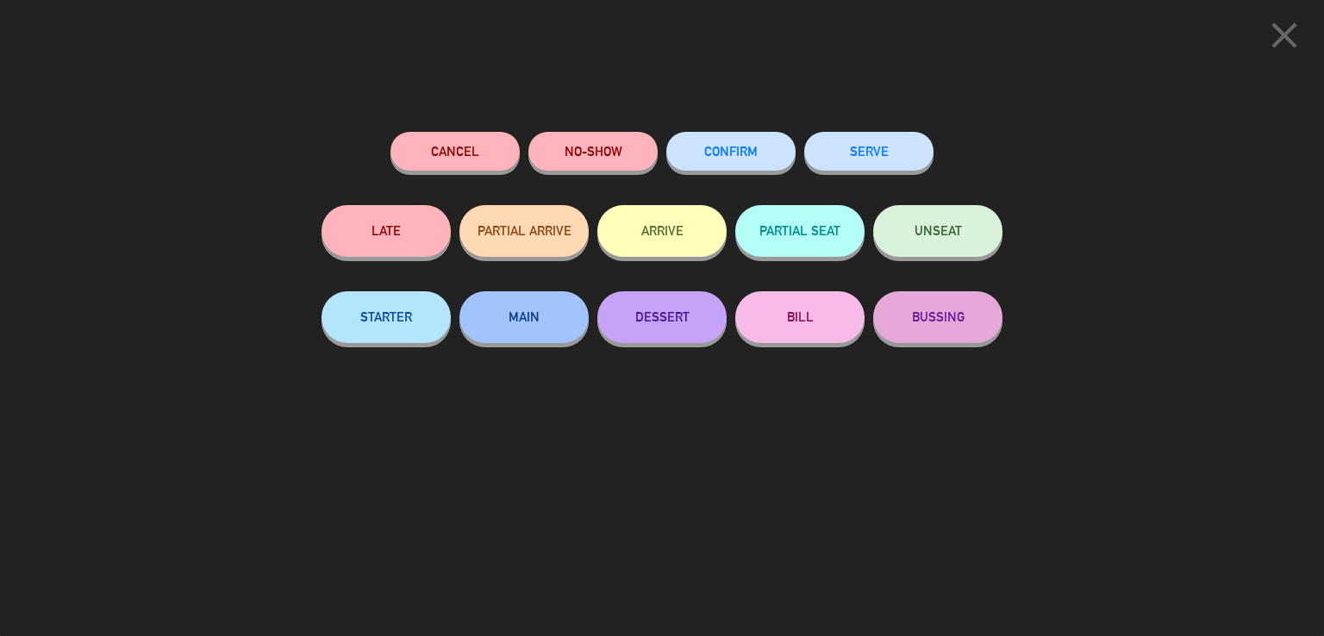
click at [898, 153] on button "SERVE" at bounding box center [868, 151] width 129 height 39
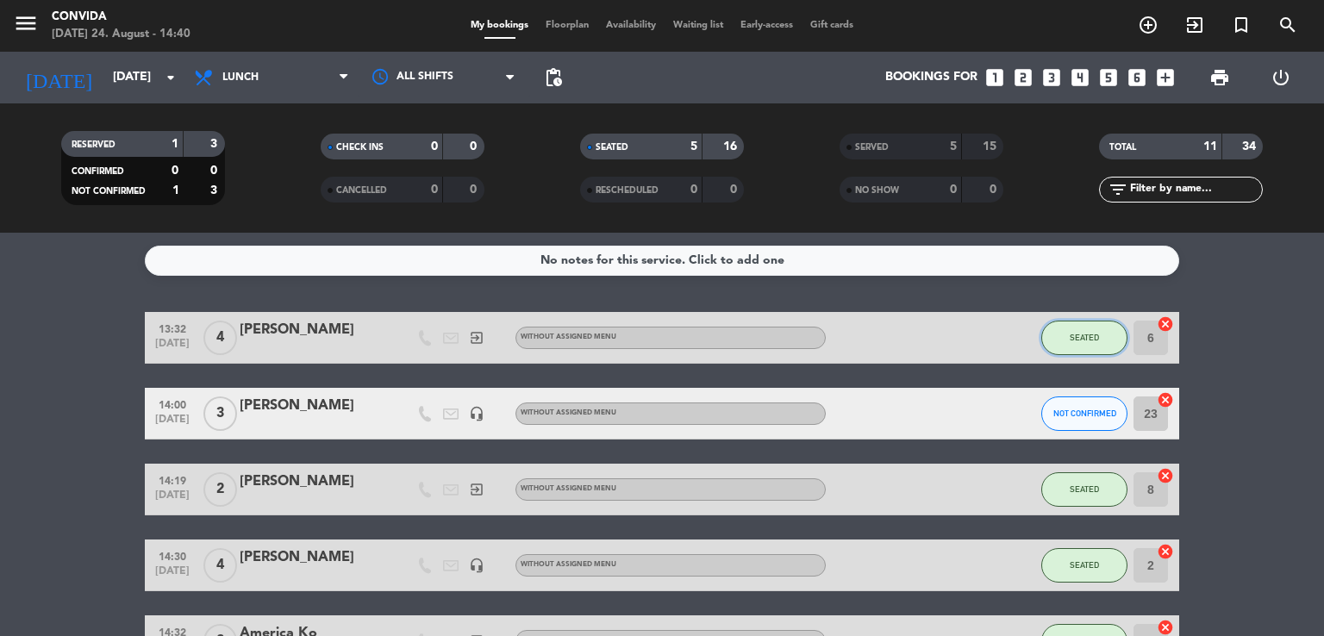
click at [1091, 336] on span "SEATED" at bounding box center [1084, 337] width 29 height 9
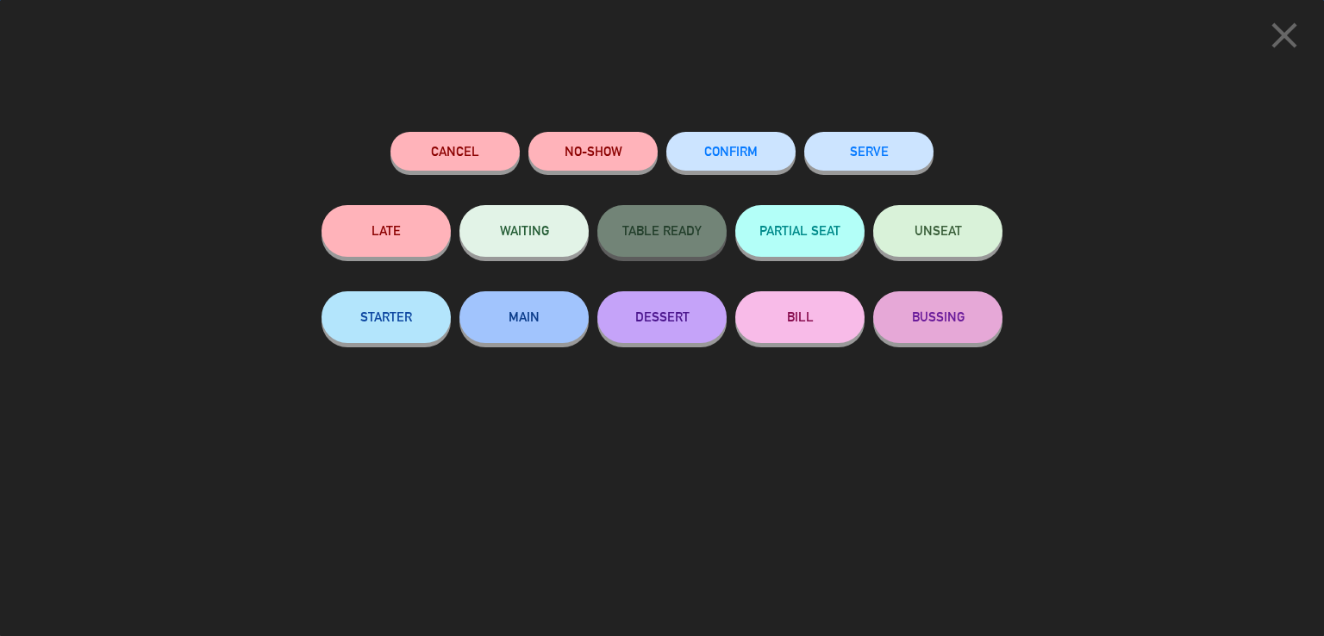
click at [829, 159] on button "SERVE" at bounding box center [868, 151] width 129 height 39
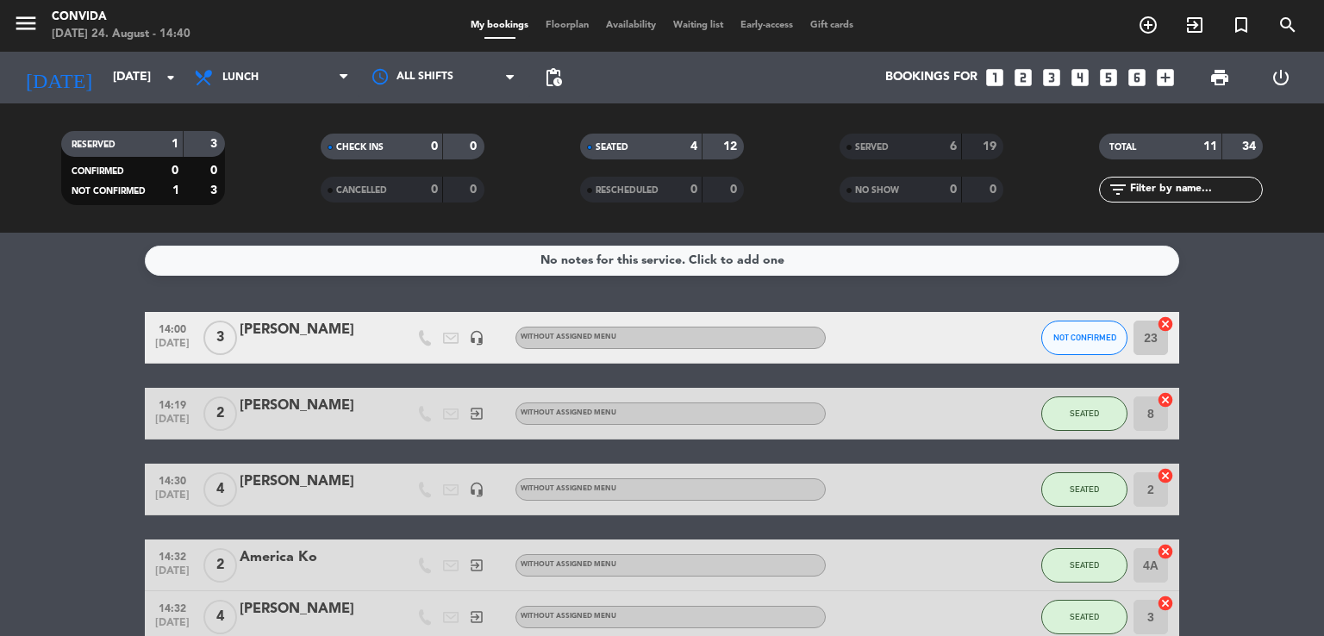
scroll to position [86, 0]
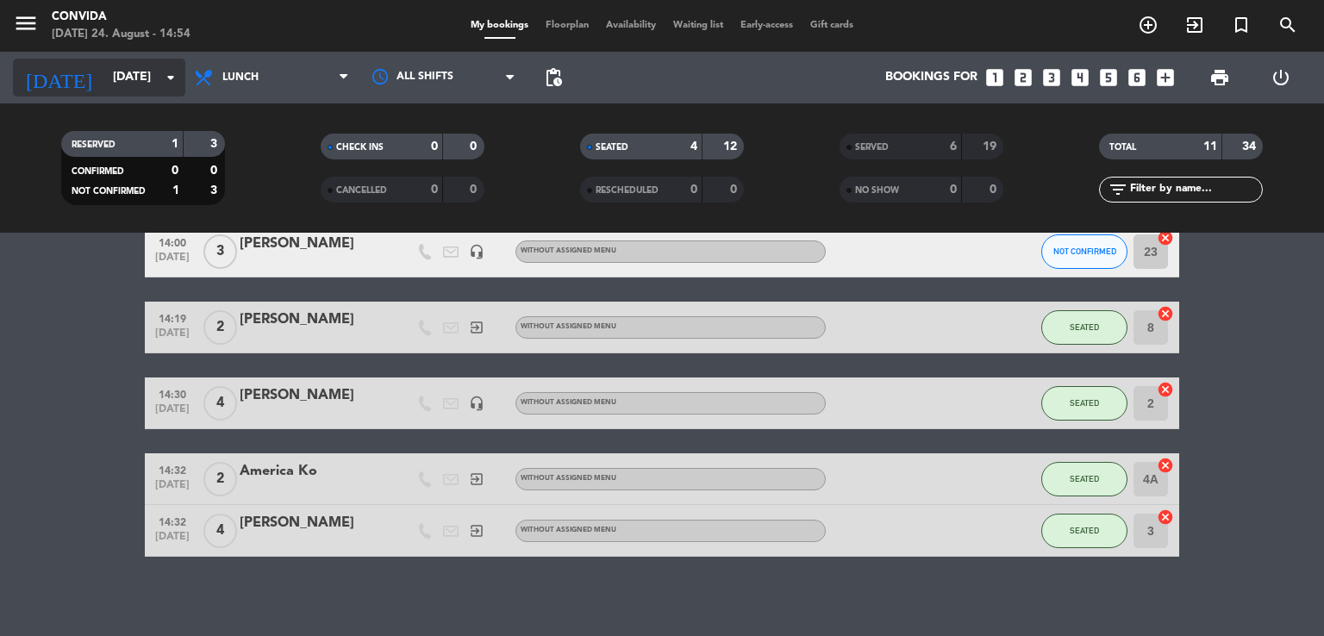
click at [104, 64] on input "[DATE]" at bounding box center [186, 77] width 164 height 31
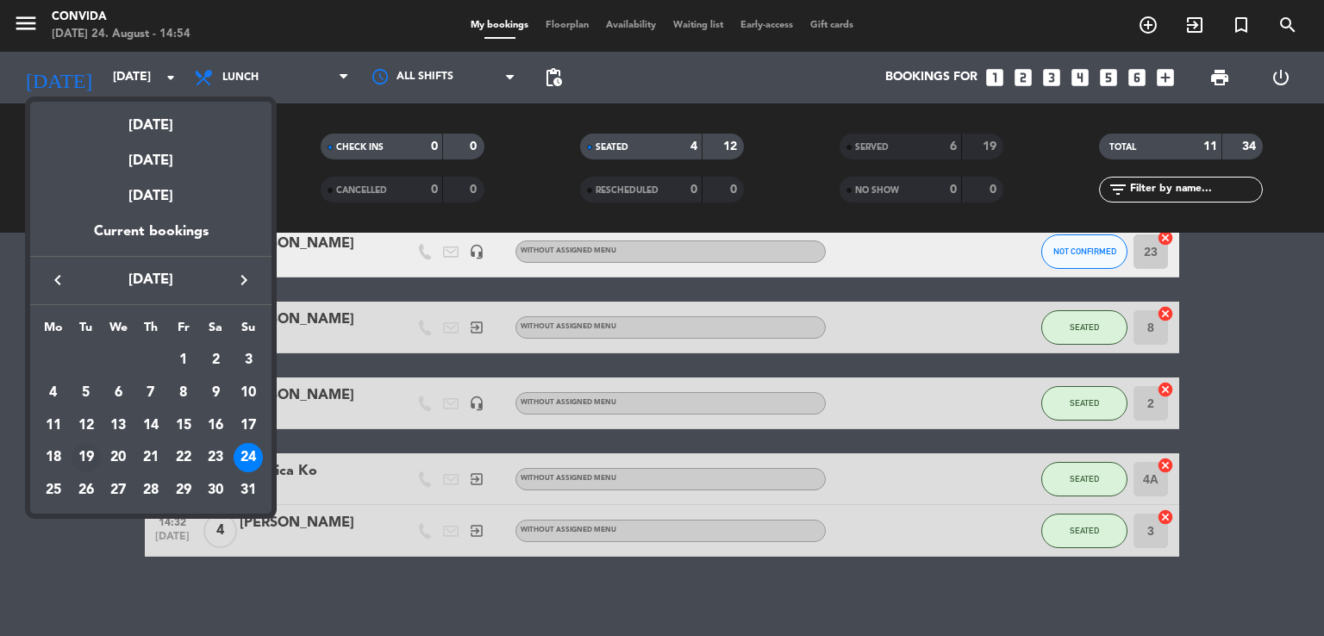
click at [86, 458] on div "19" at bounding box center [86, 457] width 29 height 29
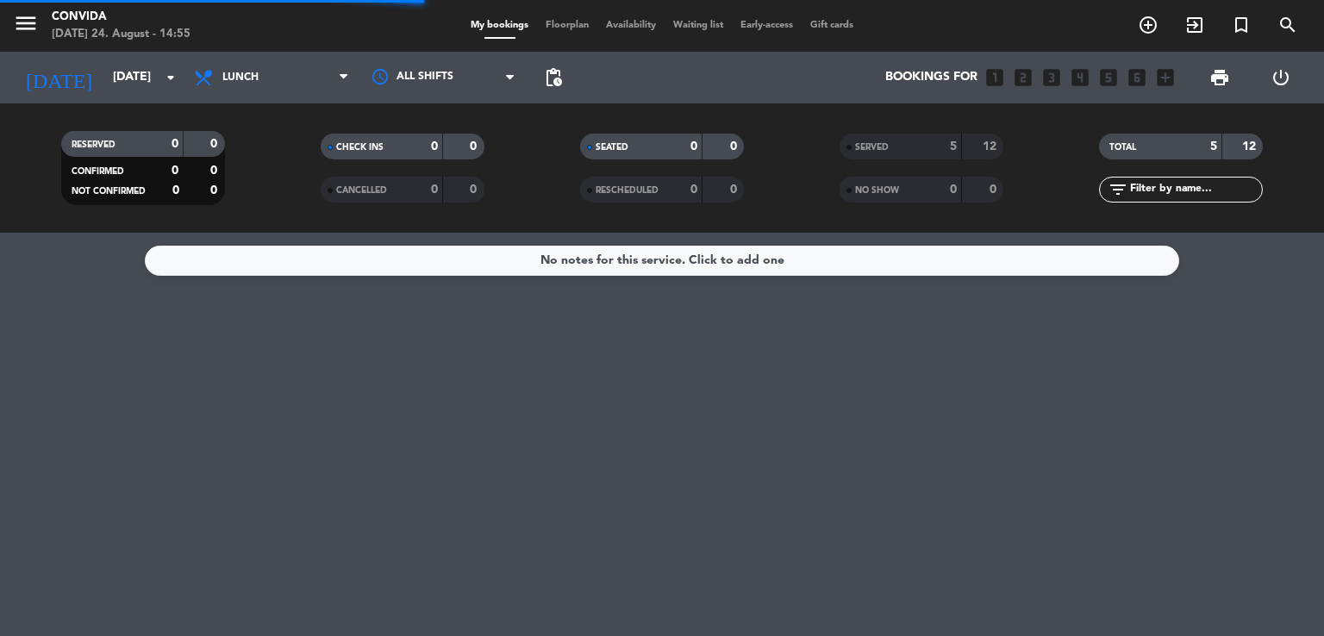
scroll to position [0, 0]
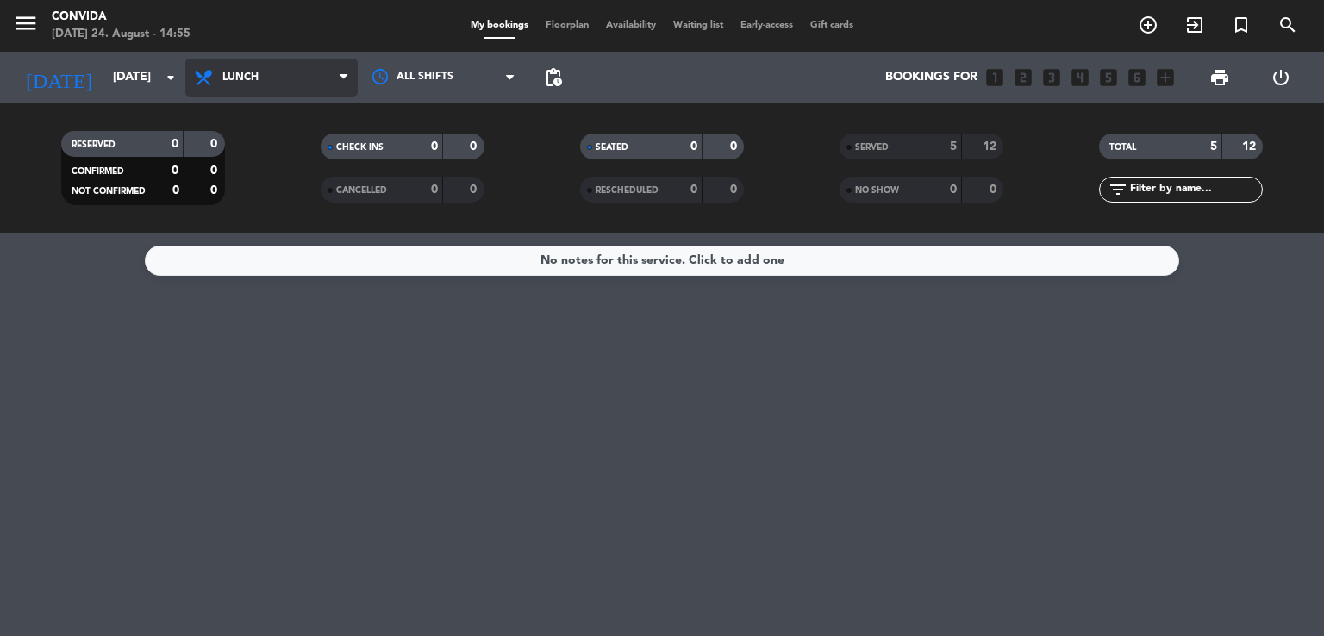
drag, startPoint x: 297, startPoint y: 82, endPoint x: 316, endPoint y: 157, distance: 77.3
click at [296, 84] on span "Lunch" at bounding box center [271, 78] width 172 height 38
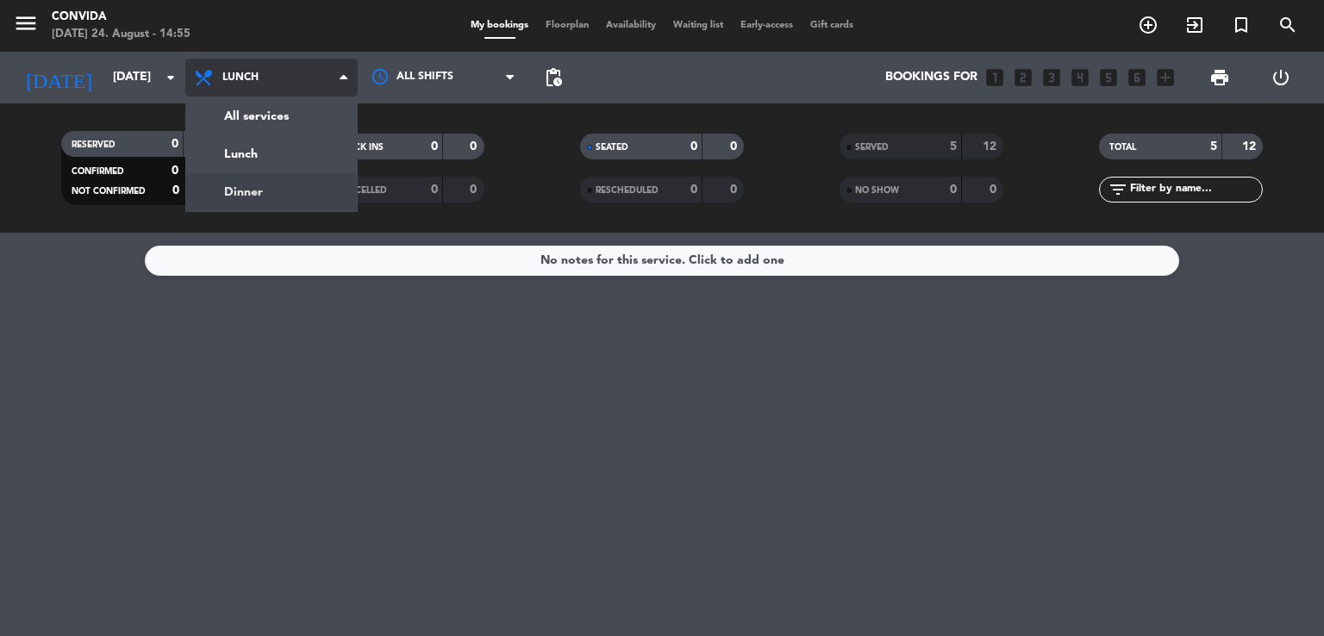
click at [290, 202] on div "menu CONVIDA [DATE] 24. August - 14:55 My bookings Floorplan Availability Waiti…" at bounding box center [662, 116] width 1324 height 233
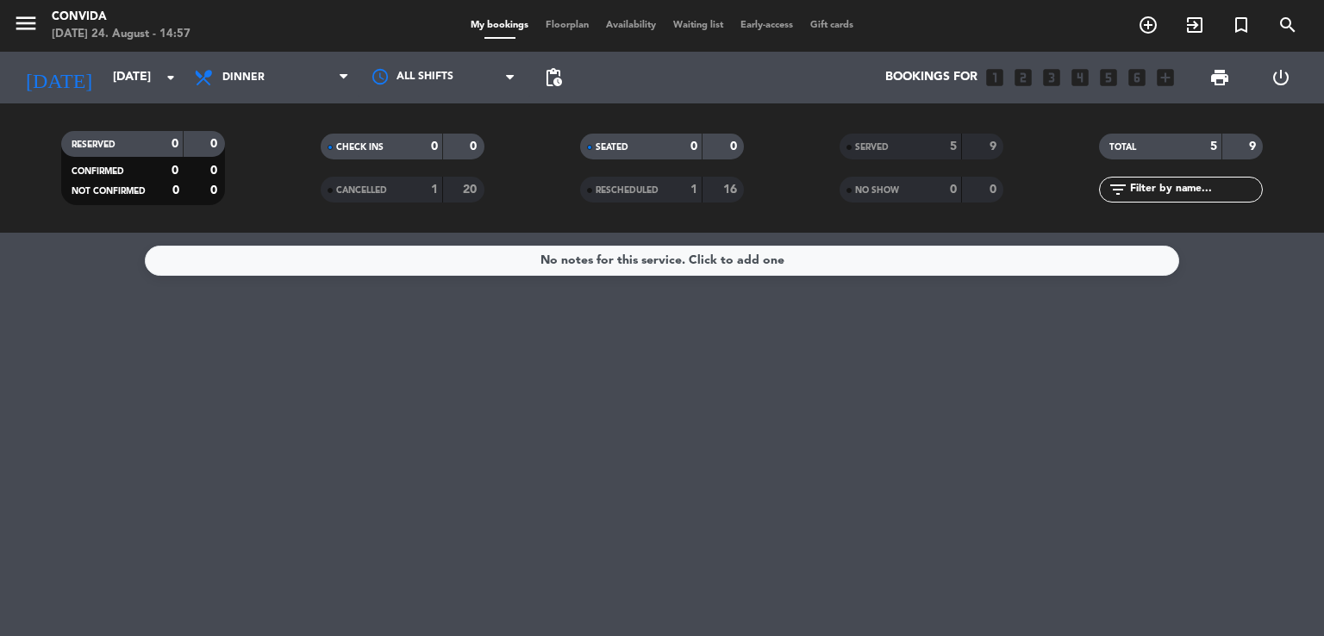
drag, startPoint x: 93, startPoint y: 527, endPoint x: 144, endPoint y: 308, distance: 224.7
click at [109, 483] on div "No notes for this service. Click to add one" at bounding box center [662, 434] width 1324 height 403
click at [125, 80] on input "[DATE]" at bounding box center [186, 77] width 164 height 31
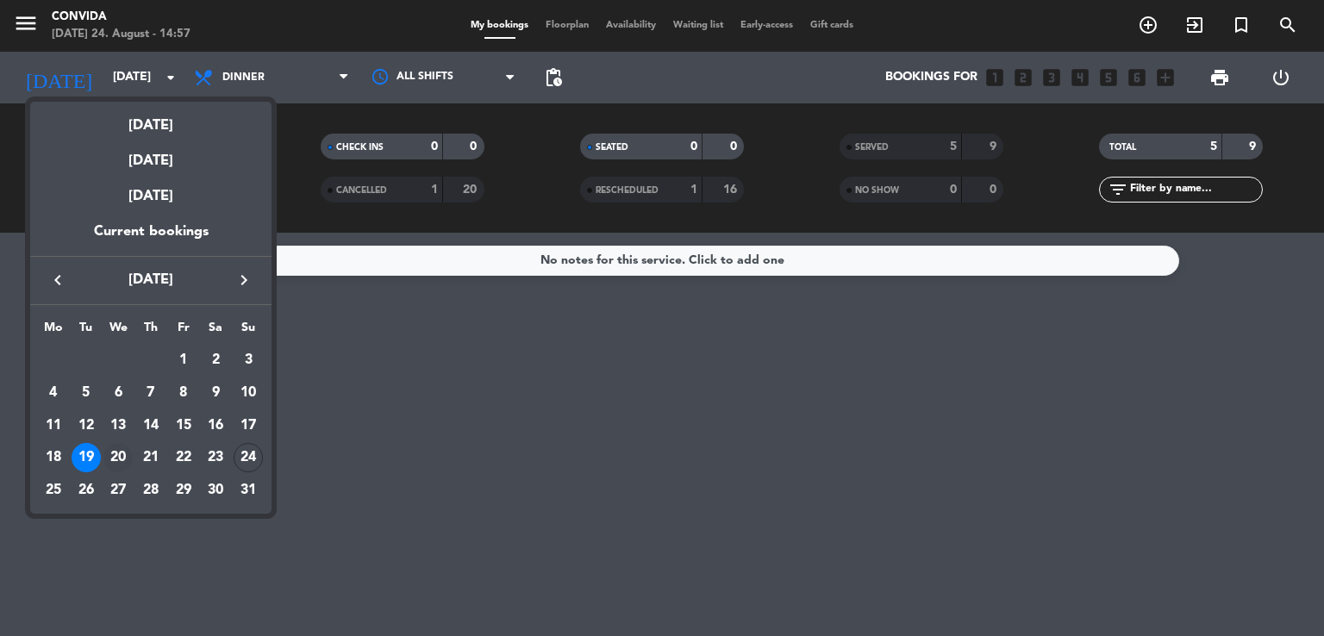
click at [115, 452] on div "20" at bounding box center [117, 457] width 29 height 29
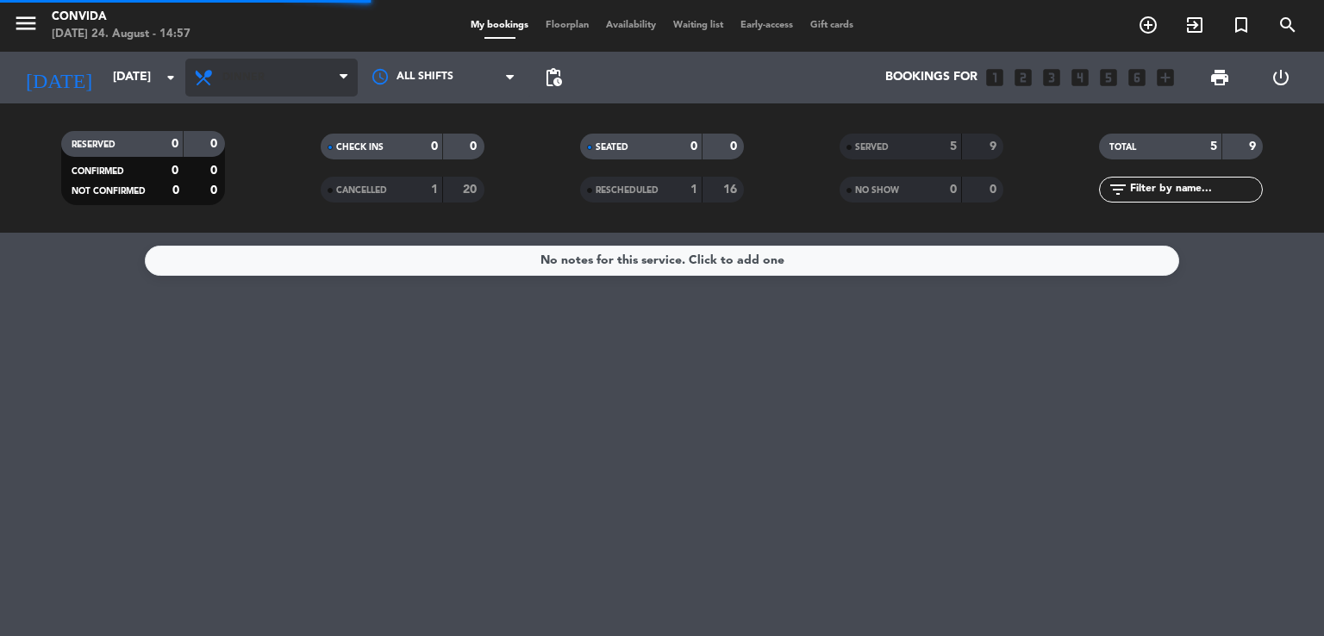
click at [240, 91] on span "Dinner" at bounding box center [271, 78] width 172 height 38
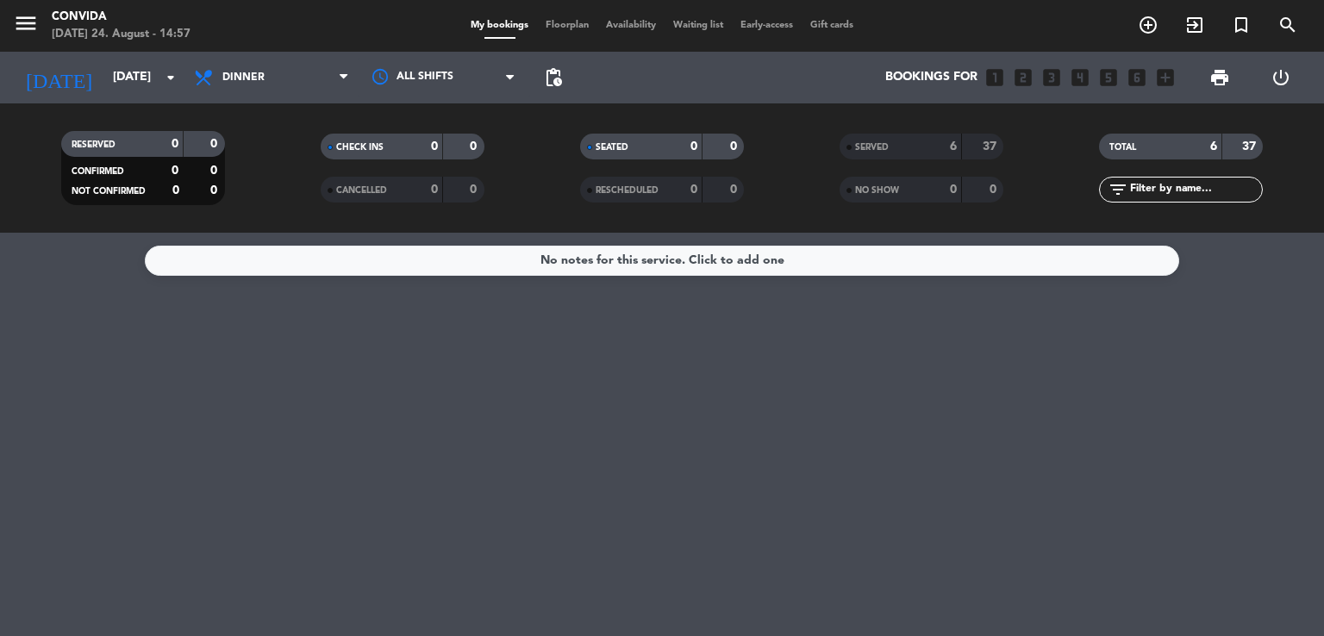
click at [811, 551] on div "No notes for this service. Click to add one" at bounding box center [662, 434] width 1324 height 403
click at [262, 68] on span "Dinner" at bounding box center [271, 78] width 172 height 38
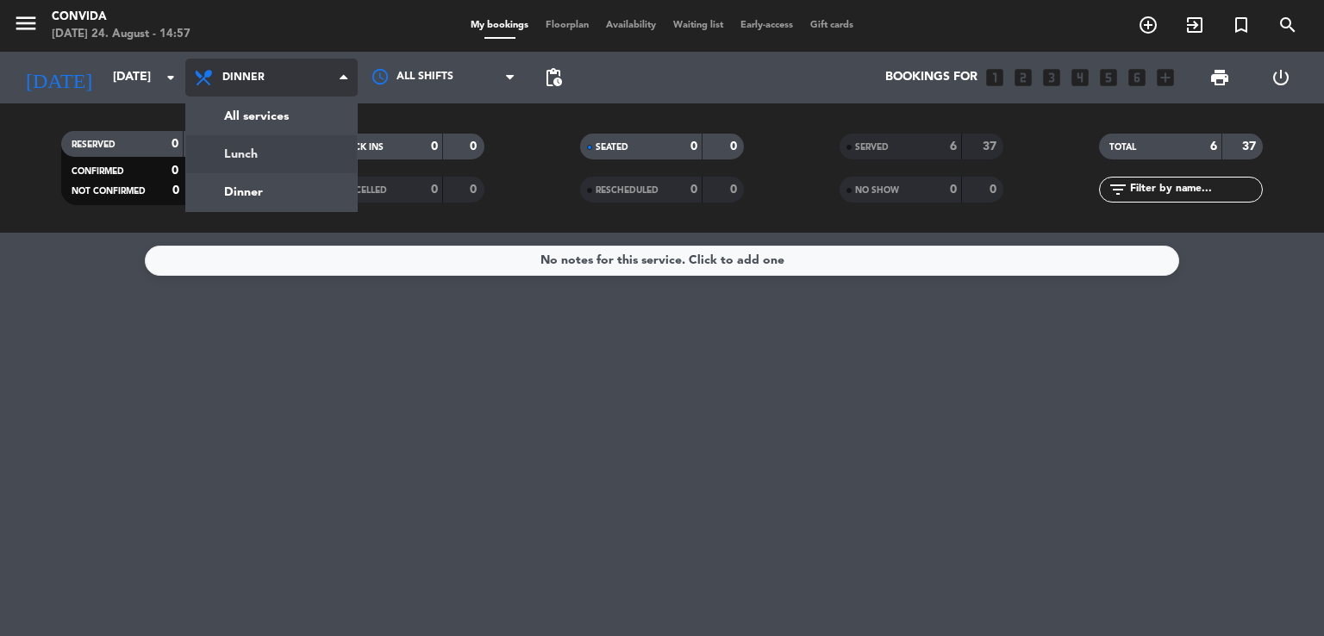
click at [262, 157] on div "menu CONVIDA [DATE] 24. August - 14:57 My bookings Floorplan Availability Waiti…" at bounding box center [662, 116] width 1324 height 233
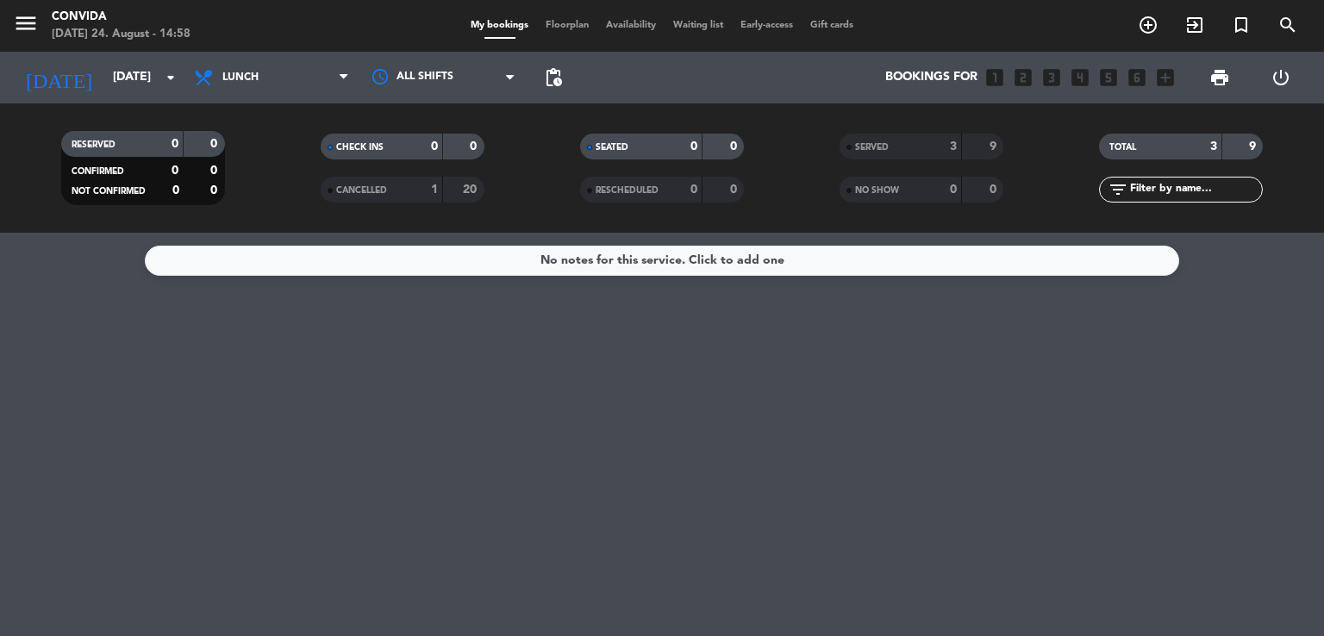
drag, startPoint x: 97, startPoint y: 309, endPoint x: 100, endPoint y: 128, distance: 180.2
click at [97, 309] on div "No notes for this service. Click to add one" at bounding box center [662, 434] width 1324 height 403
click at [104, 76] on input "[DATE]" at bounding box center [186, 77] width 164 height 31
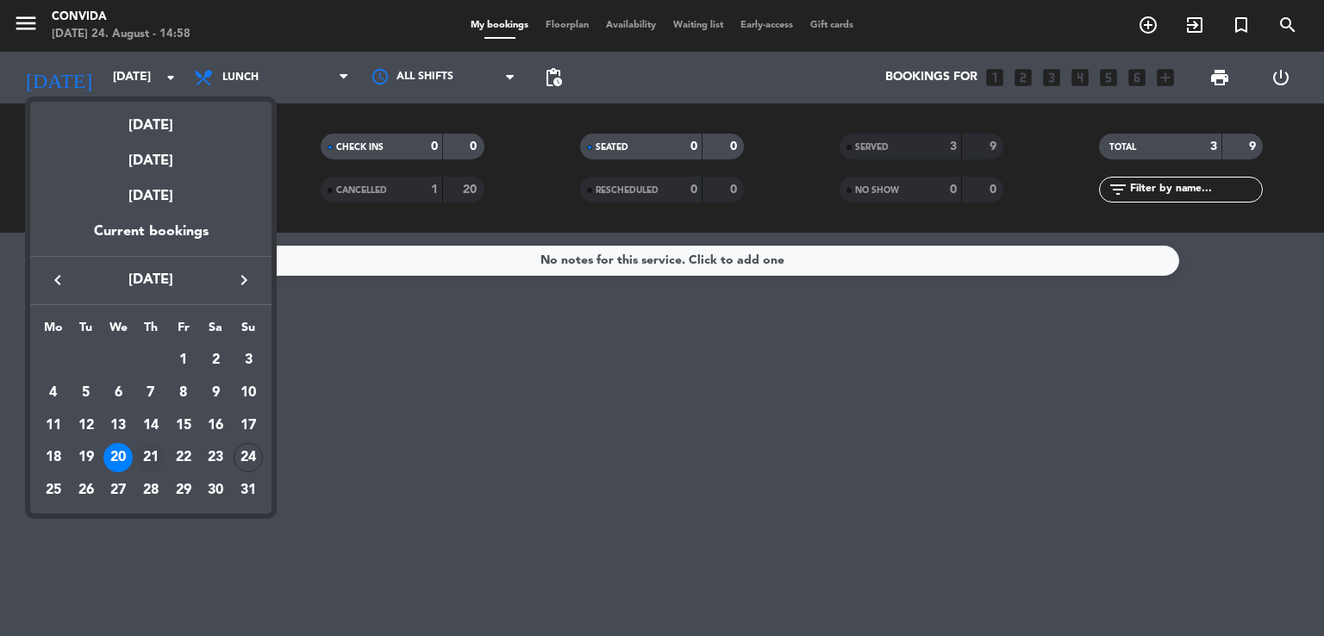
click at [148, 457] on div "21" at bounding box center [150, 457] width 29 height 29
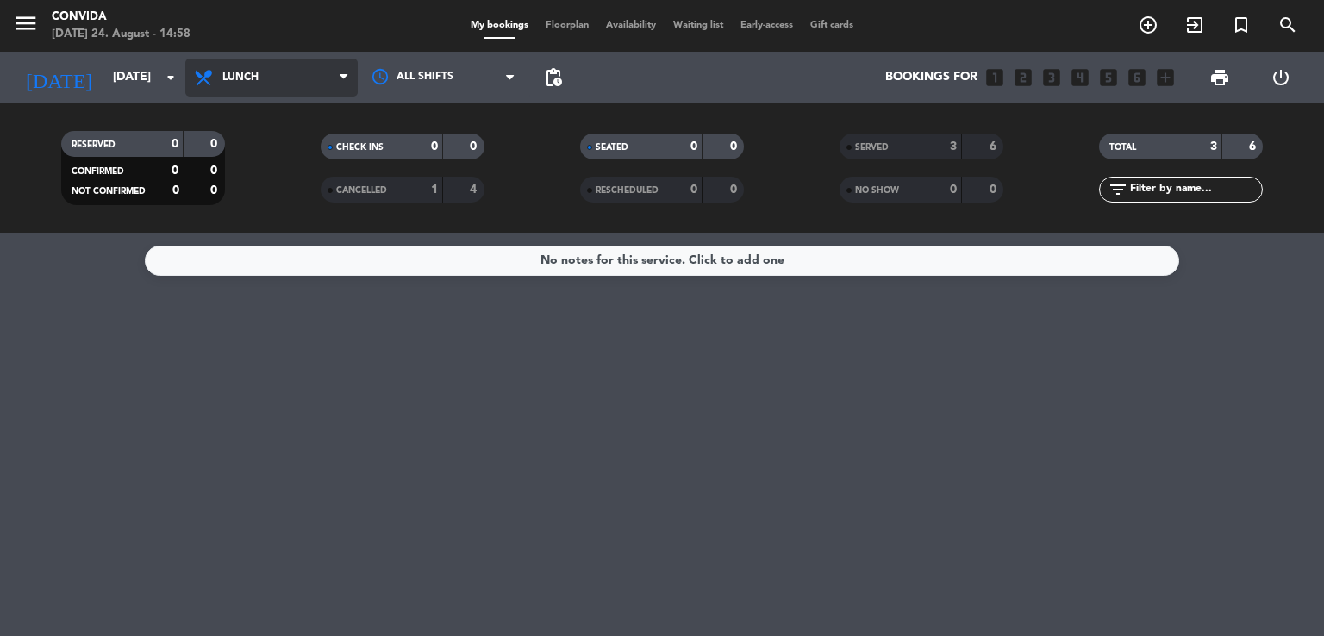
click at [301, 85] on span "Lunch" at bounding box center [271, 78] width 172 height 38
click at [286, 181] on div "menu CONVIDA [DATE] 24. August - 14:58 My bookings Floorplan Availability Waiti…" at bounding box center [662, 116] width 1324 height 233
click at [0, 417] on div "No notes for this service. Click to add one" at bounding box center [662, 434] width 1324 height 403
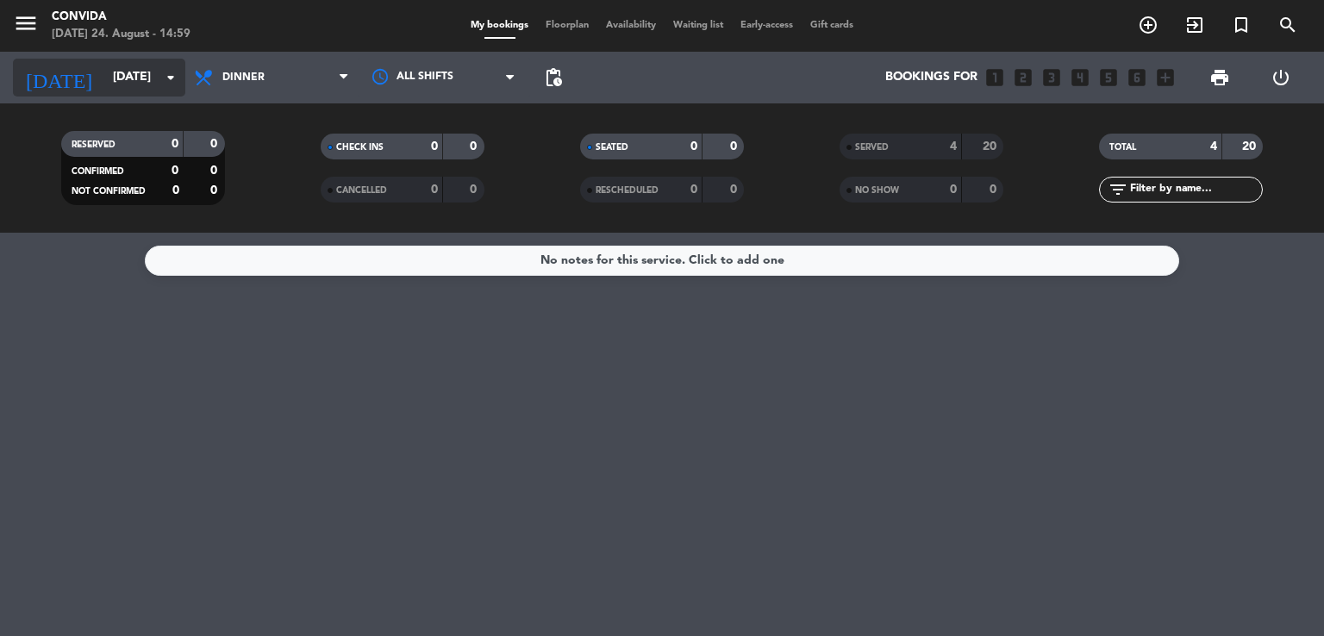
click at [125, 68] on input "[DATE]" at bounding box center [186, 77] width 164 height 31
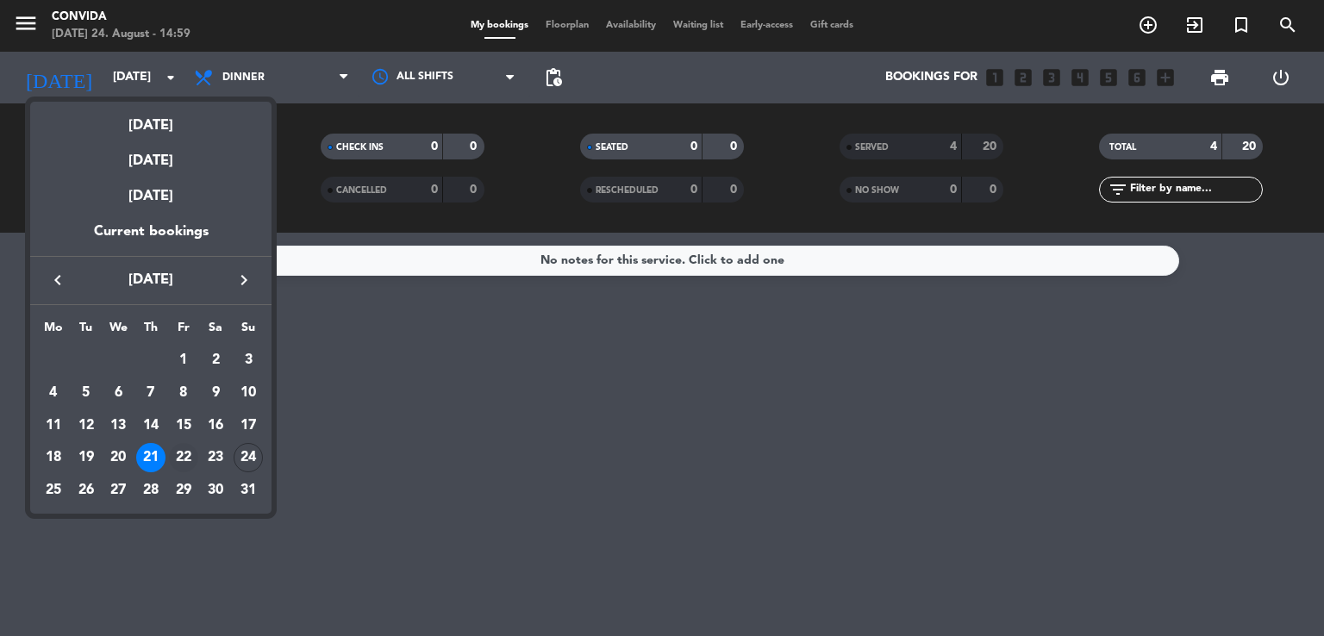
click at [184, 456] on div "22" at bounding box center [183, 457] width 29 height 29
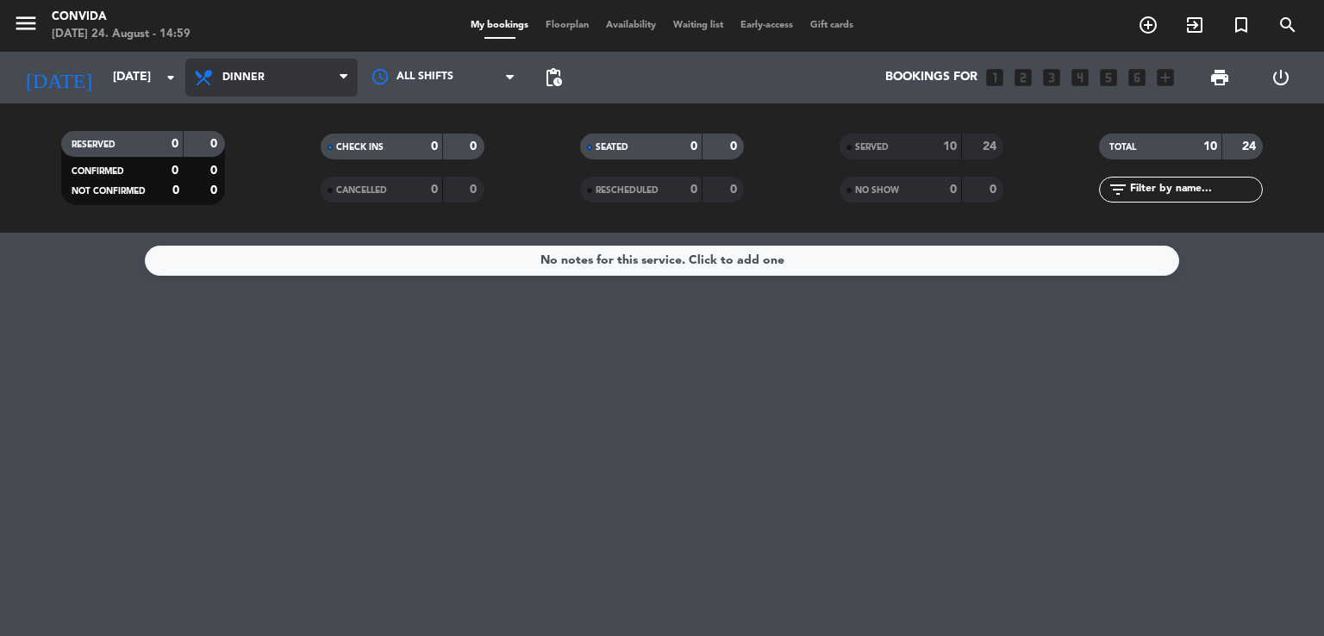
click at [240, 81] on span "Dinner" at bounding box center [243, 78] width 42 height 12
click at [271, 161] on div "menu CONVIDA [DATE] 24. August - 14:59 My bookings Floorplan Availability Waiti…" at bounding box center [662, 116] width 1324 height 233
drag, startPoint x: 79, startPoint y: 441, endPoint x: 98, endPoint y: 319, distance: 123.8
click at [83, 433] on div "No notes for this service. Click to add one" at bounding box center [662, 434] width 1324 height 403
click at [241, 78] on span "Lunch" at bounding box center [240, 78] width 36 height 12
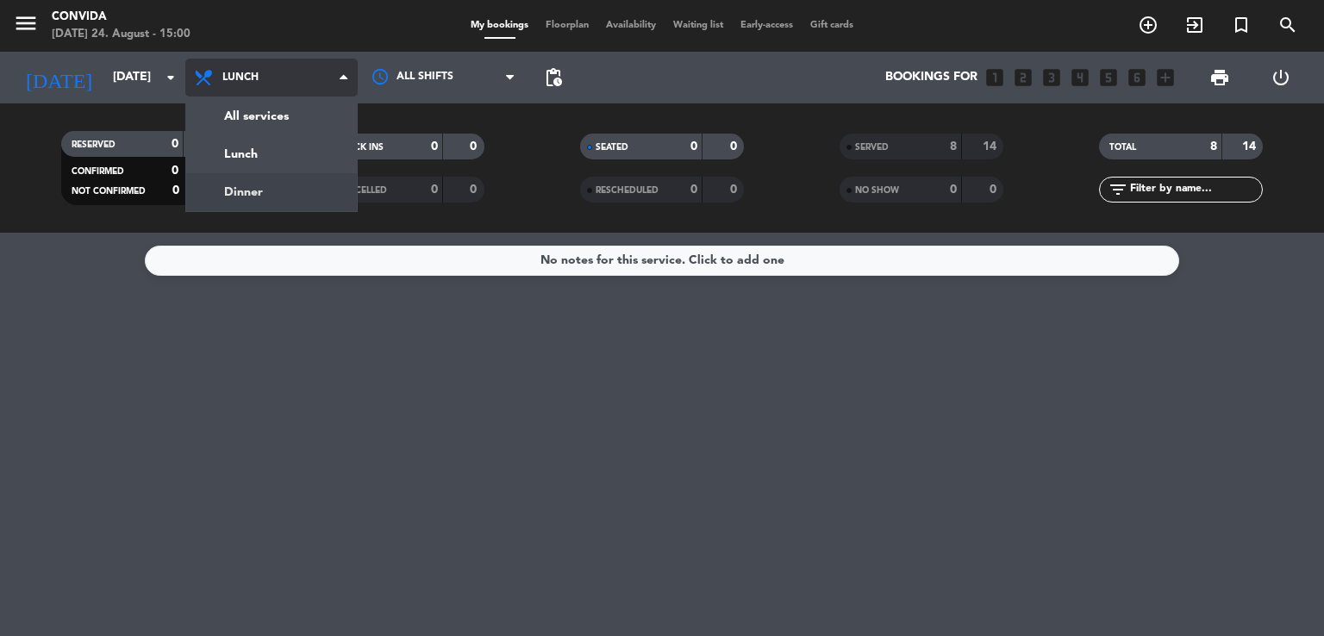
click at [281, 195] on div "menu CONVIDA [DATE] 24. August - 15:00 My bookings Floorplan Availability Waiti…" at bounding box center [662, 116] width 1324 height 233
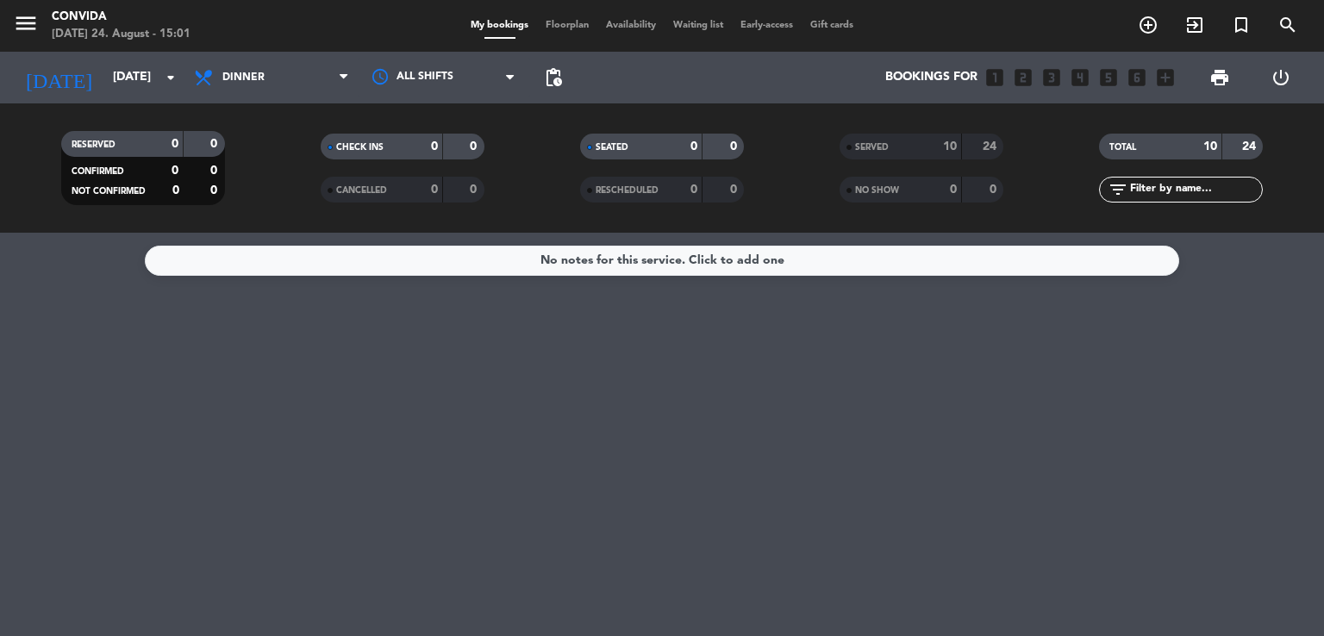
click at [58, 350] on div "No notes for this service. Click to add one" at bounding box center [662, 434] width 1324 height 403
click at [110, 76] on input "[DATE]" at bounding box center [186, 77] width 164 height 31
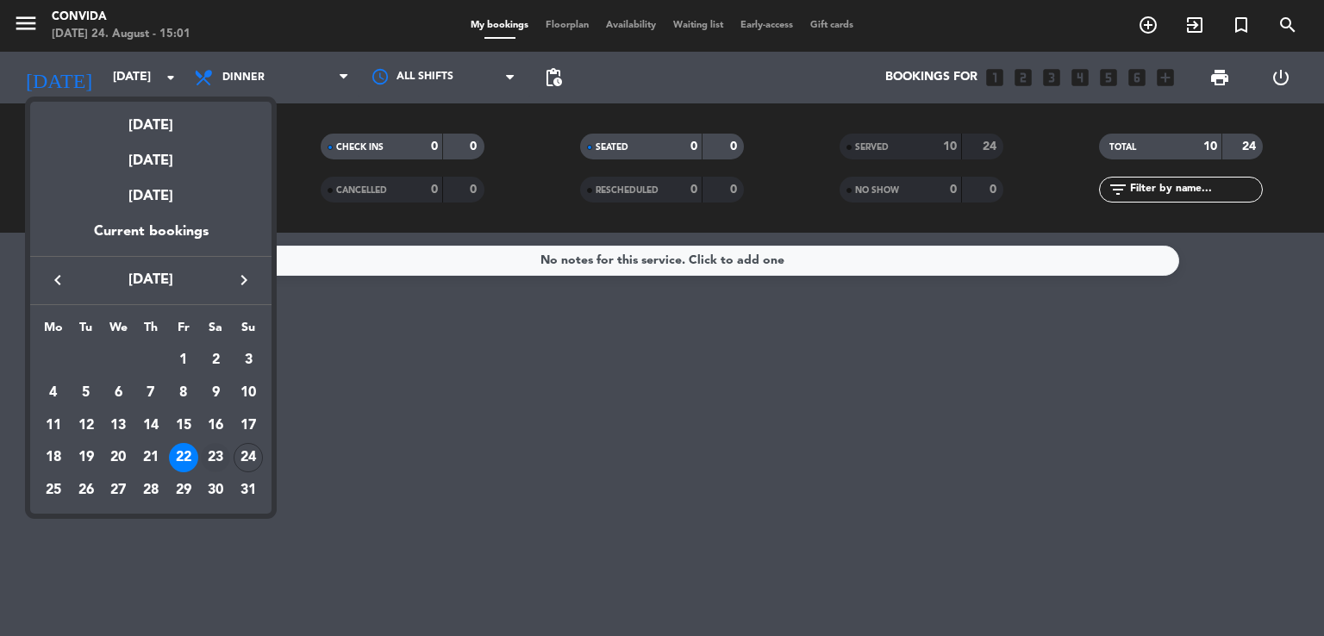
click at [210, 458] on div "23" at bounding box center [215, 457] width 29 height 29
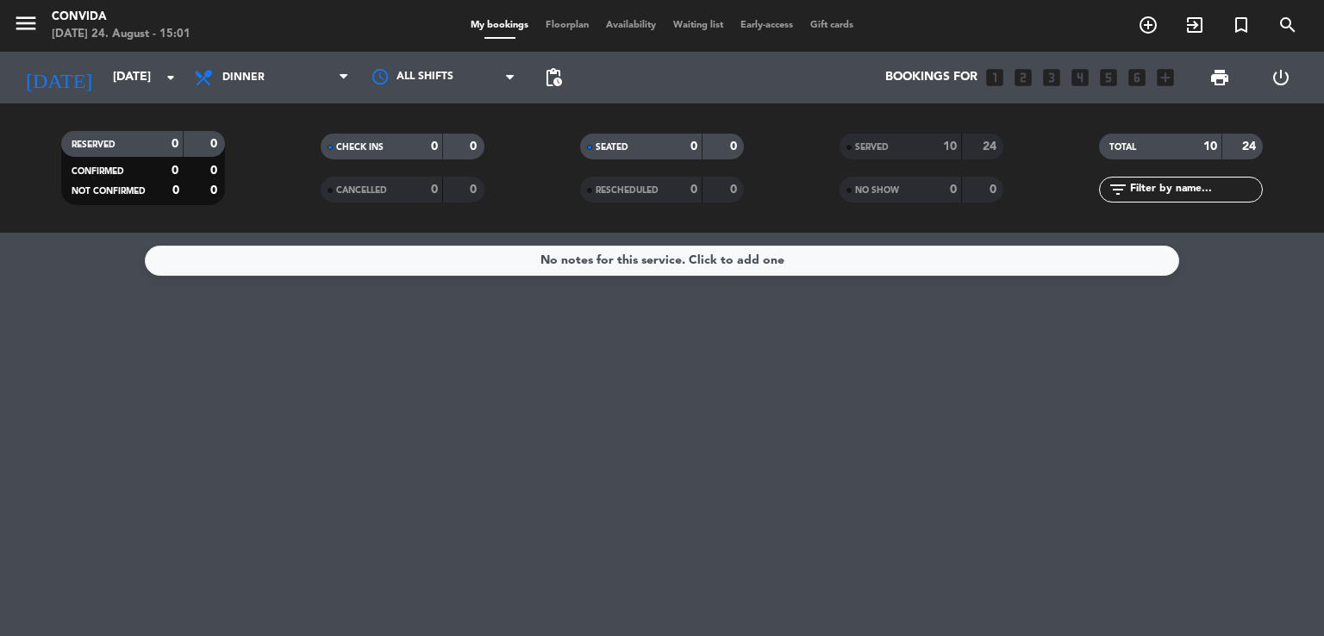
type input "[DATE]"
click at [286, 65] on span "Dinner" at bounding box center [271, 78] width 172 height 38
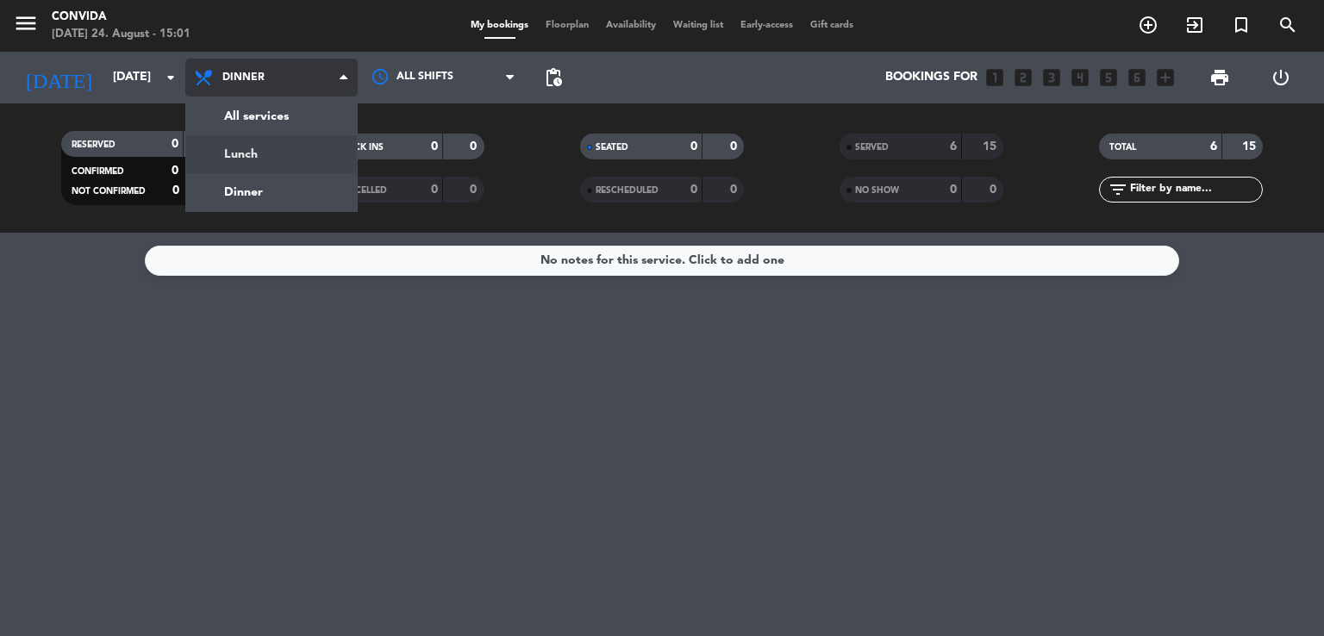
click at [269, 153] on div "menu CONVIDA [DATE] 24. August - 15:01 My bookings Floorplan Availability Waiti…" at bounding box center [662, 116] width 1324 height 233
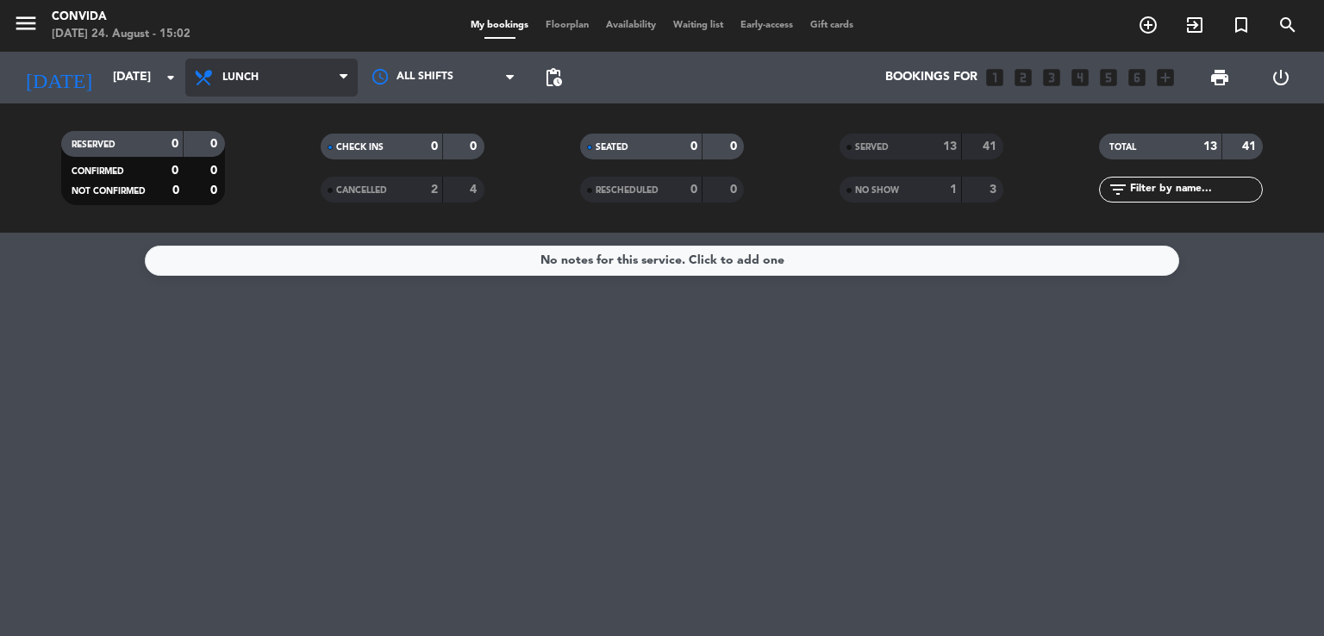
click at [275, 78] on span "Lunch" at bounding box center [271, 78] width 172 height 38
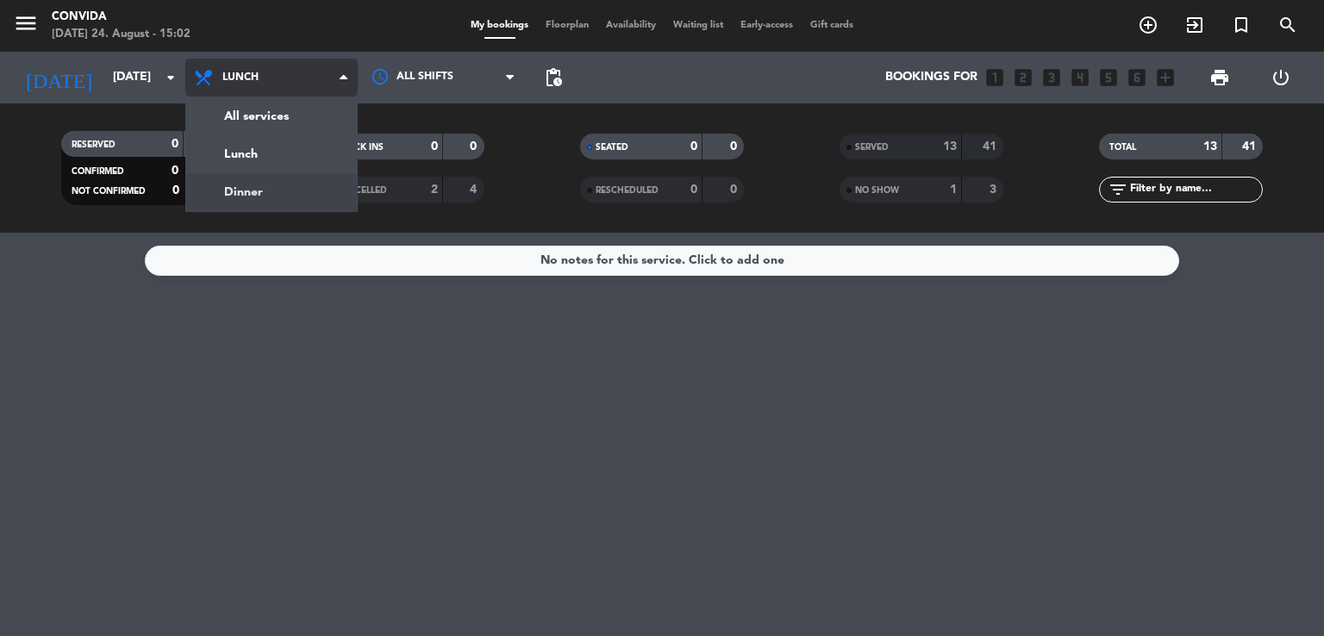
click at [280, 201] on div "menu CONVIDA [DATE] 24. August - 15:02 My bookings Floorplan Availability Waiti…" at bounding box center [662, 116] width 1324 height 233
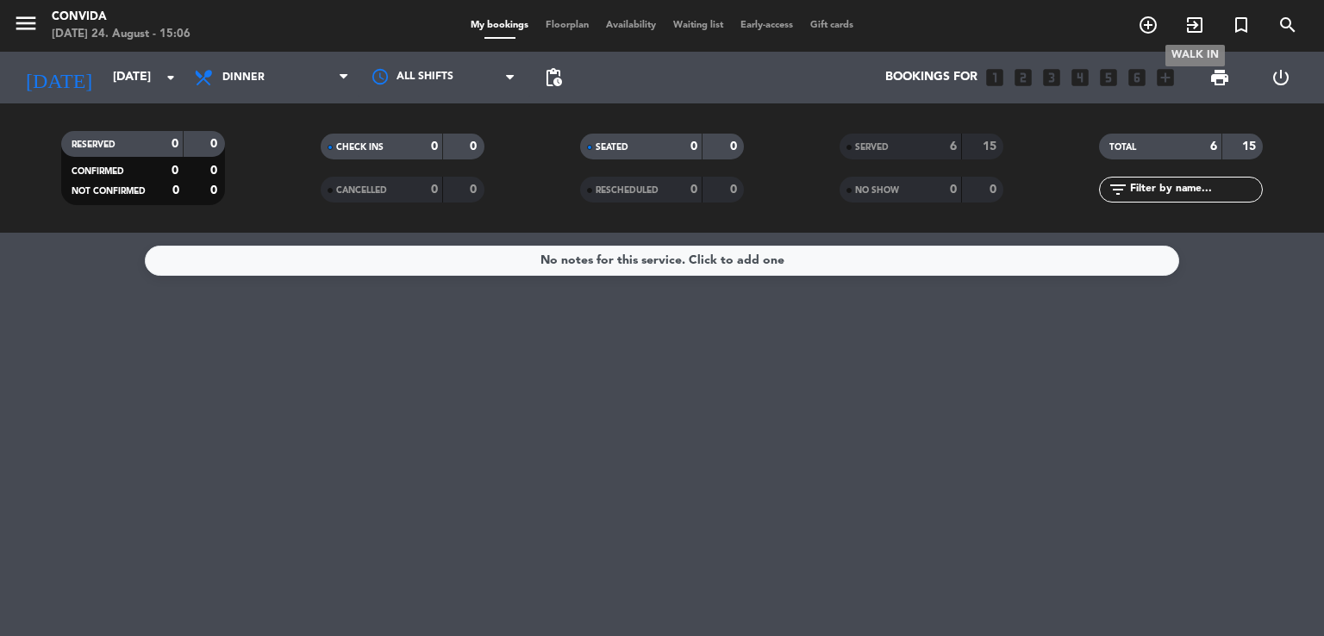
click at [1201, 35] on icon "exit_to_app" at bounding box center [1194, 25] width 21 height 21
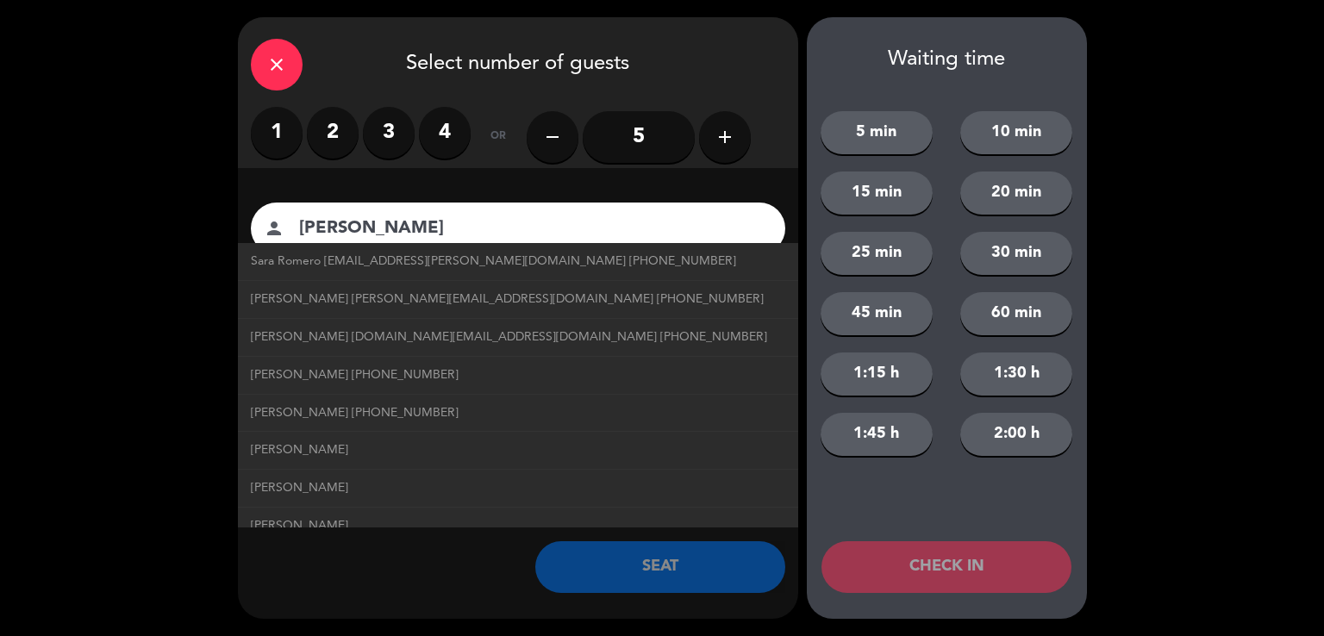
type input "[PERSON_NAME]"
click at [634, 148] on input "5" at bounding box center [639, 137] width 112 height 52
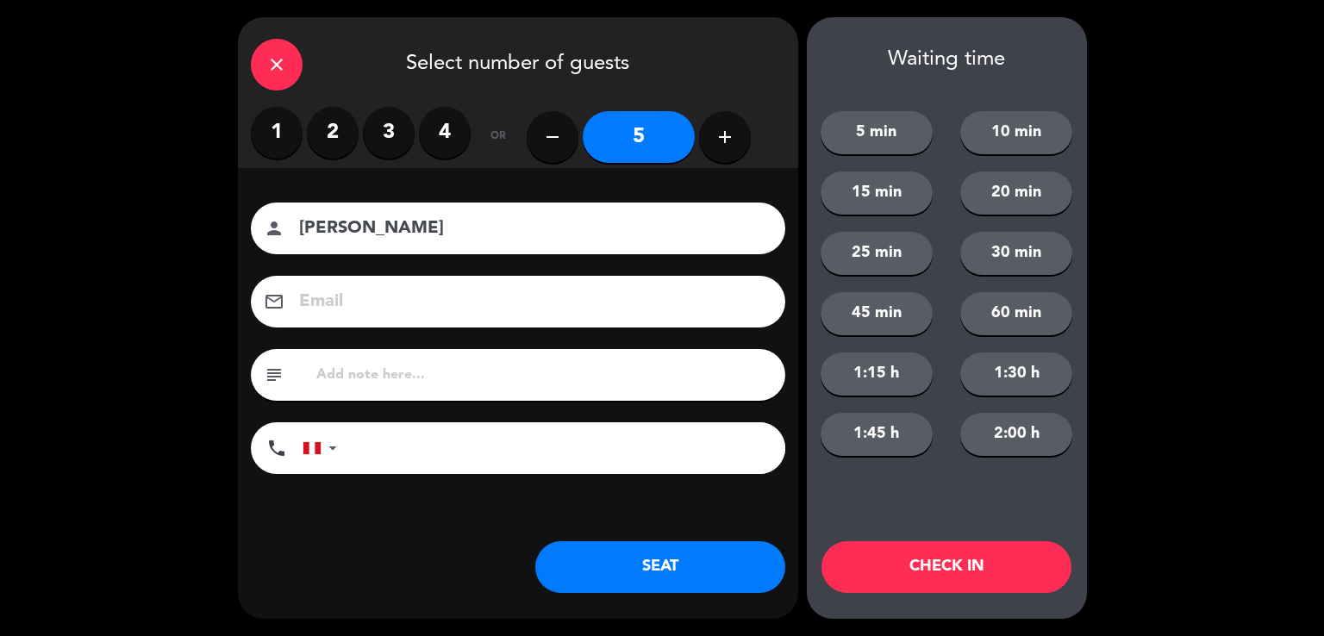
click at [656, 606] on div "close Select number of guests 1 2 3 4 or remove 5 add Guest name person [PERSON…" at bounding box center [518, 318] width 560 height 602
click at [662, 570] on button "SEAT" at bounding box center [660, 567] width 250 height 52
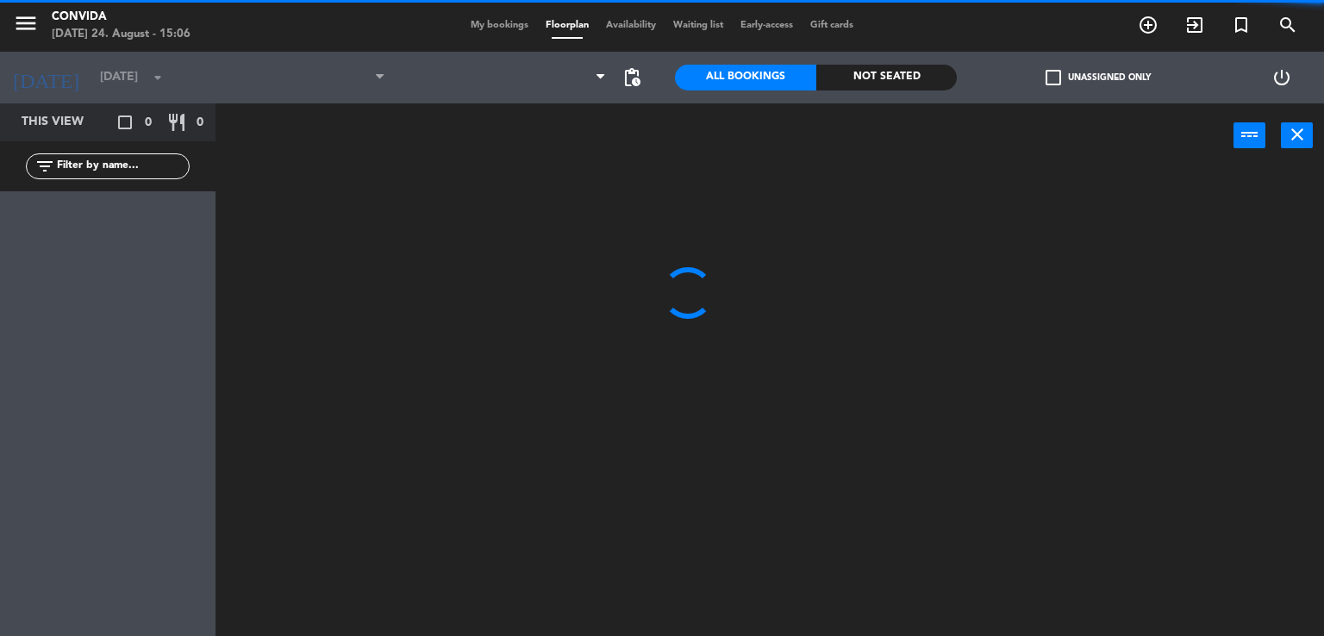
type input "[DATE]"
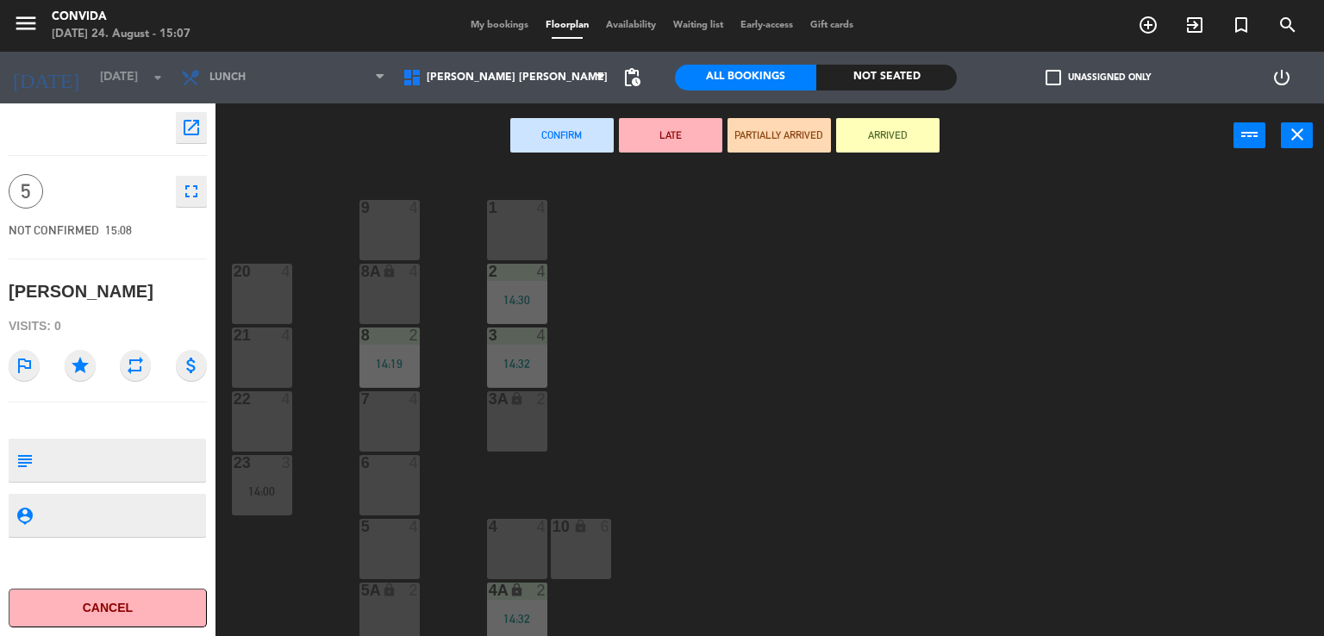
click at [390, 480] on div "6 4" at bounding box center [389, 485] width 60 height 60
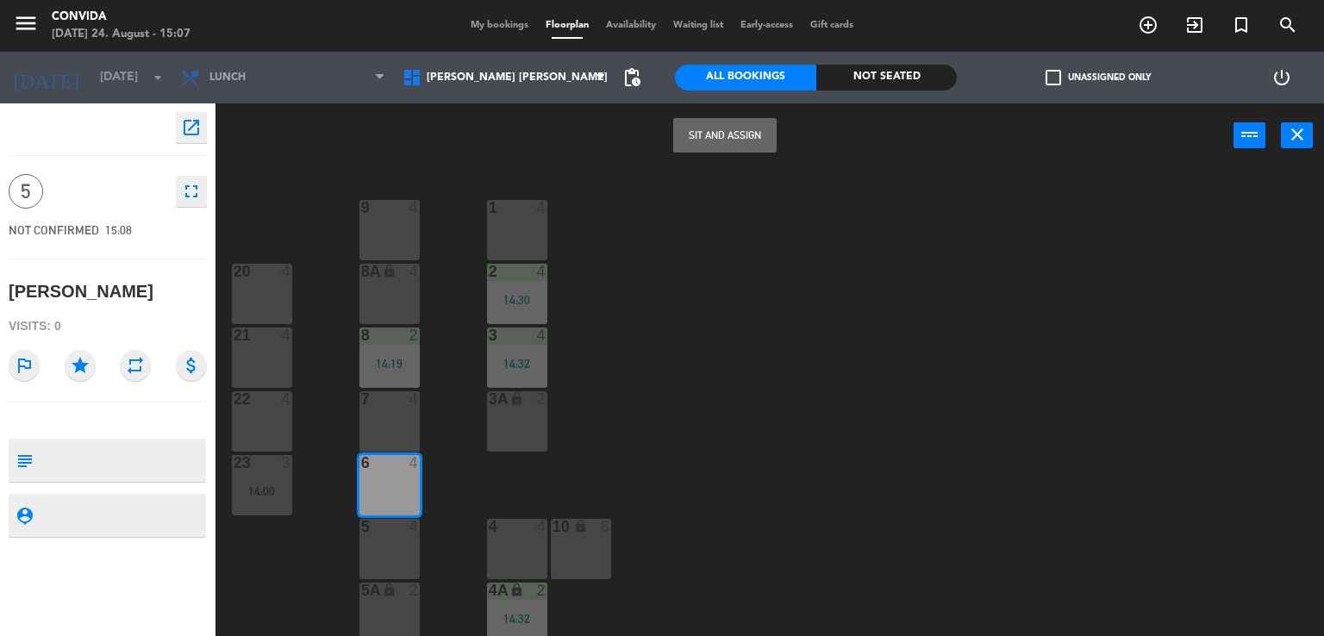
click at [387, 401] on div at bounding box center [389, 399] width 28 height 16
click at [689, 147] on button "Sit and Assign" at bounding box center [724, 135] width 103 height 34
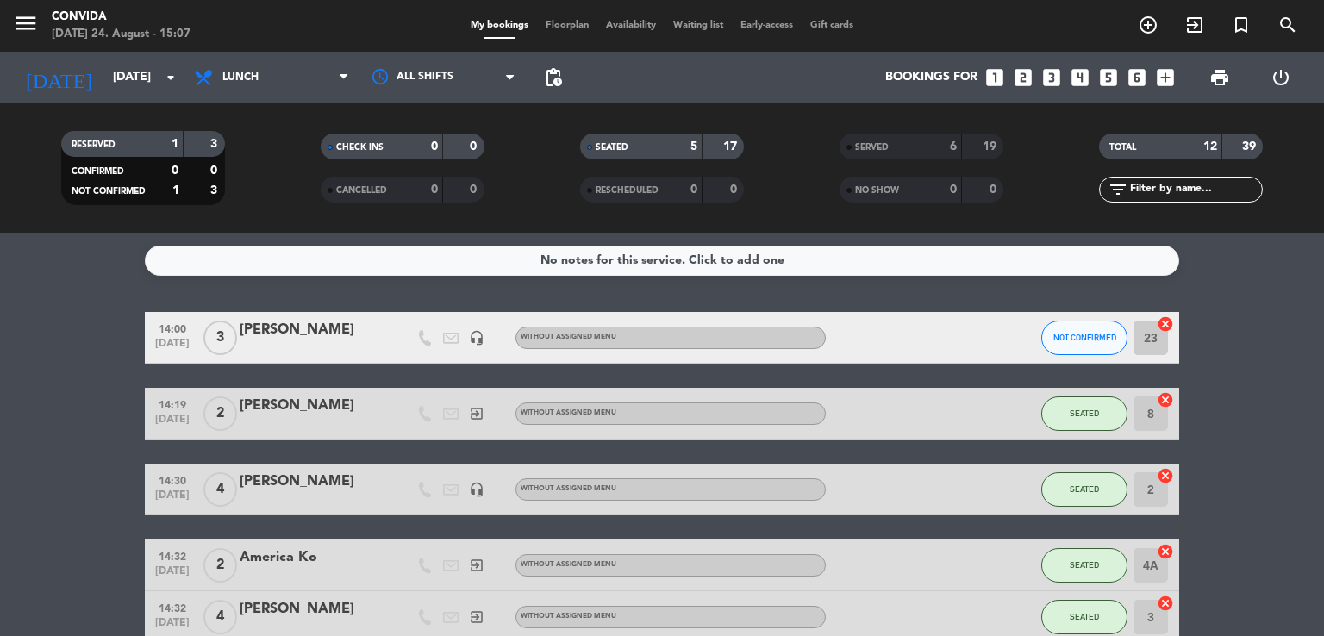
scroll to position [169, 0]
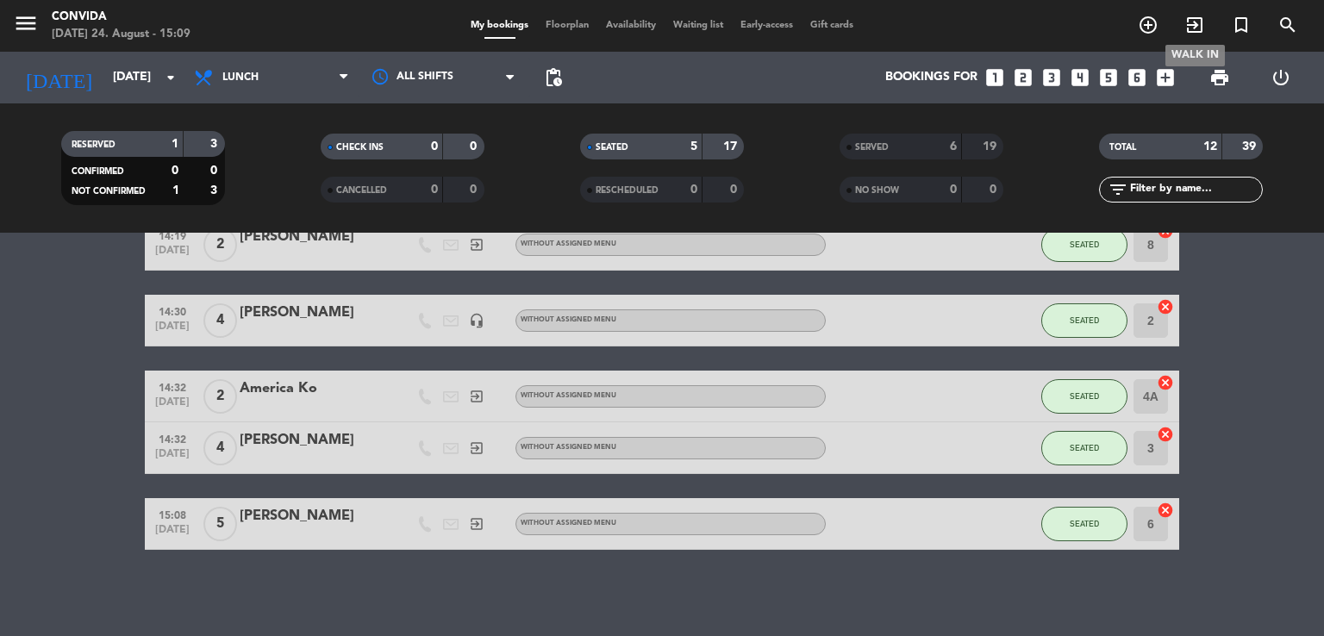
click at [1202, 22] on icon "exit_to_app" at bounding box center [1194, 25] width 21 height 21
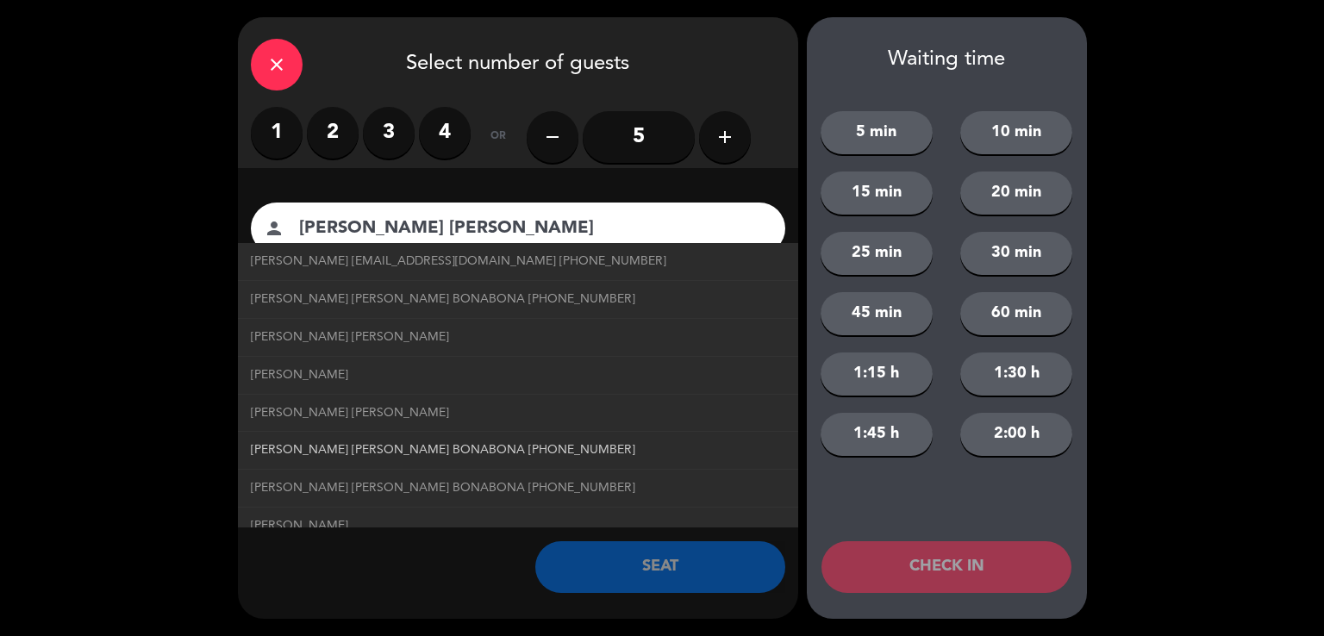
scroll to position [128, 0]
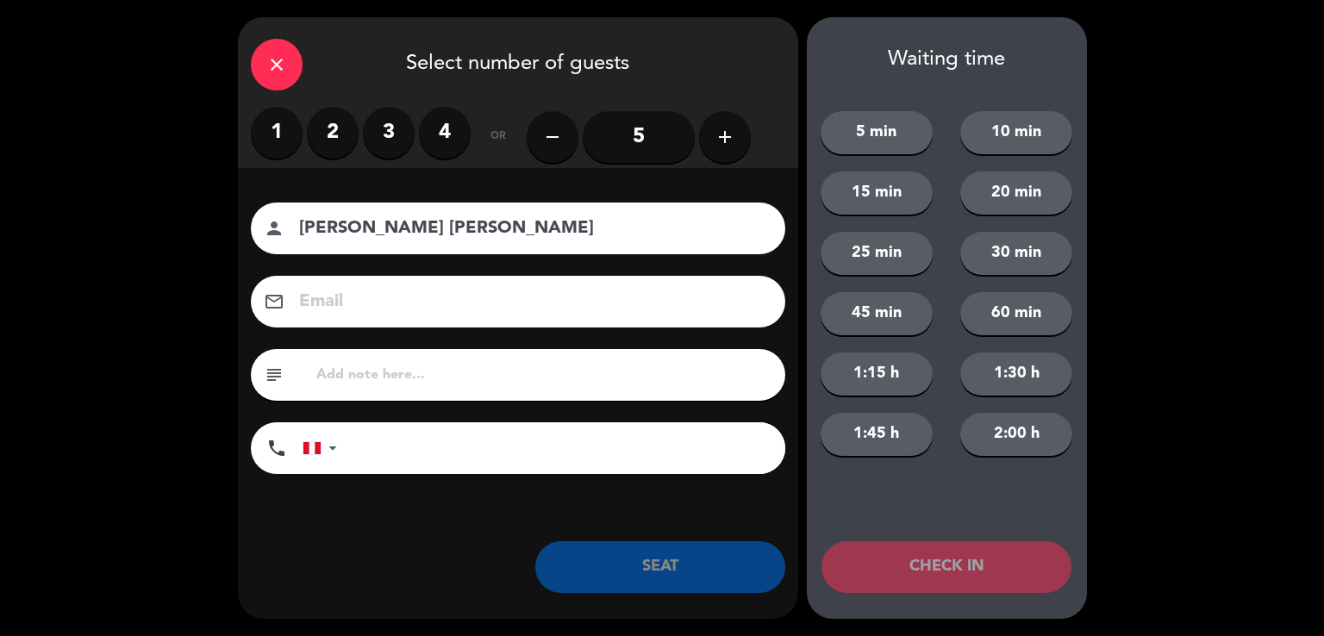
click at [461, 210] on div "person [PERSON_NAME] [PERSON_NAME]" at bounding box center [518, 229] width 534 height 52
click at [463, 228] on input "[PERSON_NAME] [PERSON_NAME]" at bounding box center [529, 229] width 465 height 30
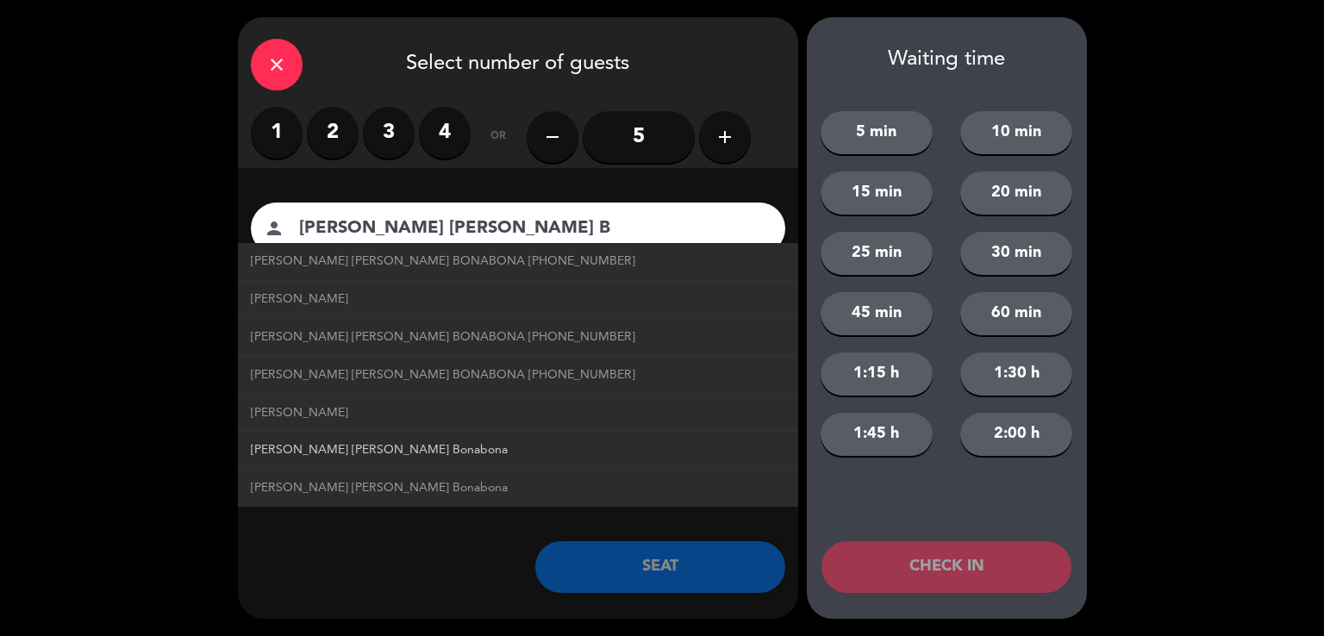
click at [383, 446] on span "[PERSON_NAME] [PERSON_NAME] Bonabona" at bounding box center [379, 450] width 257 height 20
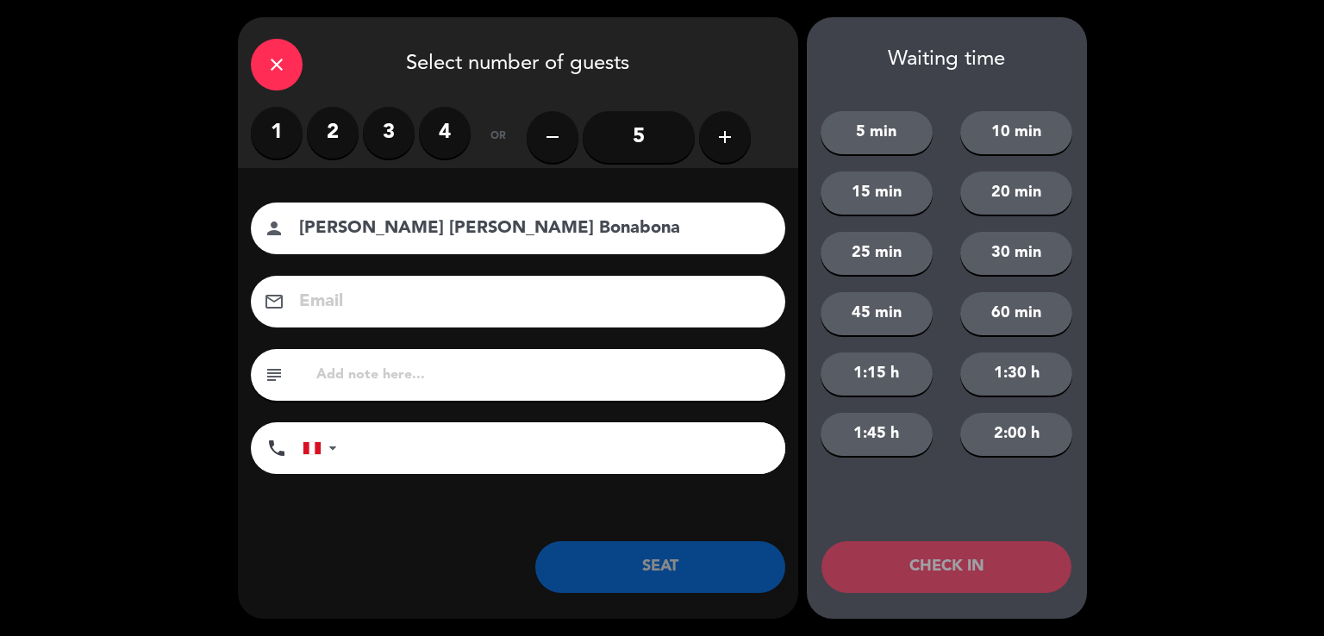
drag, startPoint x: 540, startPoint y: 228, endPoint x: 421, endPoint y: 219, distance: 119.3
click at [421, 219] on input "[PERSON_NAME] [PERSON_NAME] Bonabona" at bounding box center [529, 229] width 465 height 30
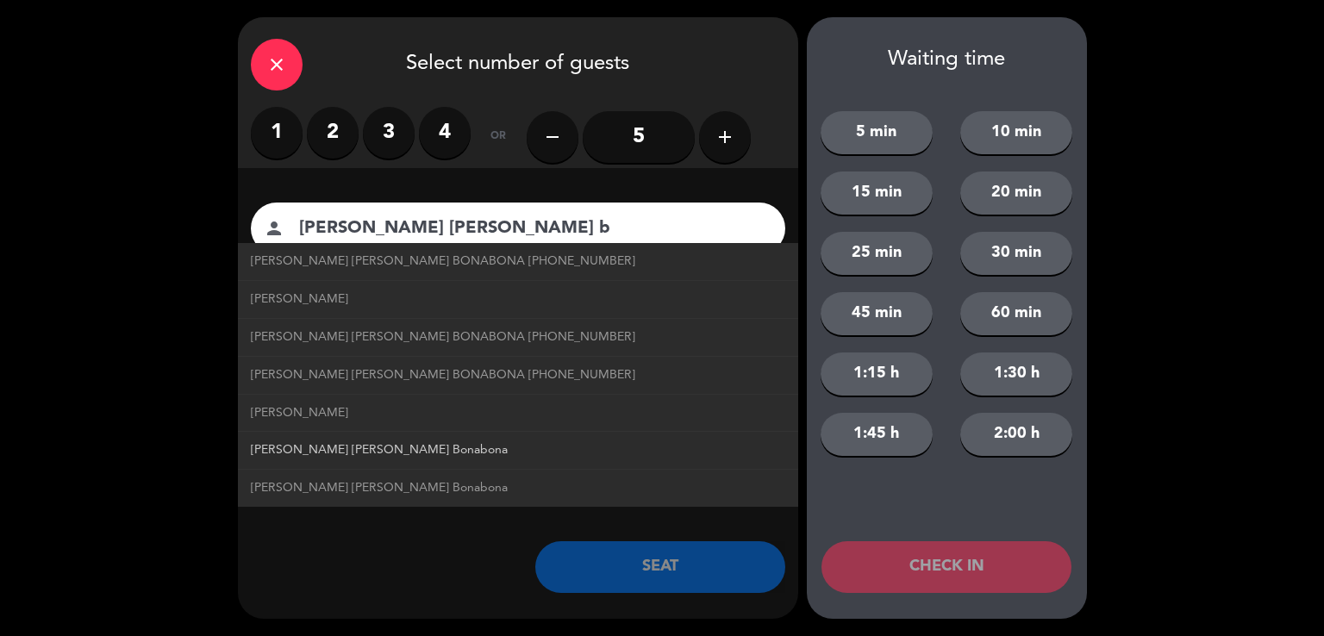
click at [377, 456] on span "[PERSON_NAME] [PERSON_NAME] Bonabona" at bounding box center [379, 450] width 257 height 20
type input "[PERSON_NAME] [PERSON_NAME] Bonabona"
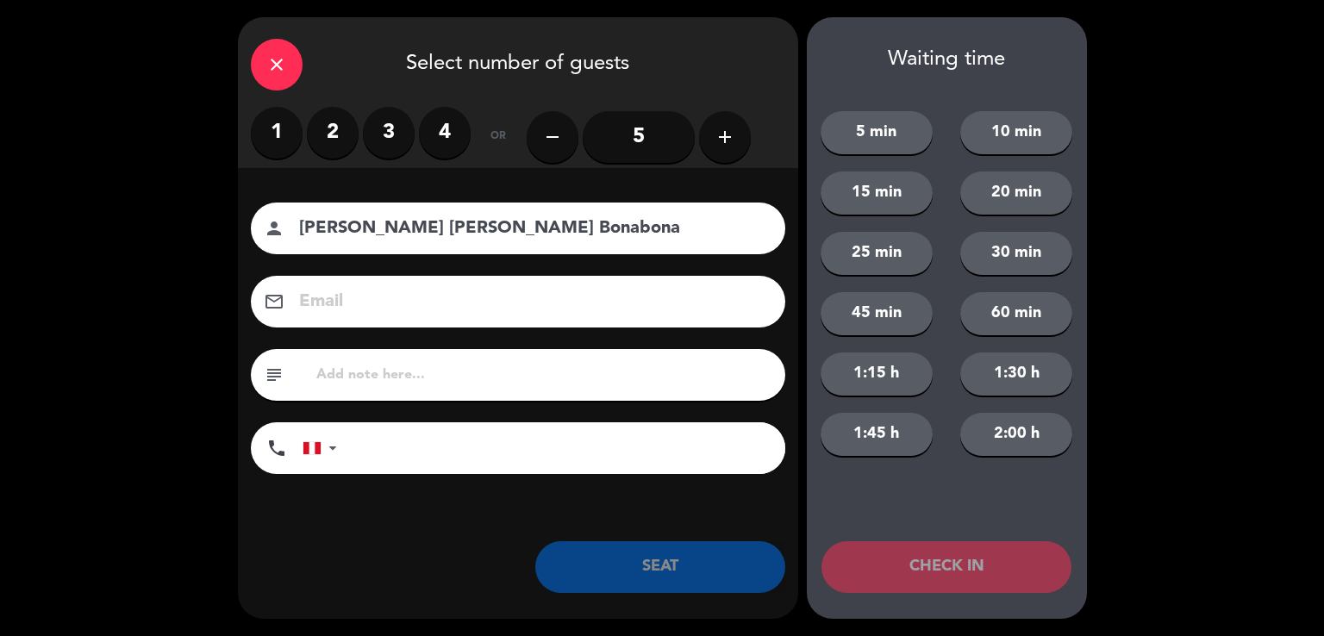
click at [390, 140] on label "3" at bounding box center [389, 133] width 52 height 52
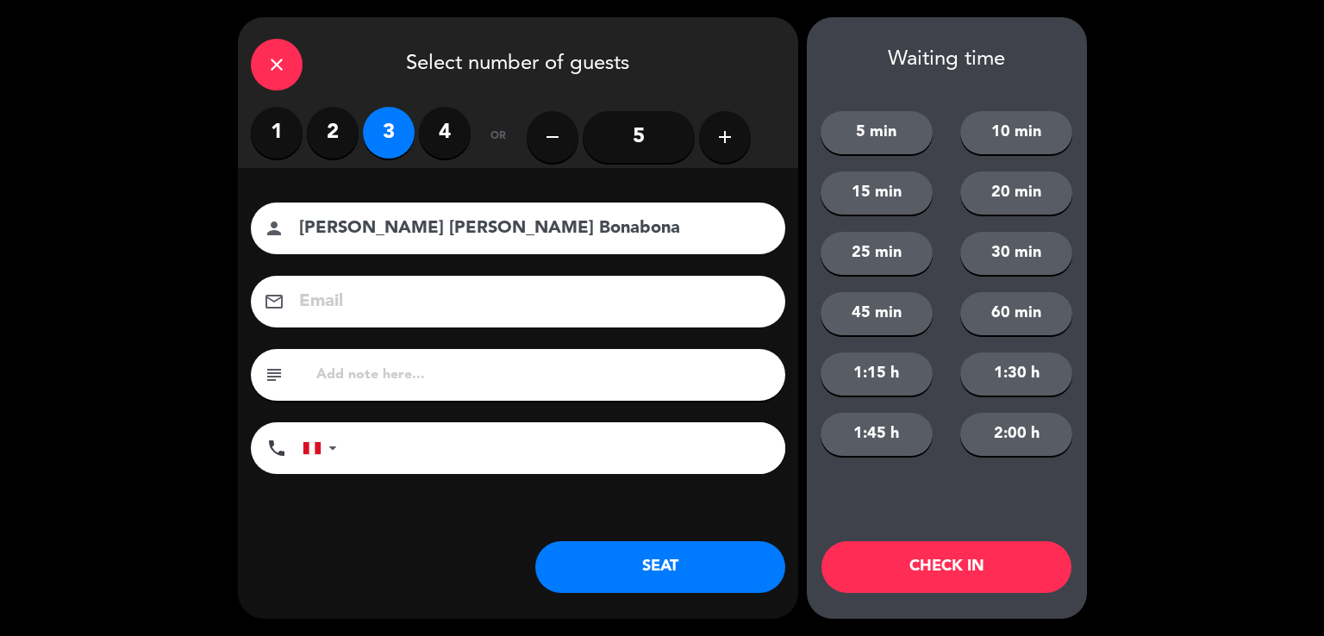
click at [606, 563] on button "SEAT" at bounding box center [660, 567] width 250 height 52
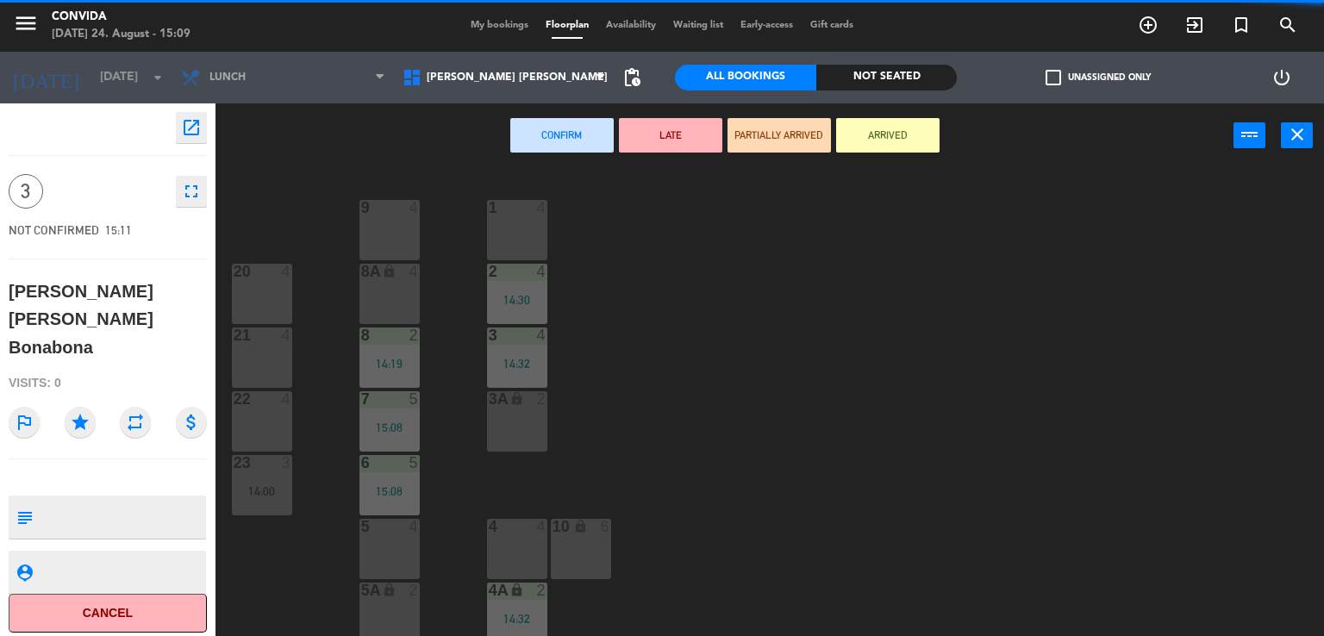
click at [517, 228] on div "1 4" at bounding box center [517, 230] width 60 height 60
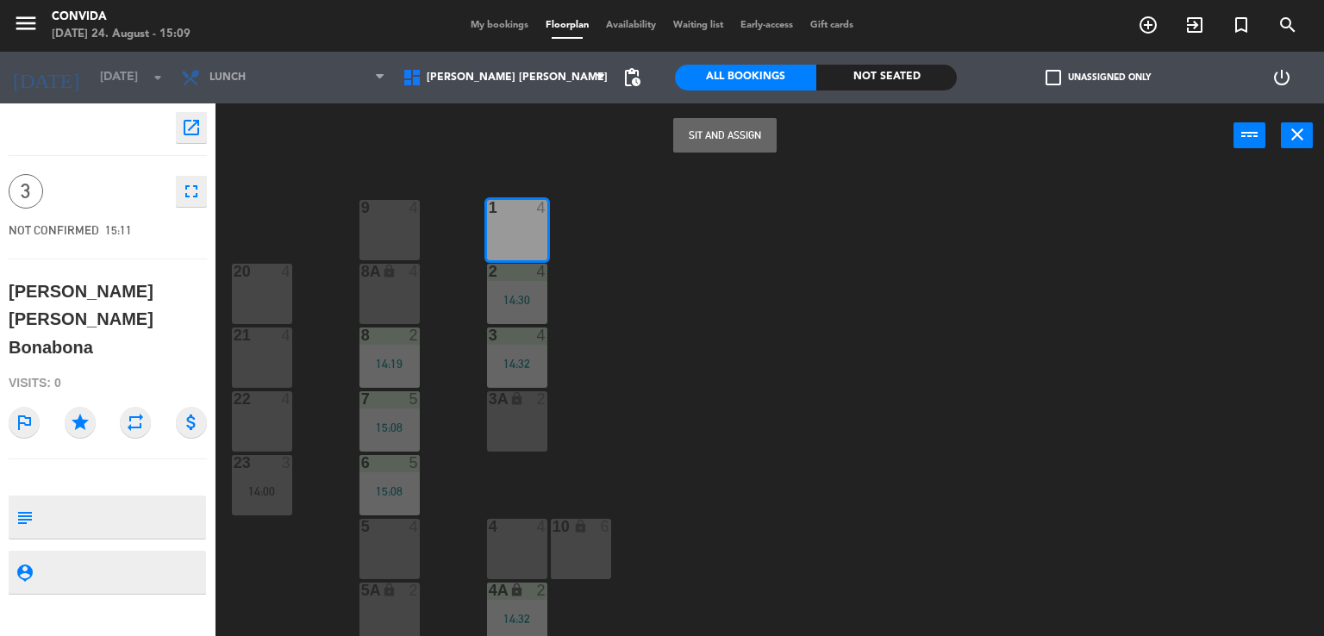
click at [739, 149] on button "Sit and Assign" at bounding box center [724, 135] width 103 height 34
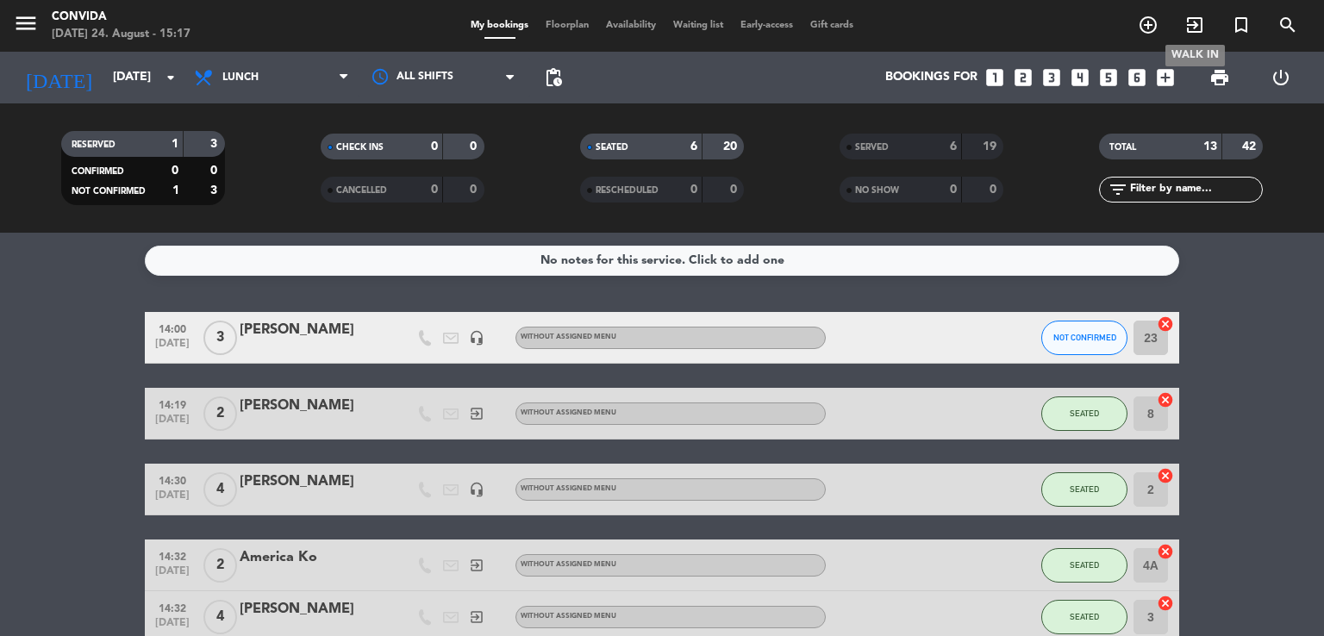
click at [1195, 22] on icon "exit_to_app" at bounding box center [1194, 25] width 21 height 21
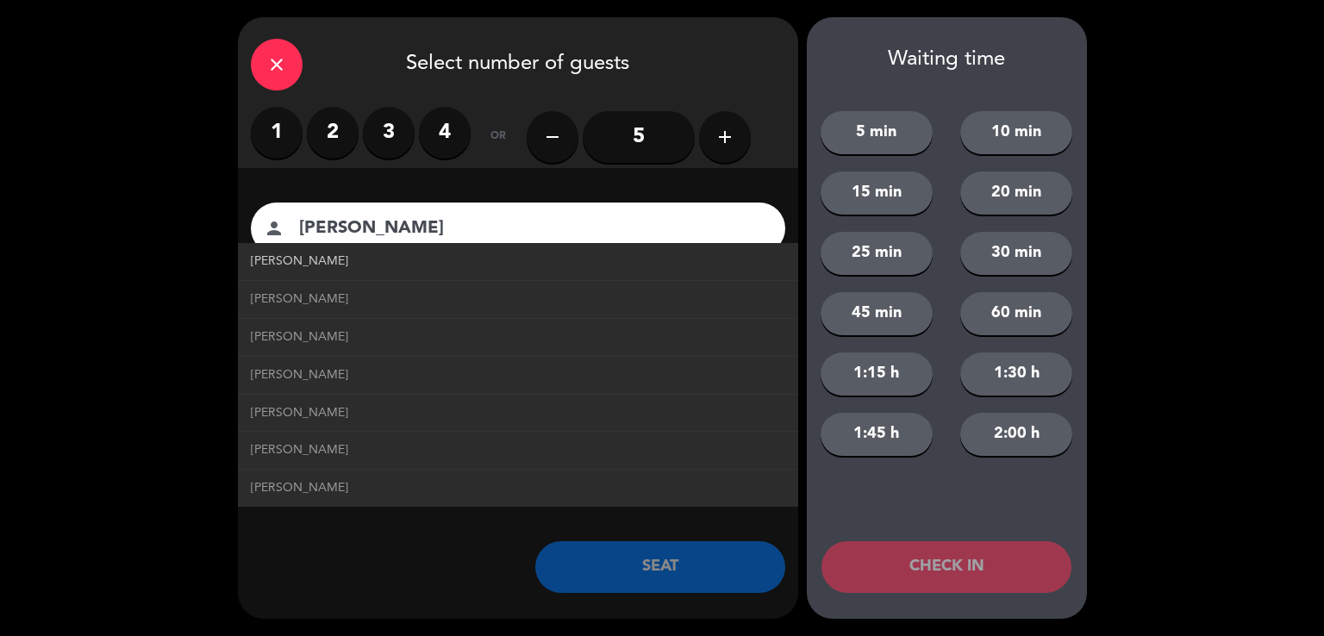
click at [300, 263] on span "[PERSON_NAME]" at bounding box center [299, 262] width 97 height 20
type input "[PERSON_NAME]"
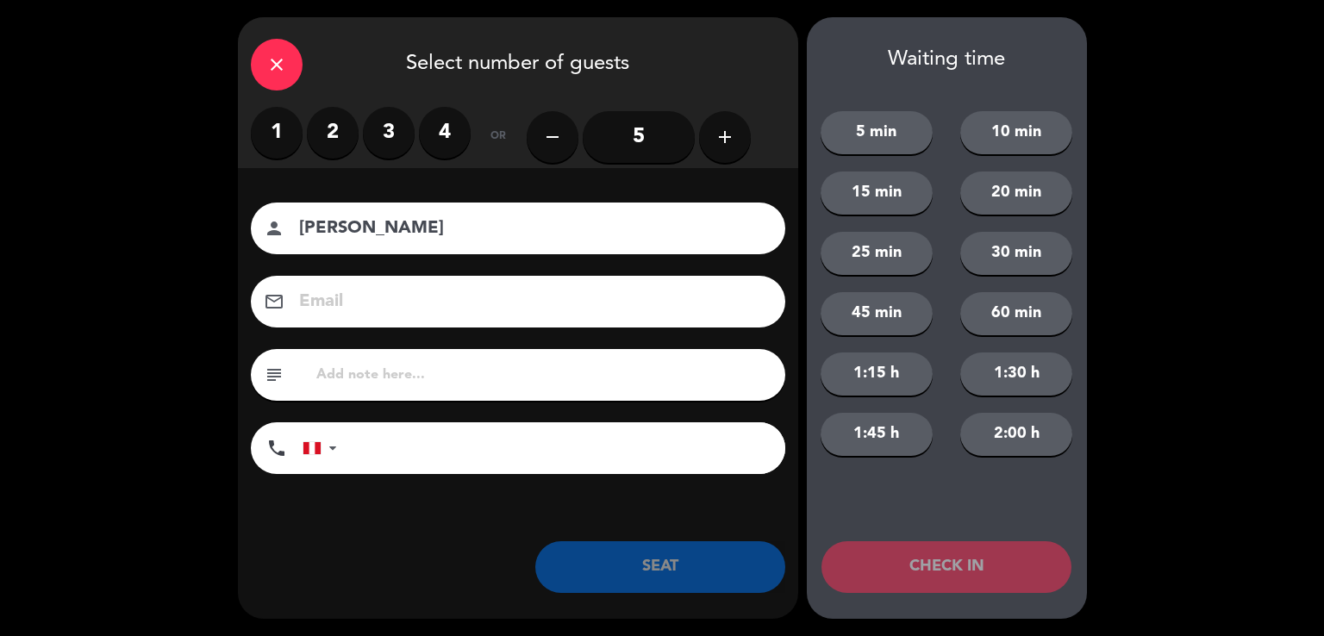
click at [736, 144] on button "add" at bounding box center [725, 137] width 52 height 52
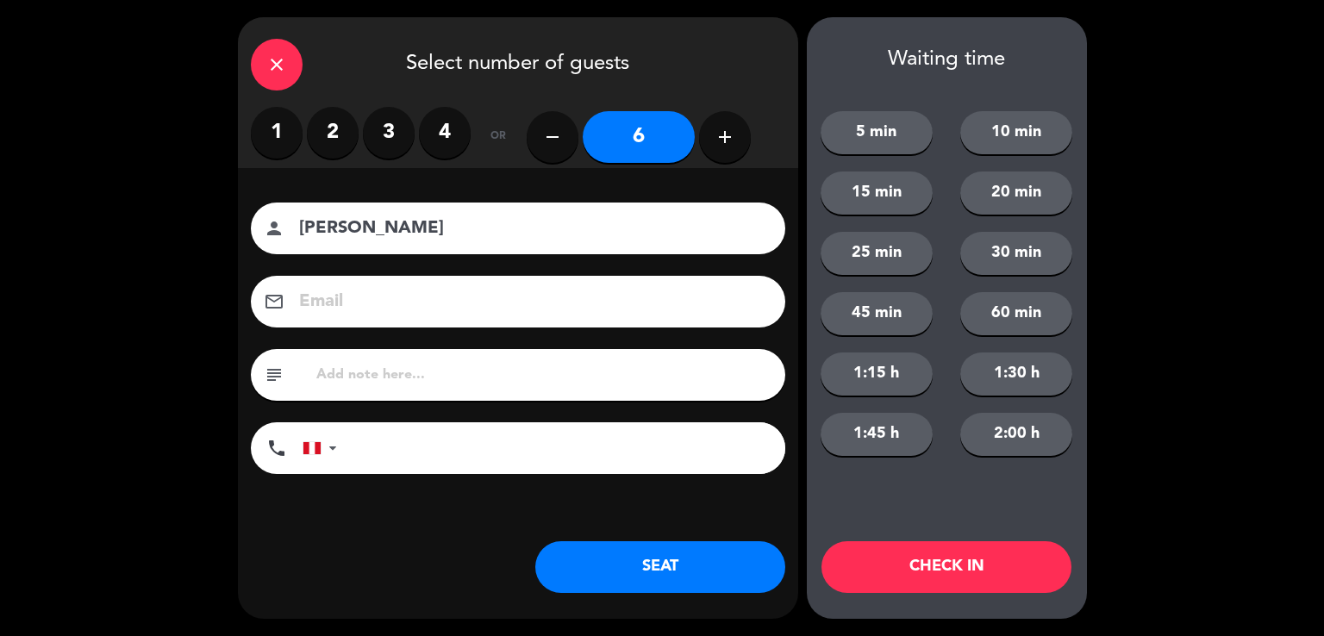
click at [648, 563] on button "SEAT" at bounding box center [660, 567] width 250 height 52
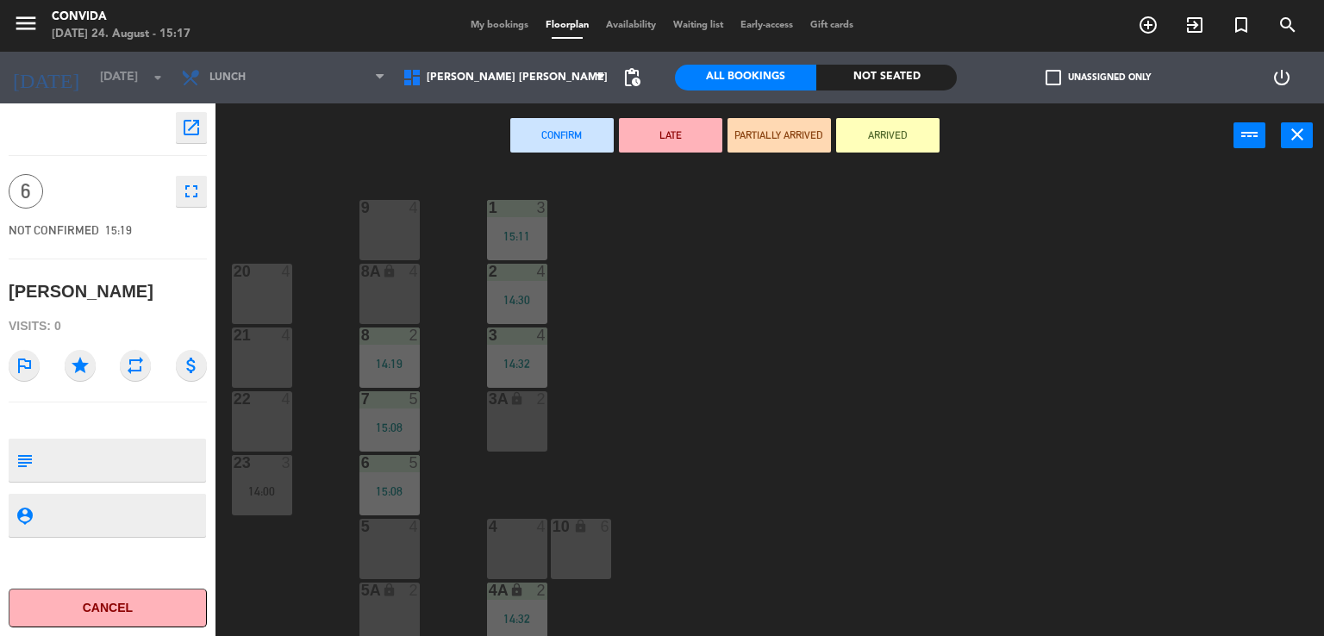
click at [572, 550] on div "10 lock 6" at bounding box center [581, 549] width 60 height 60
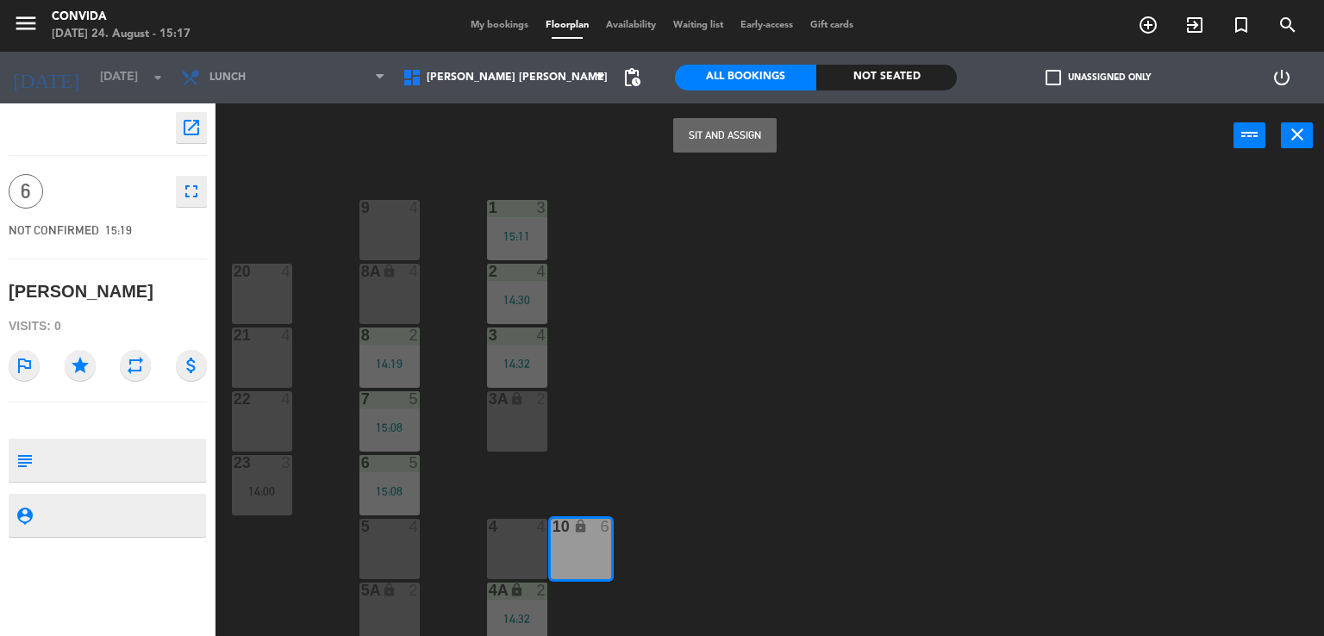
click at [723, 129] on button "Sit and Assign" at bounding box center [724, 135] width 103 height 34
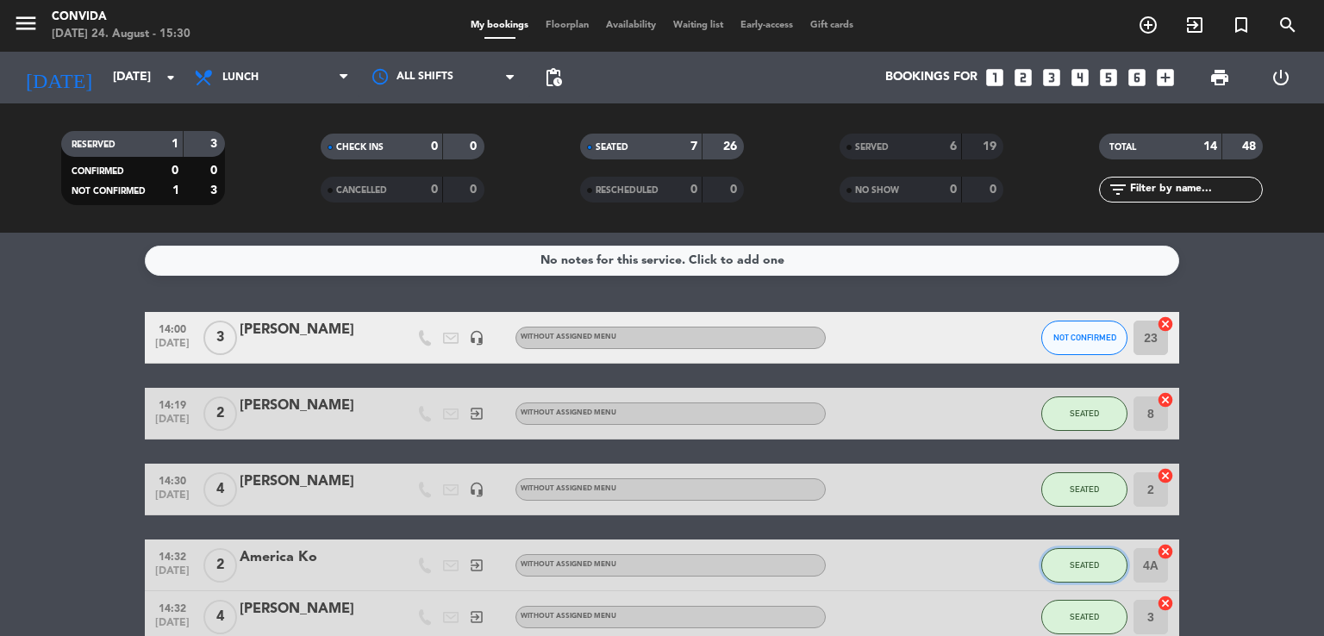
click at [1089, 571] on button "SEATED" at bounding box center [1084, 565] width 86 height 34
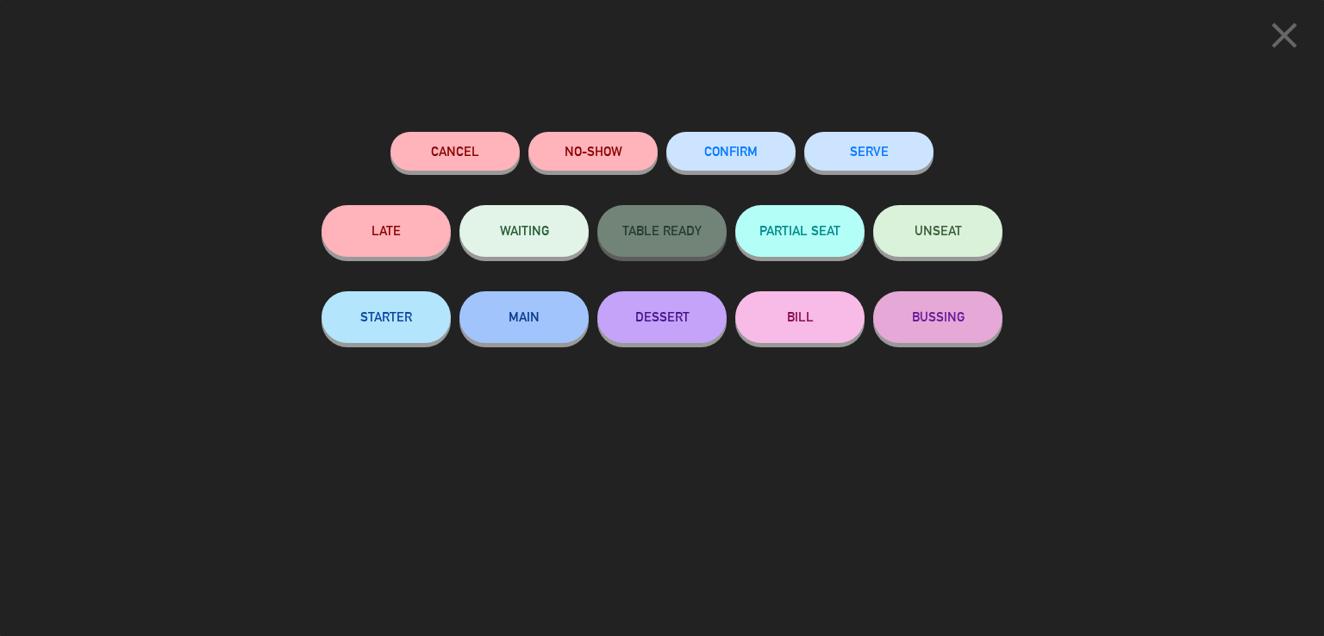
click at [841, 135] on button "SERVE" at bounding box center [868, 151] width 129 height 39
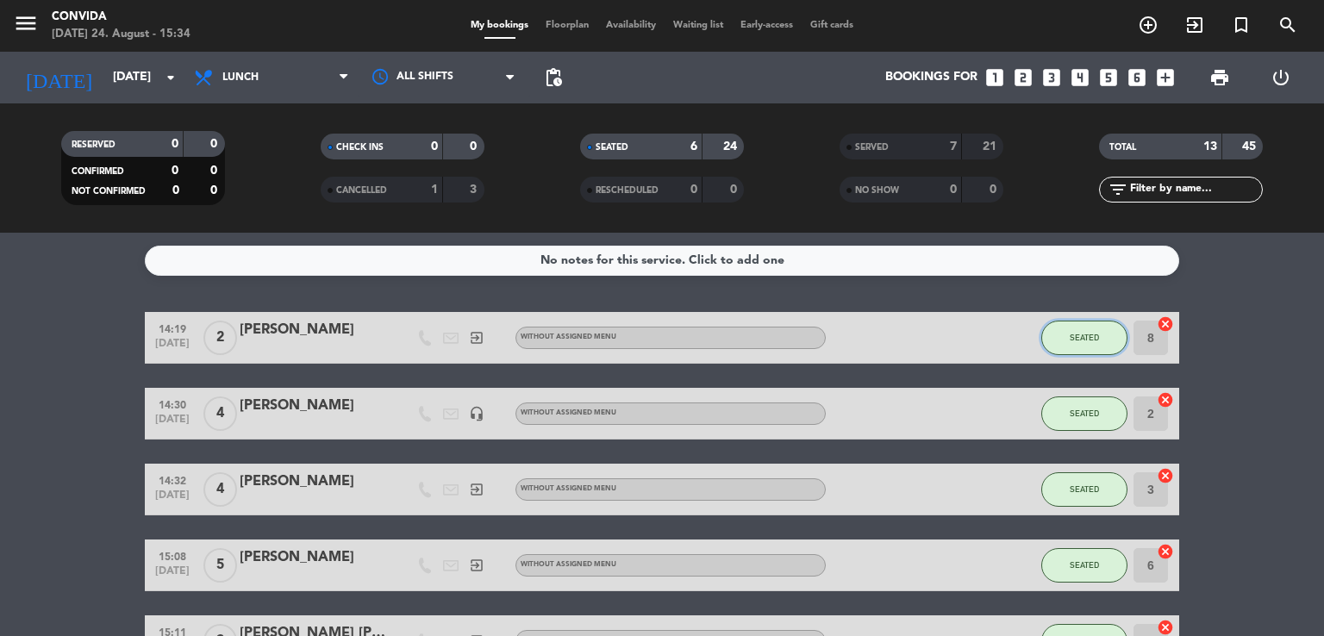
click at [1089, 336] on span "SEATED" at bounding box center [1084, 337] width 29 height 9
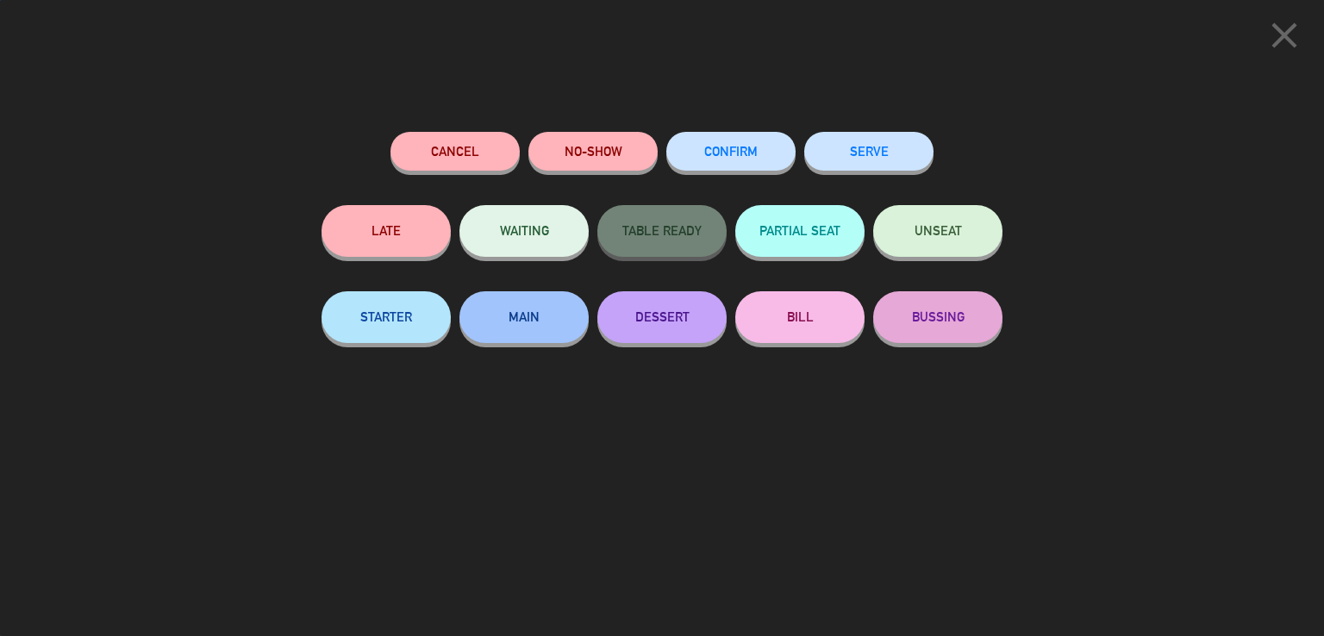
click at [871, 162] on button "SERVE" at bounding box center [868, 151] width 129 height 39
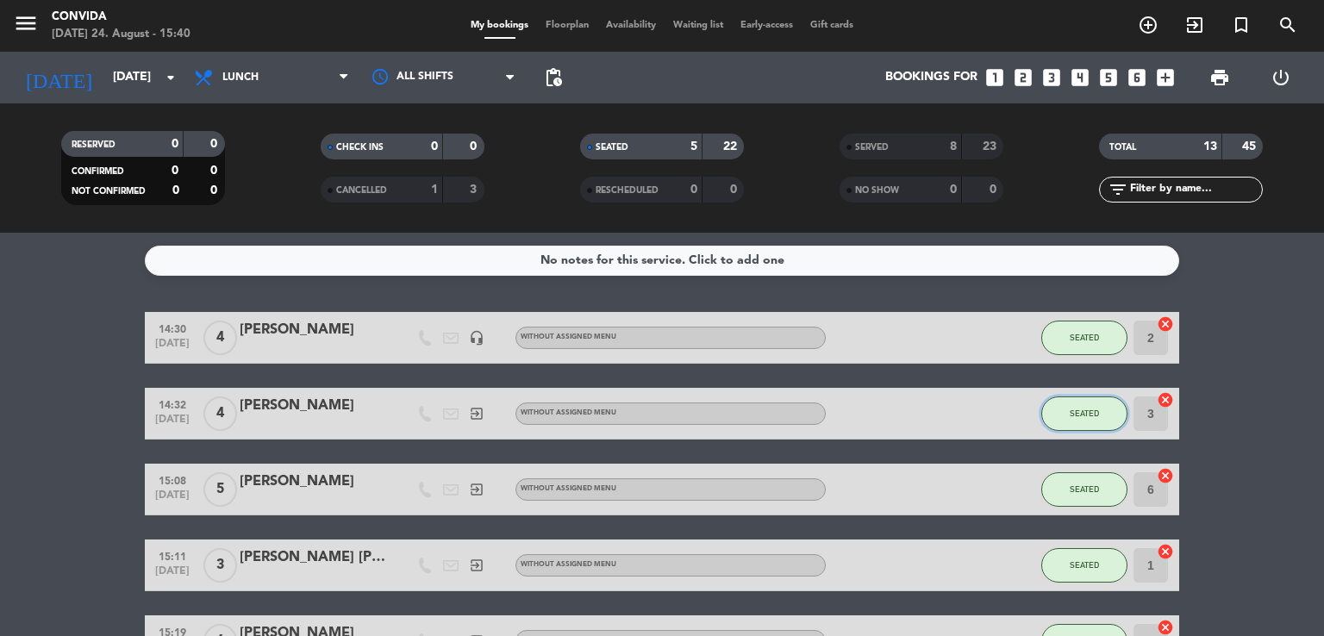
click at [1089, 409] on span "SEATED" at bounding box center [1084, 413] width 29 height 9
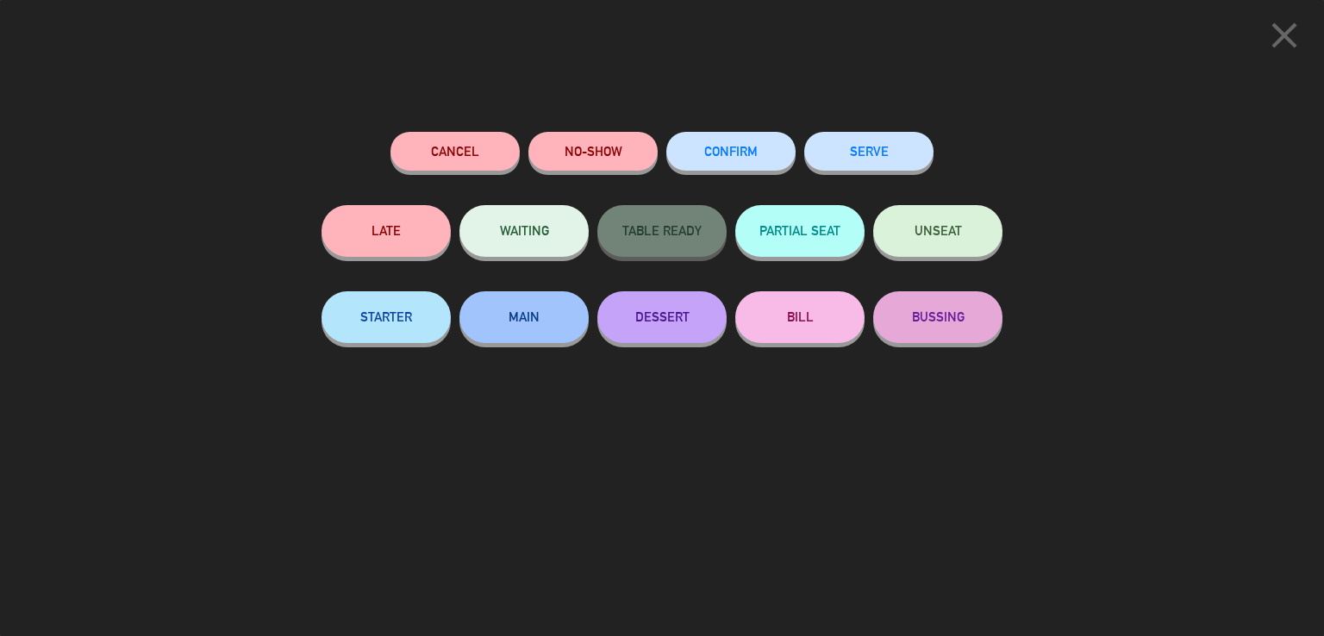
click at [869, 143] on button "SERVE" at bounding box center [868, 151] width 129 height 39
